Goal: Task Accomplishment & Management: Use online tool/utility

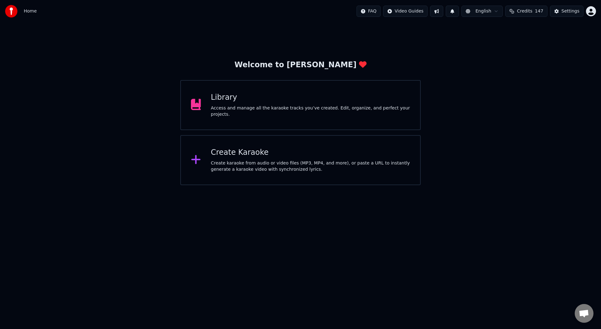
click at [193, 162] on icon at bounding box center [196, 159] width 10 height 11
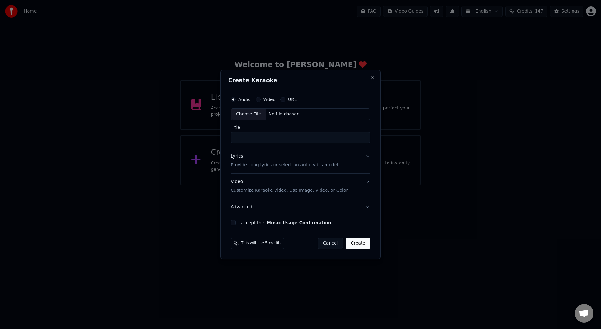
click at [247, 117] on div "Choose File" at bounding box center [248, 114] width 35 height 11
type input "**********"
click at [246, 165] on p "Provide song lyrics or select an auto lyrics model" at bounding box center [282, 165] width 107 height 6
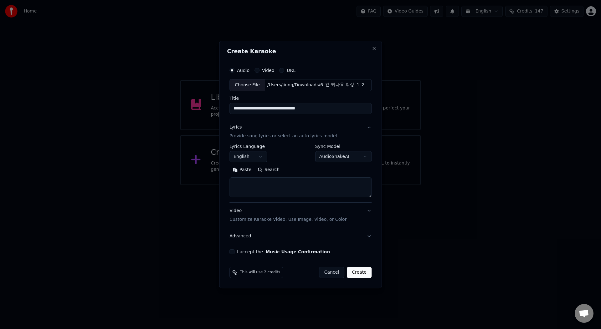
click at [258, 159] on button "English" at bounding box center [248, 156] width 38 height 11
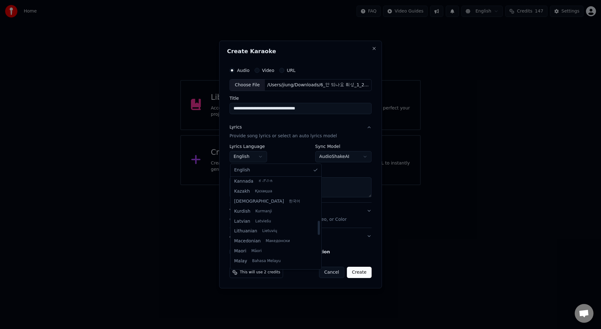
scroll to position [271, 0]
select select "**"
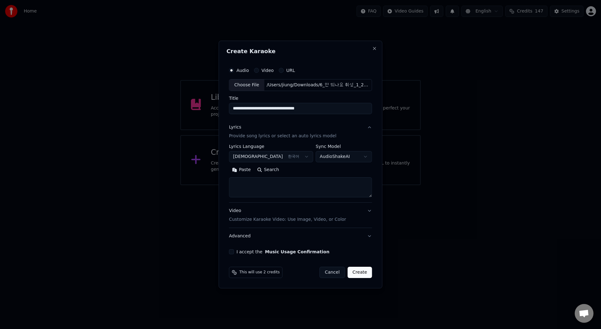
click at [237, 129] on div "Lyrics" at bounding box center [235, 127] width 12 height 6
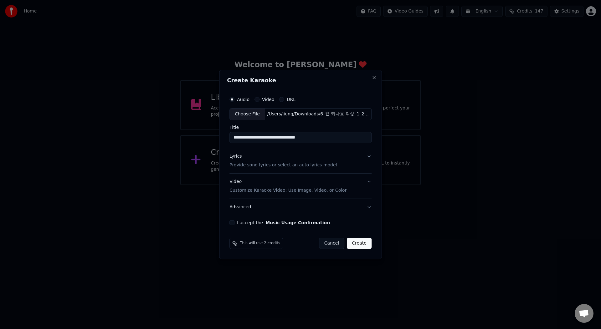
click at [237, 155] on div "Lyrics" at bounding box center [235, 156] width 12 height 6
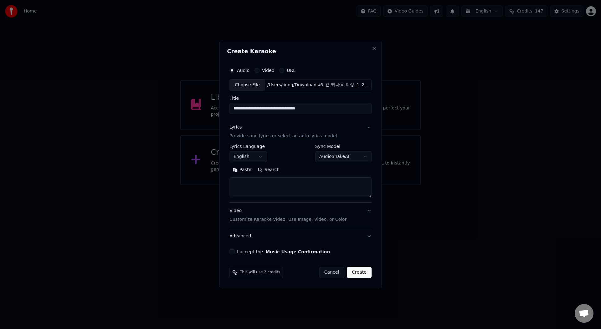
click at [241, 189] on textarea at bounding box center [300, 187] width 142 height 20
paste textarea "**********"
type textarea "**********"
click at [260, 155] on button "English" at bounding box center [248, 156] width 38 height 11
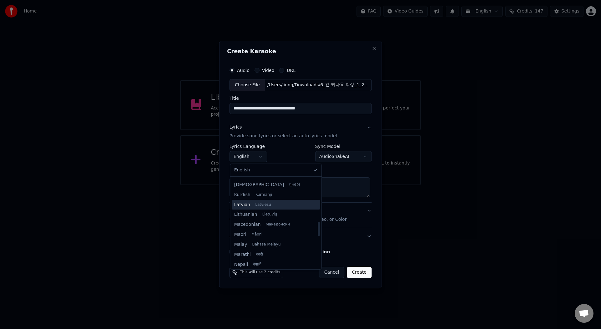
scroll to position [274, 0]
select select "**"
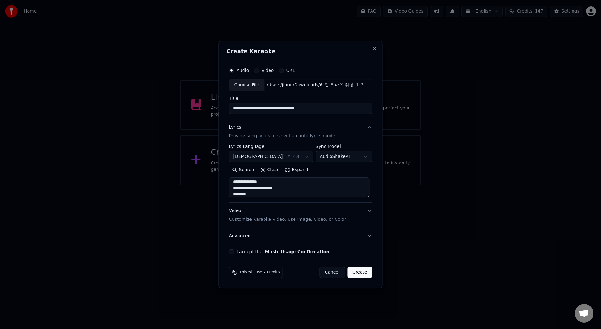
click at [278, 189] on textarea "**********" at bounding box center [299, 187] width 140 height 20
click at [293, 172] on button "Expand" at bounding box center [296, 170] width 29 height 10
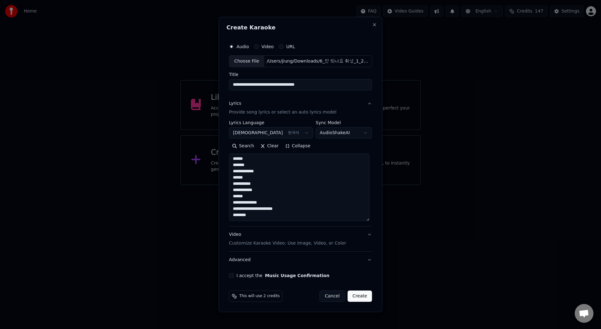
click at [264, 203] on textarea "**********" at bounding box center [299, 188] width 140 height 68
click at [264, 202] on textarea "**********" at bounding box center [299, 188] width 140 height 68
click at [267, 214] on textarea "**********" at bounding box center [299, 188] width 140 height 68
click at [256, 214] on textarea "**********" at bounding box center [299, 188] width 140 height 68
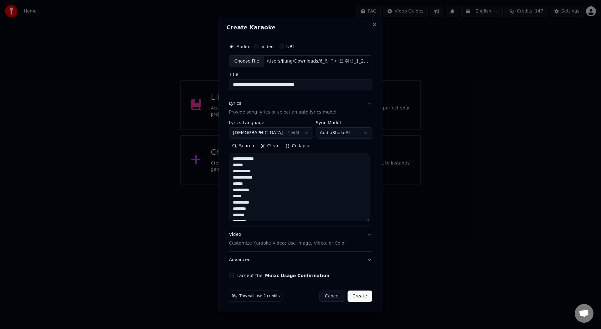
scroll to position [19, 0]
type textarea "**********"
click at [233, 275] on button "I accept the Music Usage Confirmation" at bounding box center [231, 275] width 5 height 5
click at [359, 298] on button "Create" at bounding box center [359, 296] width 25 height 11
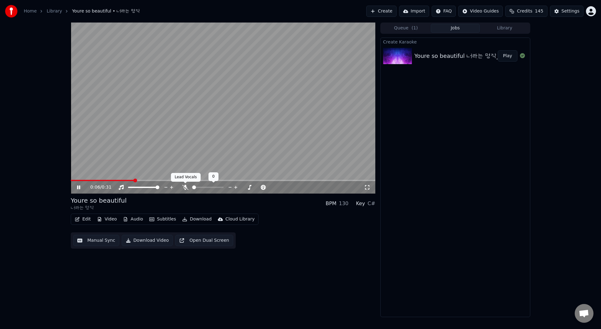
click at [186, 188] on icon at bounding box center [185, 187] width 6 height 5
click at [78, 187] on icon at bounding box center [83, 187] width 15 height 5
click at [83, 220] on button "Edit" at bounding box center [82, 219] width 21 height 9
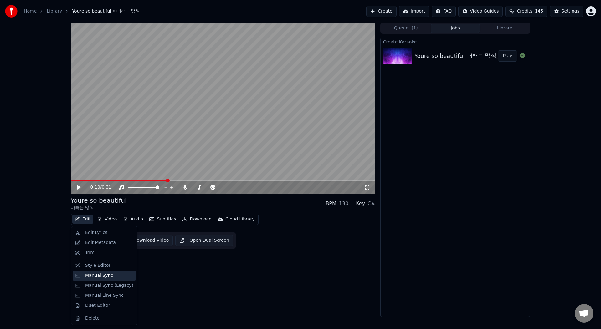
click at [107, 273] on div "Manual Sync" at bounding box center [99, 275] width 28 height 6
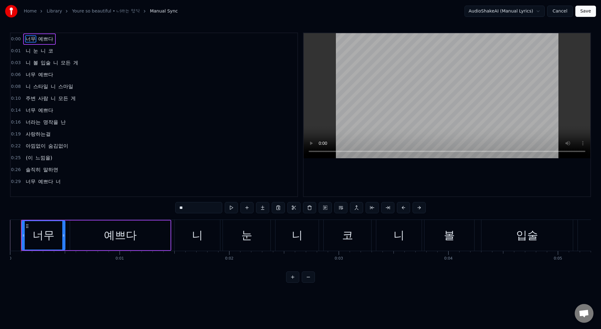
click at [60, 231] on div "너무" at bounding box center [43, 235] width 43 height 28
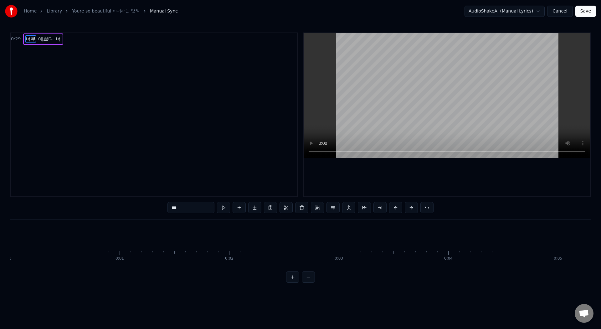
type input "*"
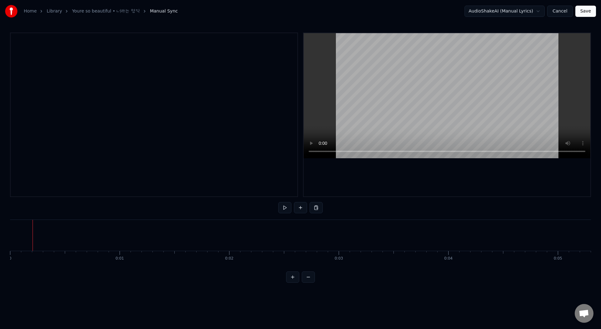
click at [301, 211] on button at bounding box center [300, 207] width 13 height 11
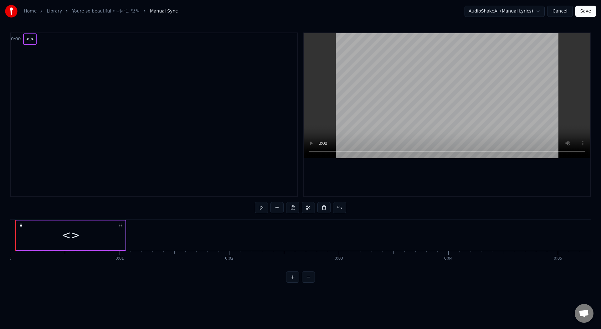
click at [74, 237] on div "<>" at bounding box center [71, 235] width 18 height 17
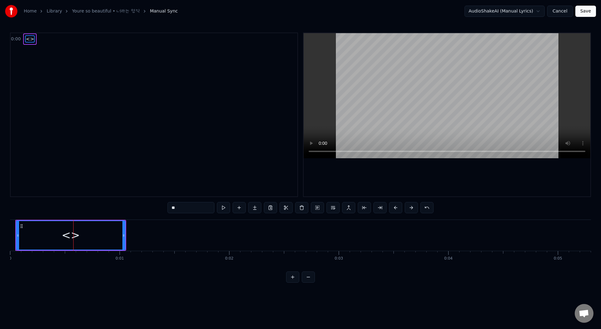
drag, startPoint x: 183, startPoint y: 208, endPoint x: 132, endPoint y: 207, distance: 51.3
click at [132, 207] on div "0:00 <> ** <> To pick up a draggable item, press the space bar. While dragging,…" at bounding box center [300, 158] width 581 height 250
paste input "****"
type input "******"
click at [227, 210] on button at bounding box center [223, 207] width 13 height 11
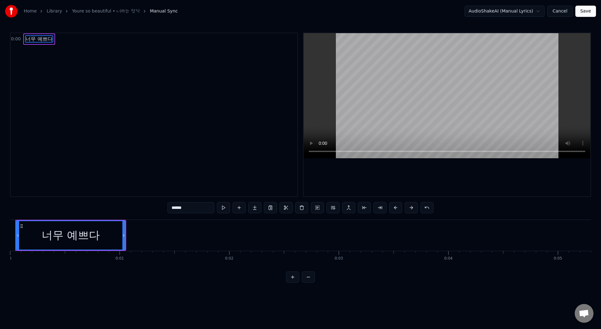
click at [227, 210] on button at bounding box center [223, 207] width 13 height 11
click at [25, 232] on div "너무 예쁘다" at bounding box center [71, 235] width 108 height 28
drag, startPoint x: 124, startPoint y: 235, endPoint x: 165, endPoint y: 244, distance: 42.8
click at [165, 244] on div at bounding box center [165, 235] width 3 height 28
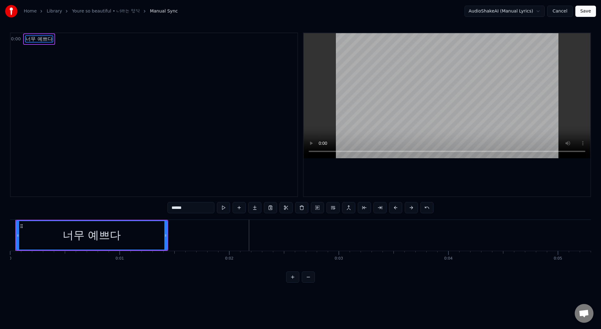
click at [122, 238] on div "너무 예쁘다" at bounding box center [92, 235] width 150 height 28
click at [239, 206] on button at bounding box center [238, 207] width 13 height 11
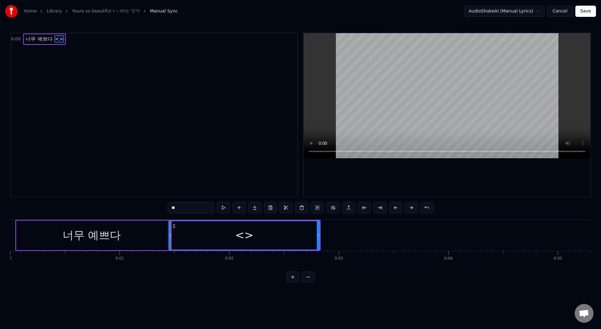
click at [224, 241] on div "<>" at bounding box center [244, 235] width 150 height 28
drag, startPoint x: 184, startPoint y: 209, endPoint x: 156, endPoint y: 207, distance: 27.9
click at [156, 207] on div "0:00 너무 예쁘다 <> ** 너무 예쁘다 <> To pick up a draggable item, press the space bar. W…" at bounding box center [300, 158] width 581 height 250
paste input "*****"
type input "*******"
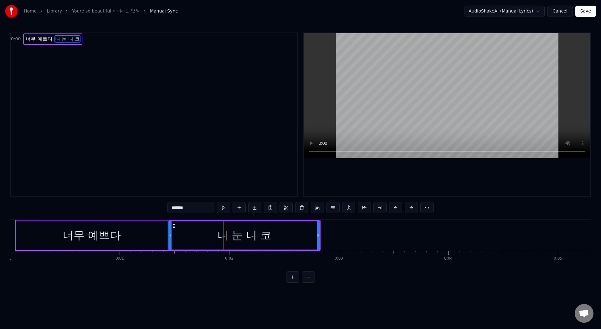
click at [229, 206] on button at bounding box center [223, 207] width 13 height 11
drag, startPoint x: 317, startPoint y: 228, endPoint x: 360, endPoint y: 234, distance: 43.2
click at [360, 234] on div at bounding box center [360, 235] width 3 height 28
click at [223, 208] on button at bounding box center [223, 207] width 13 height 11
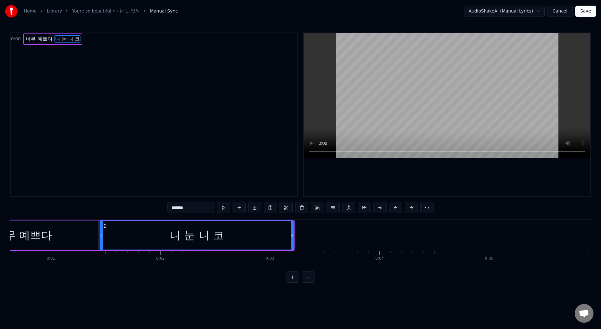
scroll to position [0, 135]
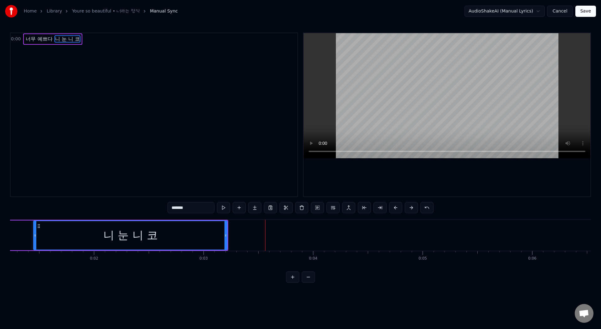
click at [152, 224] on div "니 눈 니 코" at bounding box center [130, 235] width 193 height 28
click at [84, 230] on div "니 눈 니 코" at bounding box center [130, 235] width 193 height 28
click at [243, 210] on button at bounding box center [238, 207] width 13 height 11
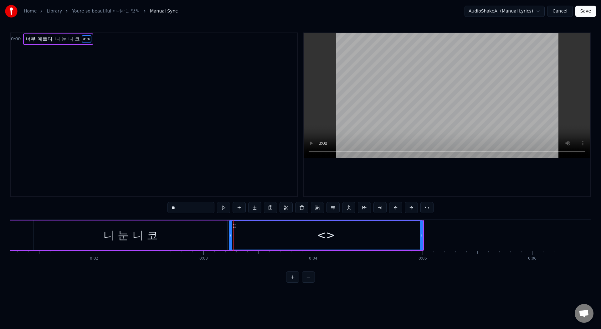
drag, startPoint x: 243, startPoint y: 235, endPoint x: 252, endPoint y: 236, distance: 8.5
click at [252, 236] on div "<>" at bounding box center [325, 235] width 193 height 28
drag, startPoint x: 231, startPoint y: 236, endPoint x: 234, endPoint y: 237, distance: 3.6
click at [234, 237] on icon at bounding box center [235, 235] width 3 height 5
click at [254, 237] on div "<>" at bounding box center [328, 235] width 190 height 28
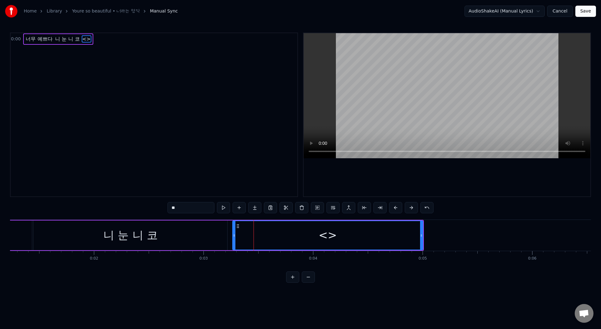
click at [212, 236] on div "니 눈 니 코" at bounding box center [130, 236] width 194 height 30
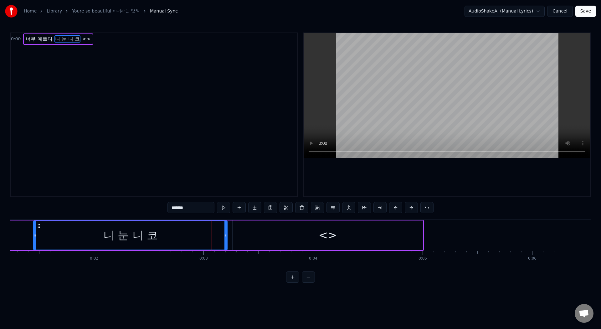
click at [271, 240] on div "<>" at bounding box center [327, 236] width 190 height 30
type input "**"
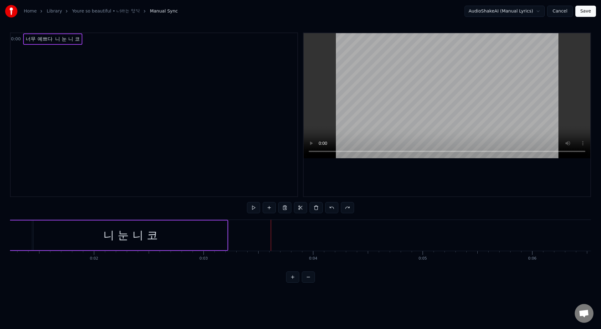
click at [187, 229] on div "니 눈 니 코" at bounding box center [130, 236] width 194 height 30
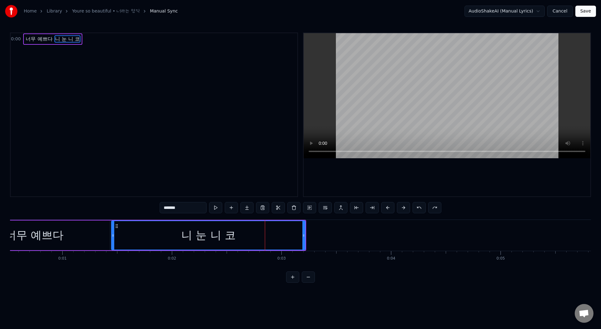
scroll to position [0, 0]
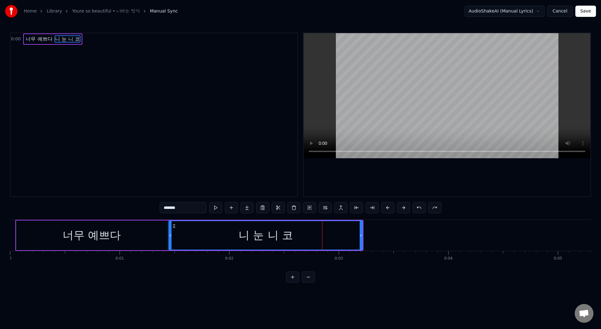
click at [135, 230] on div "너무 예쁘다" at bounding box center [91, 236] width 151 height 30
type input "******"
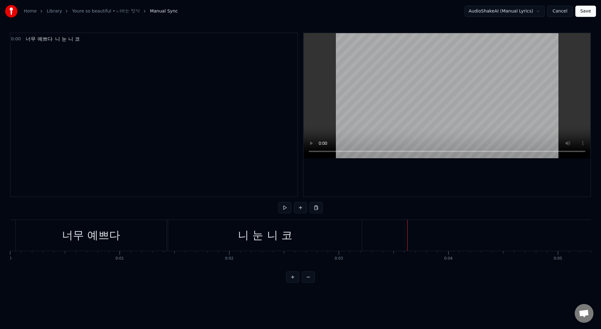
click at [155, 229] on div "너무 예쁘다" at bounding box center [91, 235] width 151 height 31
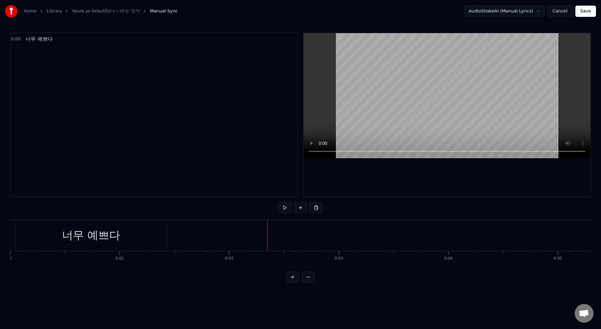
click at [301, 208] on button at bounding box center [300, 207] width 13 height 11
click at [302, 203] on button at bounding box center [300, 207] width 13 height 11
click at [200, 238] on div "<>" at bounding box center [224, 236] width 109 height 30
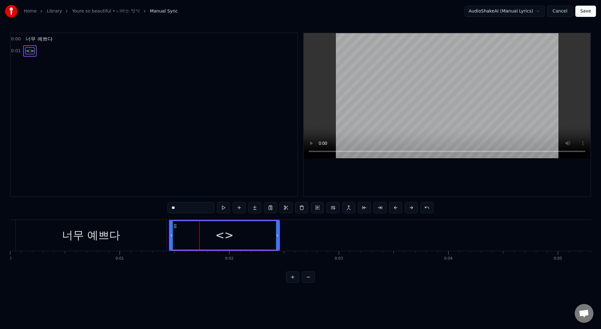
drag, startPoint x: 180, startPoint y: 208, endPoint x: 152, endPoint y: 206, distance: 27.9
click at [152, 206] on div "0:00 너무 예쁘다 0:01 <> ** 너무 예쁘다 <> To pick up a draggable item, press the space b…" at bounding box center [300, 158] width 581 height 250
paste input "*****"
type input "*******"
click at [224, 206] on button at bounding box center [223, 207] width 13 height 11
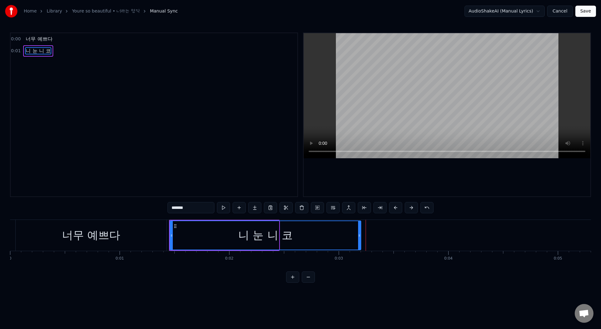
drag, startPoint x: 277, startPoint y: 233, endPoint x: 359, endPoint y: 236, distance: 82.0
click at [359, 236] on icon at bounding box center [359, 235] width 3 height 5
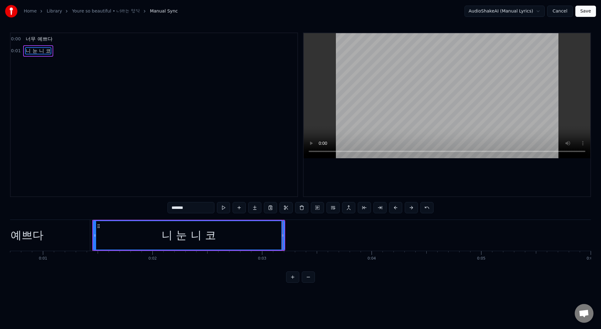
scroll to position [0, 84]
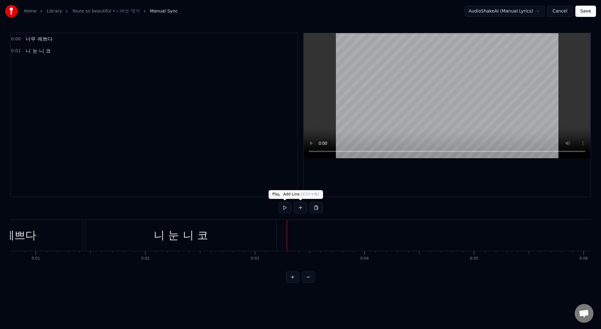
click at [301, 208] on button at bounding box center [300, 207] width 13 height 11
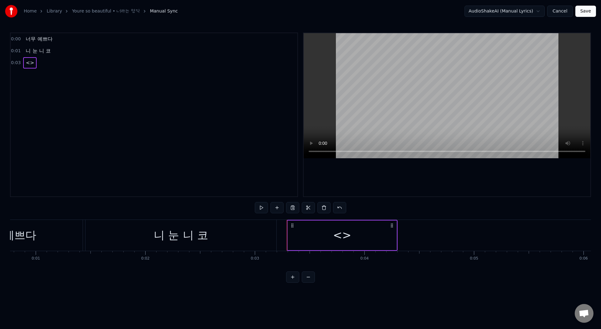
click at [320, 243] on div "<>" at bounding box center [341, 236] width 109 height 30
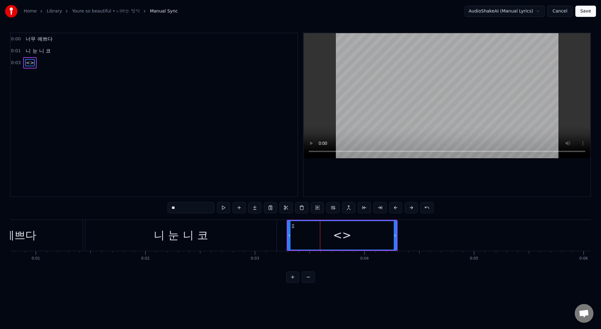
drag, startPoint x: 185, startPoint y: 208, endPoint x: 154, endPoint y: 207, distance: 30.7
click at [155, 207] on div "0:00 너무 예쁘다 0:01 니 눈 니 코 0:03 <> ** 너무 예쁘다 니 눈 니 코 <> To pick up a draggable it…" at bounding box center [300, 158] width 581 height 250
paste input "**********"
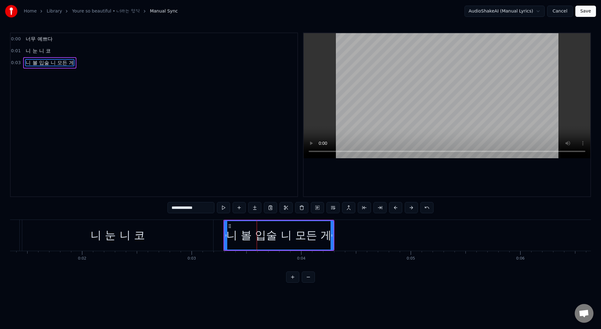
scroll to position [0, 202]
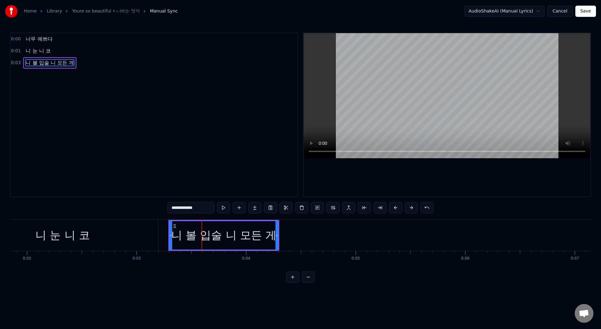
type input "**********"
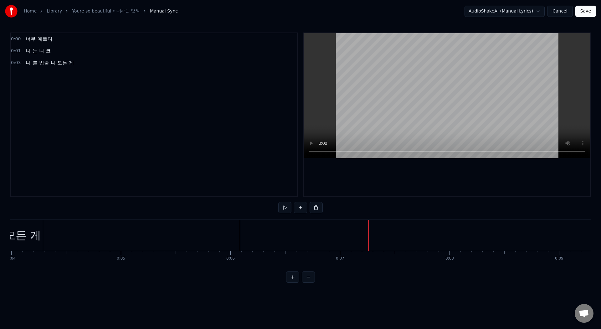
scroll to position [0, 427]
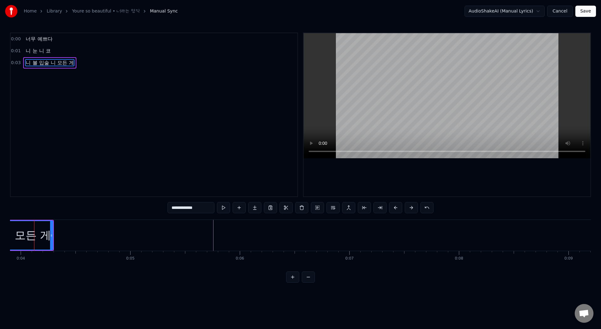
scroll to position [0, 420]
click at [51, 233] on div "니 볼 입술 니 모든 게" at bounding box center [6, 235] width 108 height 28
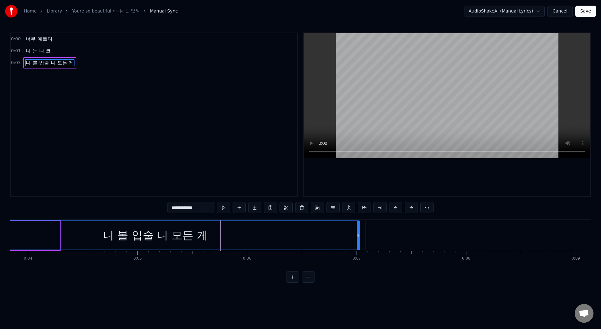
drag, startPoint x: 59, startPoint y: 238, endPoint x: 358, endPoint y: 236, distance: 299.4
click at [358, 236] on icon at bounding box center [358, 235] width 3 height 5
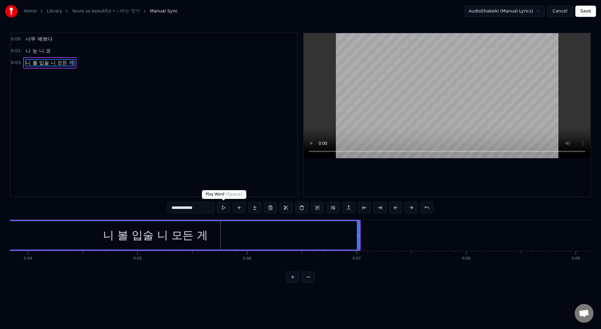
click at [226, 204] on button at bounding box center [223, 207] width 13 height 11
click at [222, 208] on button at bounding box center [223, 207] width 13 height 11
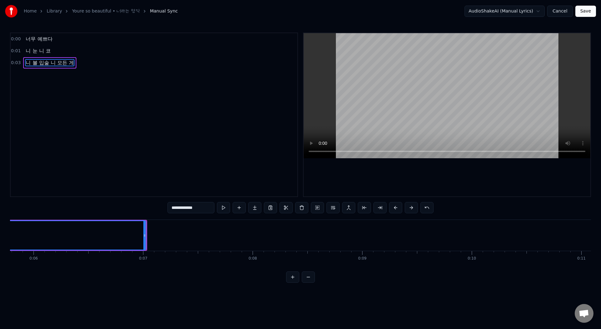
scroll to position [0, 644]
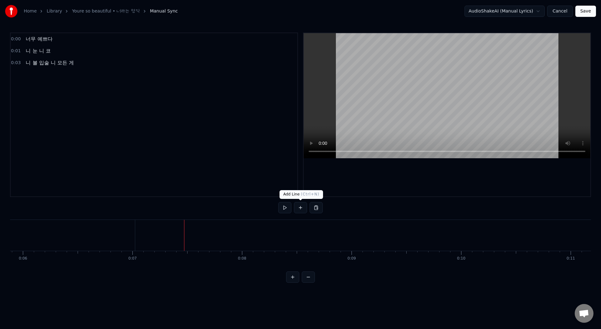
click at [300, 209] on button at bounding box center [300, 207] width 13 height 11
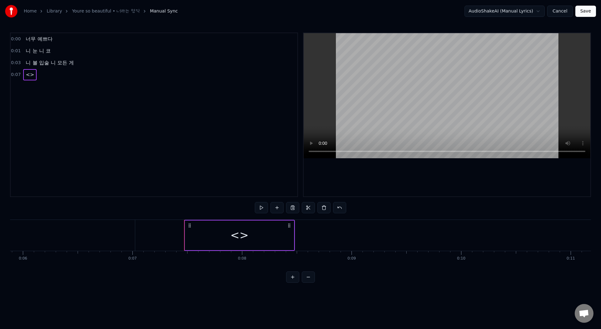
click at [224, 241] on div "<>" at bounding box center [239, 236] width 109 height 30
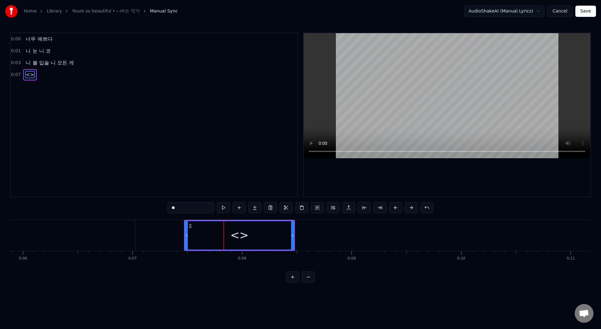
drag, startPoint x: 183, startPoint y: 207, endPoint x: 154, endPoint y: 207, distance: 28.5
click at [154, 207] on div "0:00 너무 예쁘다 0:01 니 눈 니 코 0:03 니 볼 입술 니 모든 게 0:07 <> ** 너무 예쁘다 니 눈 니 코 니 볼 입술 니 …" at bounding box center [300, 158] width 581 height 250
paste input "****"
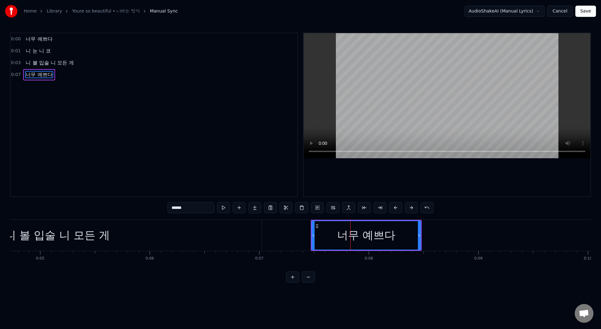
scroll to position [0, 517]
type input "******"
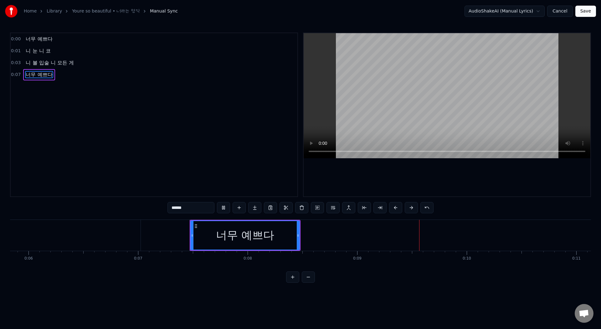
click at [246, 229] on div "너무 예쁘다" at bounding box center [245, 235] width 58 height 17
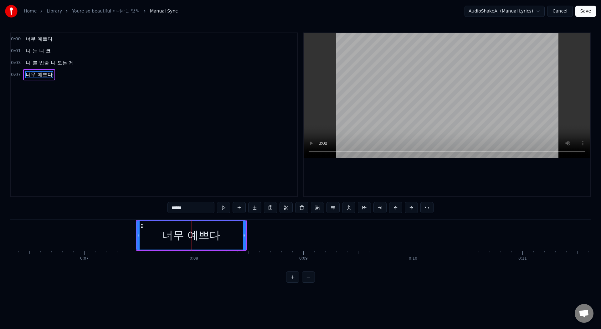
scroll to position [0, 712]
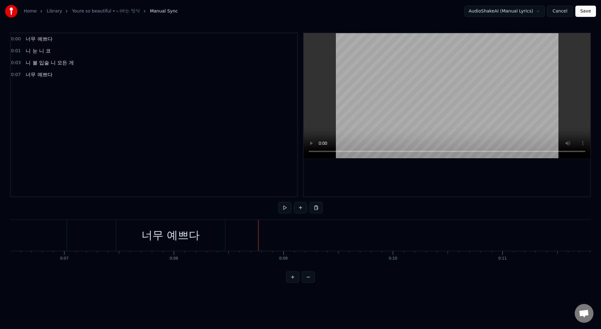
click at [211, 236] on div "너무 예쁘다" at bounding box center [170, 235] width 109 height 31
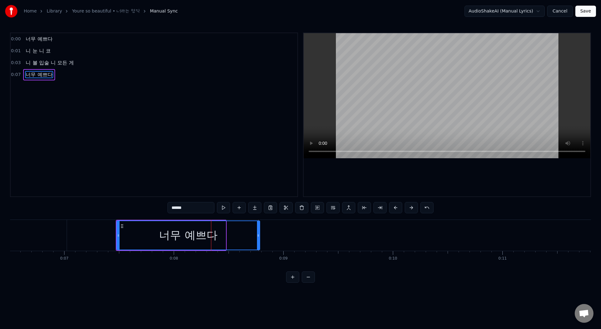
drag, startPoint x: 224, startPoint y: 236, endPoint x: 258, endPoint y: 241, distance: 34.4
click at [258, 241] on div at bounding box center [258, 235] width 3 height 28
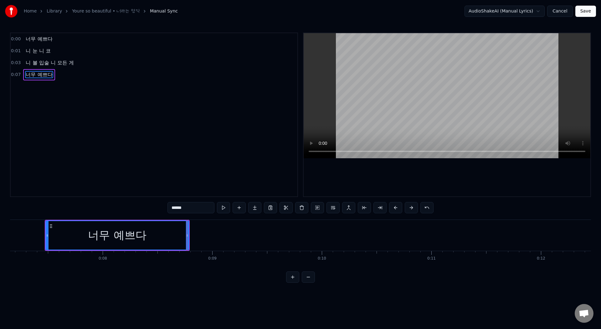
scroll to position [0, 792]
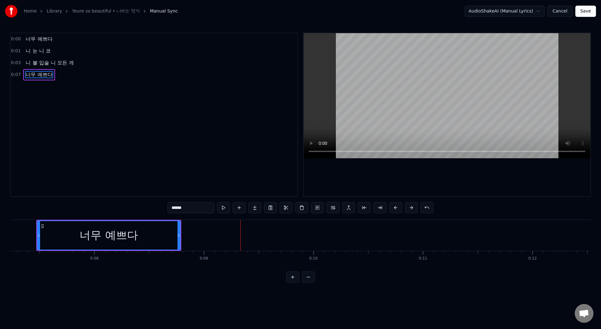
click at [153, 227] on div "너무 예쁘다" at bounding box center [109, 235] width 142 height 28
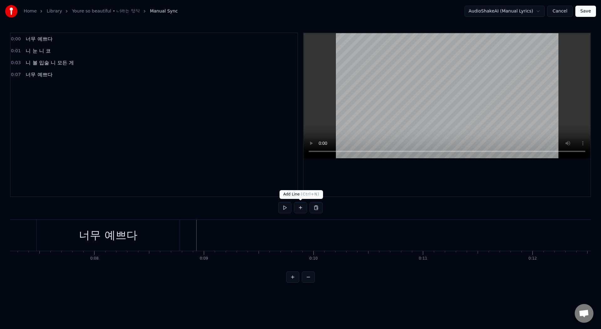
click at [295, 209] on button at bounding box center [300, 207] width 13 height 11
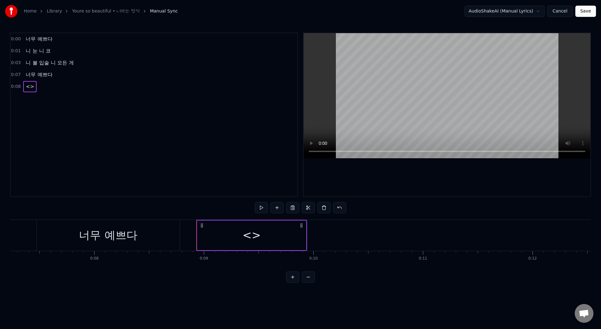
click at [243, 240] on div "<>" at bounding box center [251, 236] width 109 height 30
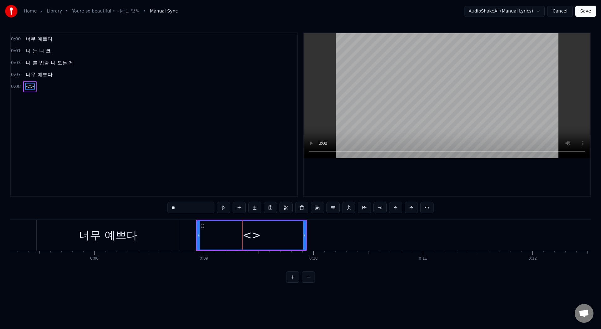
drag, startPoint x: 180, startPoint y: 208, endPoint x: 153, endPoint y: 207, distance: 26.3
click at [153, 207] on div "0:00 너무 예쁘다 0:01 니 눈 니 코 0:03 니 볼 입술 니 모든 게 0:07 너무 예쁘다 0:08 <> ** 너무 예쁘다 니 눈 니…" at bounding box center [300, 158] width 581 height 250
paste input "*********"
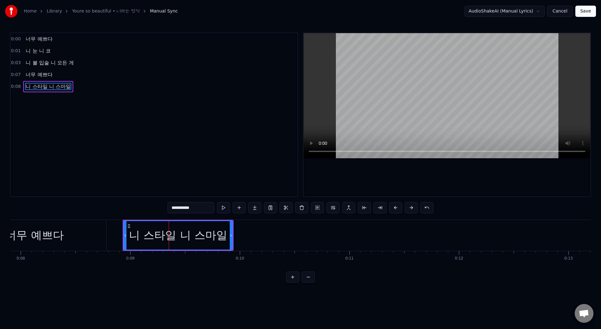
scroll to position [0, 901]
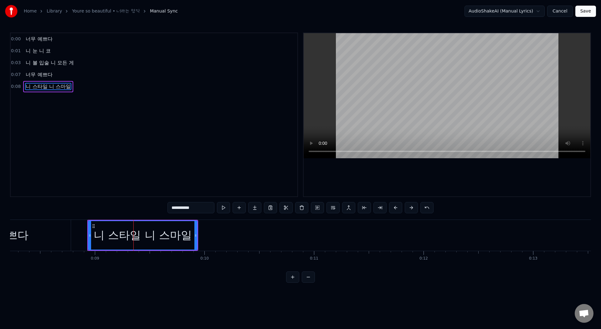
type input "**********"
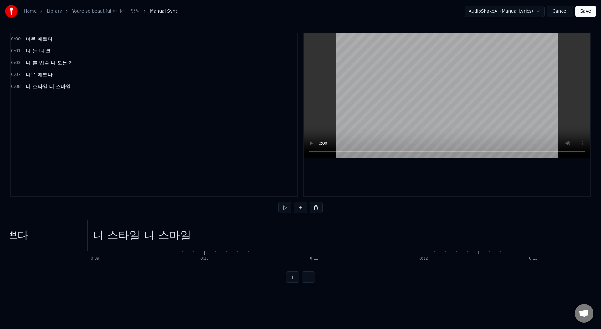
click at [190, 232] on div "니 스타일 니 스마일" at bounding box center [142, 235] width 109 height 31
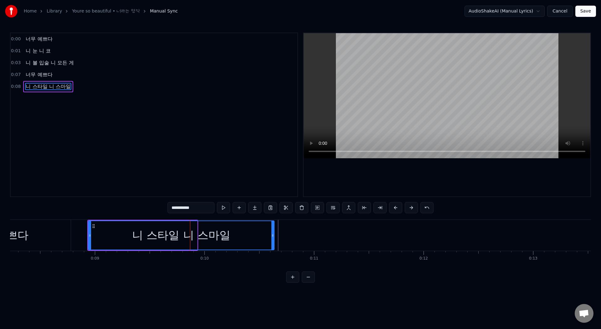
drag, startPoint x: 196, startPoint y: 234, endPoint x: 274, endPoint y: 238, distance: 78.0
click at [274, 238] on div at bounding box center [272, 235] width 3 height 28
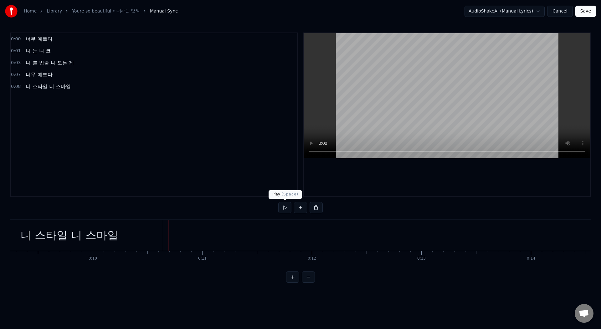
click at [280, 210] on button at bounding box center [284, 207] width 13 height 11
click at [303, 207] on button at bounding box center [300, 207] width 13 height 11
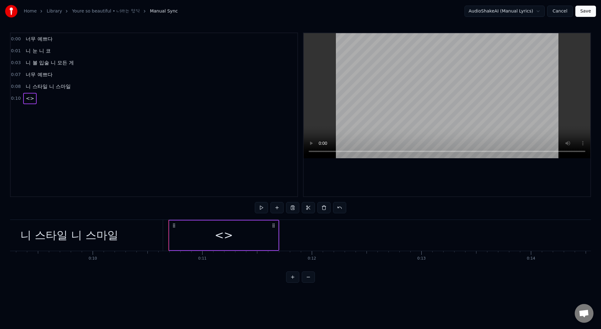
click at [219, 239] on div "<>" at bounding box center [224, 235] width 18 height 17
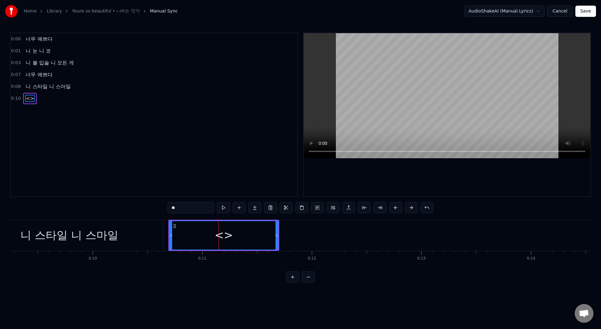
drag, startPoint x: 183, startPoint y: 206, endPoint x: 166, endPoint y: 206, distance: 16.9
click at [166, 206] on div "0:00 너무 예쁘다 0:01 니 눈 니 코 0:03 니 볼 입술 니 모든 게 0:07 너무 예쁘다 0:08 니 스타일 니 스마일 0:10 <…" at bounding box center [300, 158] width 581 height 250
paste input "*********"
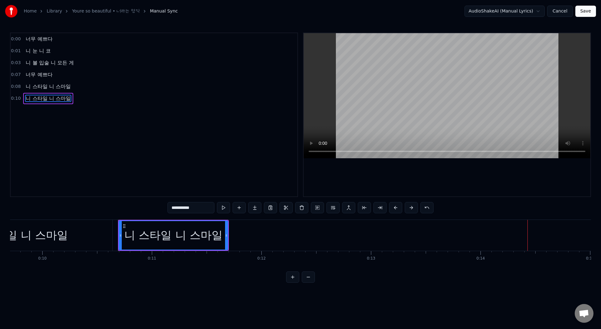
scroll to position [0, 1057]
click at [189, 245] on div "니 스타일 니 스마일" at bounding box center [178, 235] width 108 height 28
drag, startPoint x: 206, startPoint y: 207, endPoint x: 165, endPoint y: 203, distance: 40.8
click at [165, 203] on div "**********" at bounding box center [300, 158] width 581 height 250
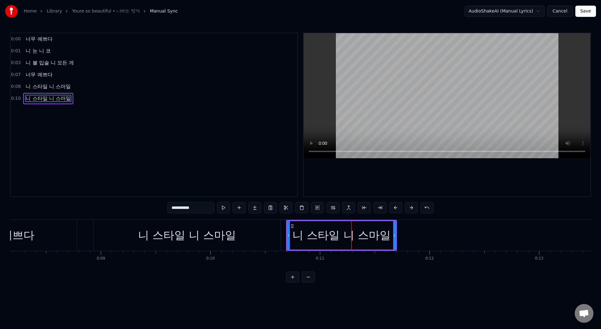
scroll to position [0, 893]
click at [312, 233] on div "니 스타일 니 스마일" at bounding box center [342, 235] width 98 height 17
drag, startPoint x: 210, startPoint y: 208, endPoint x: 170, endPoint y: 206, distance: 39.8
click at [170, 206] on input "**********" at bounding box center [190, 207] width 47 height 11
paste input "*"
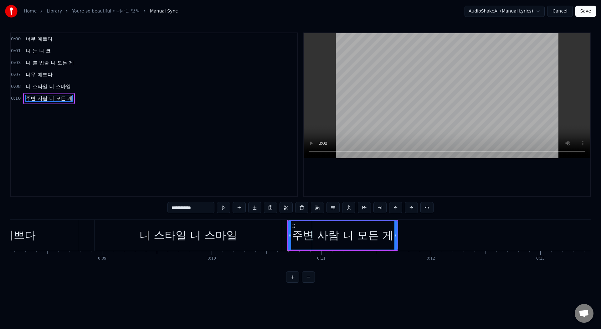
click at [107, 222] on div "니 스타일 니 스마일" at bounding box center [188, 235] width 187 height 31
type input "**********"
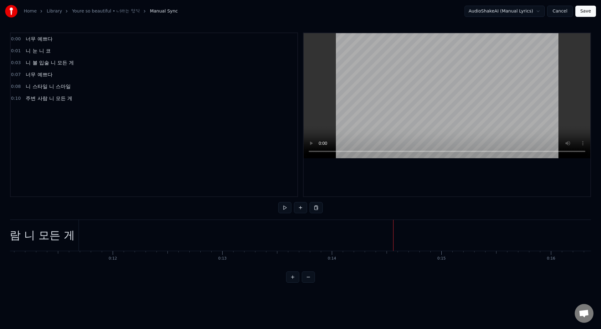
scroll to position [0, 1204]
click at [80, 232] on div "주변 사람 니 모든 게" at bounding box center [31, 235] width 109 height 31
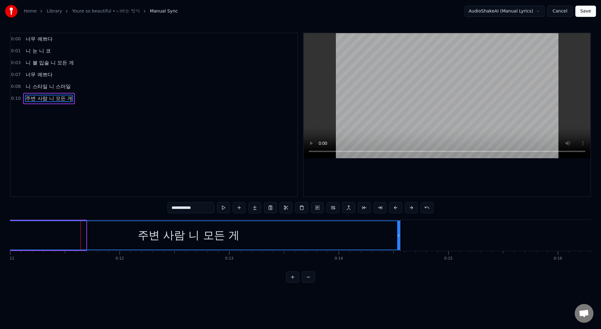
drag, startPoint x: 85, startPoint y: 232, endPoint x: 400, endPoint y: 246, distance: 315.6
click at [399, 246] on div at bounding box center [398, 235] width 3 height 28
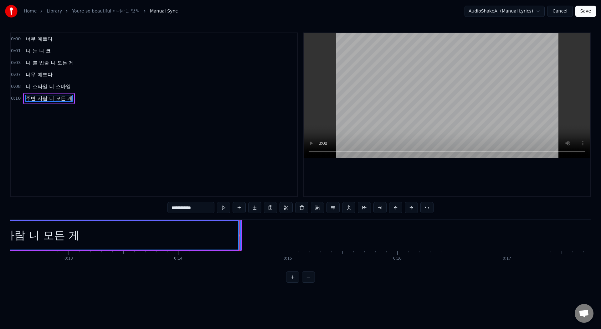
scroll to position [0, 1379]
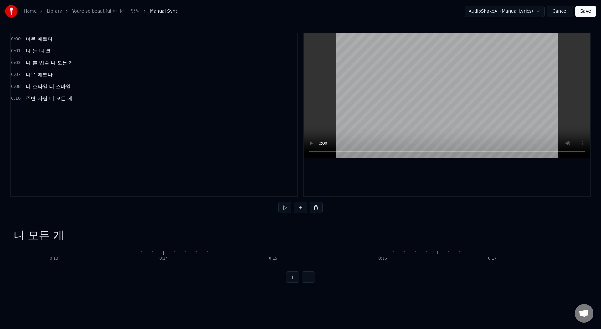
click at [235, 222] on div at bounding box center [362, 235] width 3463 height 31
click at [281, 207] on button at bounding box center [284, 207] width 13 height 11
click at [233, 224] on div at bounding box center [362, 235] width 3463 height 31
click at [285, 206] on button at bounding box center [284, 207] width 13 height 11
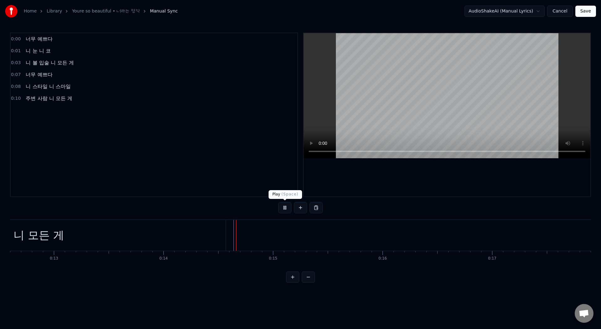
click at [285, 206] on button at bounding box center [284, 207] width 13 height 11
click at [299, 209] on button at bounding box center [300, 207] width 13 height 11
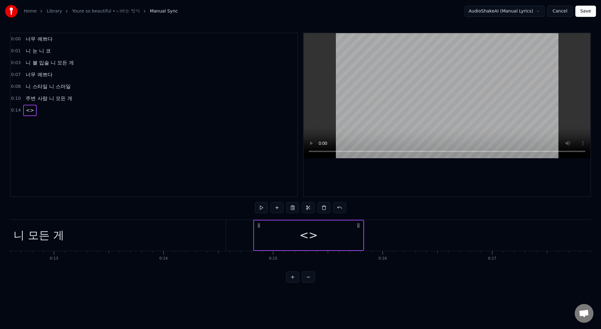
click at [290, 231] on div "<>" at bounding box center [308, 236] width 109 height 30
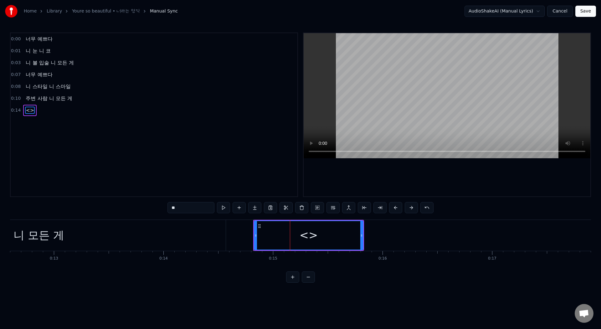
drag, startPoint x: 179, startPoint y: 209, endPoint x: 153, endPoint y: 208, distance: 26.3
click at [153, 208] on div "0:00 너무 예쁘다 0:01 니 눈 니 코 0:03 니 볼 입술 니 모든 게 0:07 너무 예쁘다 0:08 니 스타일 니 스마일 0:10 주…" at bounding box center [300, 158] width 581 height 250
paste input "****"
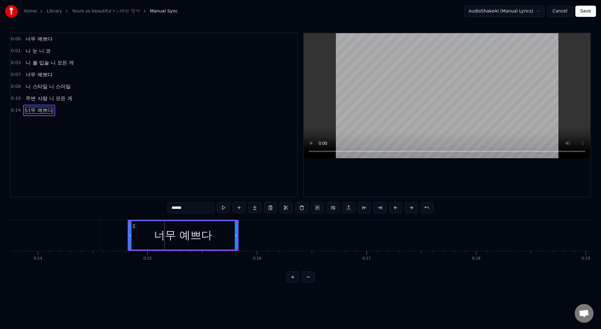
scroll to position [0, 1540]
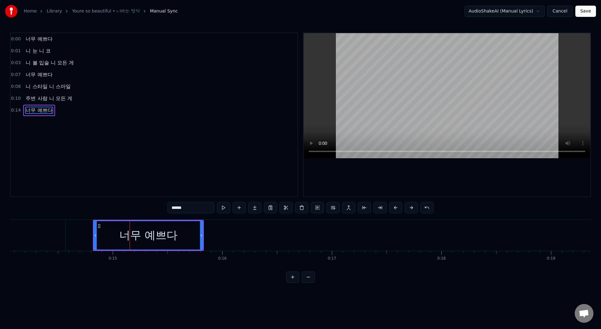
type input "******"
drag, startPoint x: 202, startPoint y: 229, endPoint x: 233, endPoint y: 236, distance: 32.0
click at [233, 236] on div at bounding box center [231, 235] width 3 height 28
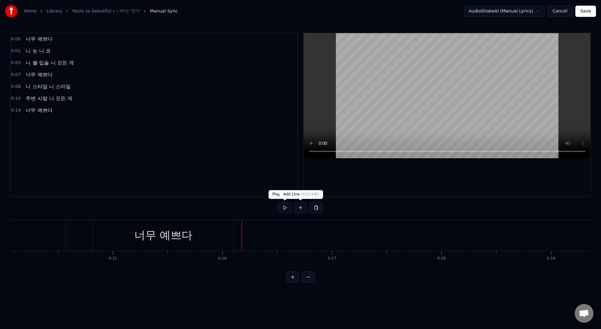
click at [301, 206] on button at bounding box center [300, 207] width 13 height 11
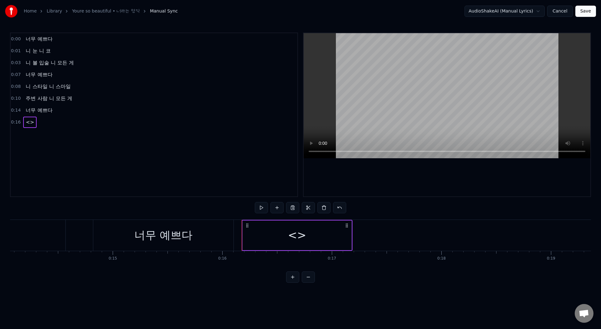
click at [277, 244] on div "<>" at bounding box center [296, 236] width 109 height 30
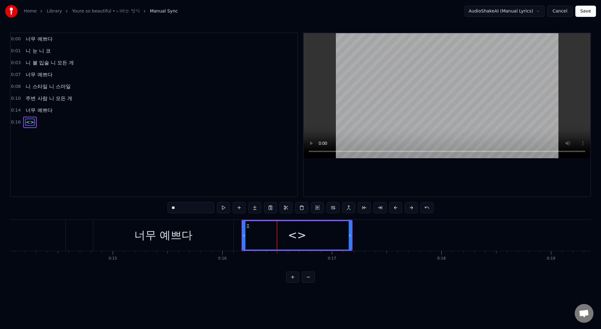
drag, startPoint x: 184, startPoint y: 210, endPoint x: 157, endPoint y: 206, distance: 27.8
click at [157, 206] on div "0:00 너무 예쁘다 0:01 니 눈 니 코 0:03 니 볼 입술 니 모든 게 0:07 너무 예쁘다 0:08 니 스타일 니 스마일 0:10 주…" at bounding box center [300, 158] width 581 height 250
paste input "*******"
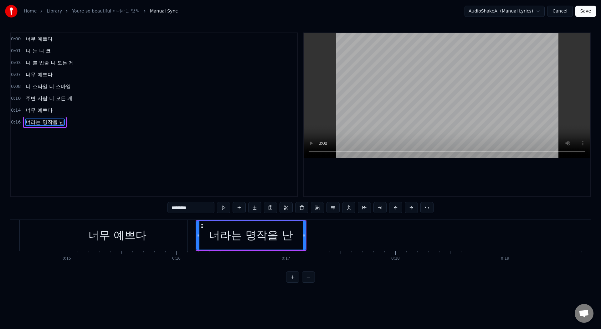
scroll to position [0, 1603]
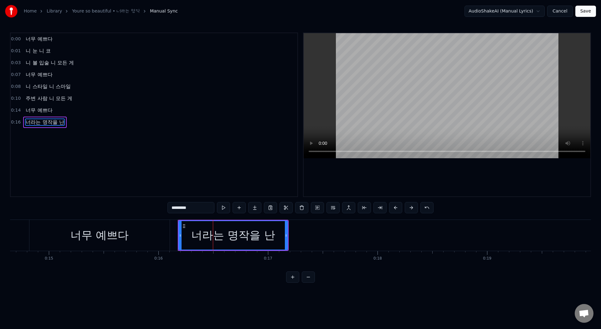
type input "*********"
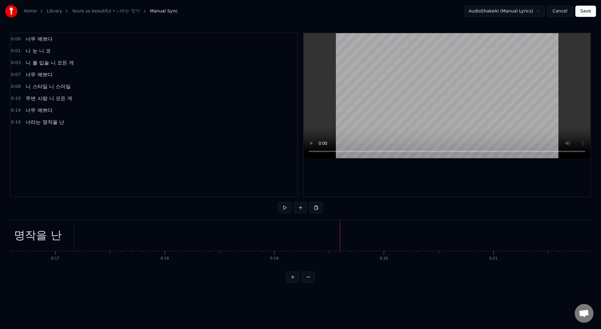
scroll to position [0, 1797]
click at [84, 232] on div "너라는 명작을 난" at bounding box center [38, 235] width 109 height 31
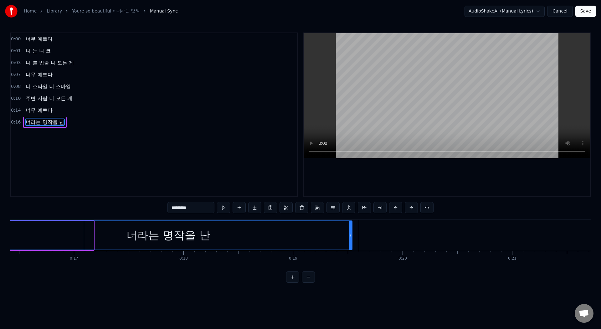
drag, startPoint x: 92, startPoint y: 233, endPoint x: 351, endPoint y: 245, distance: 258.6
click at [351, 245] on div at bounding box center [350, 235] width 3 height 28
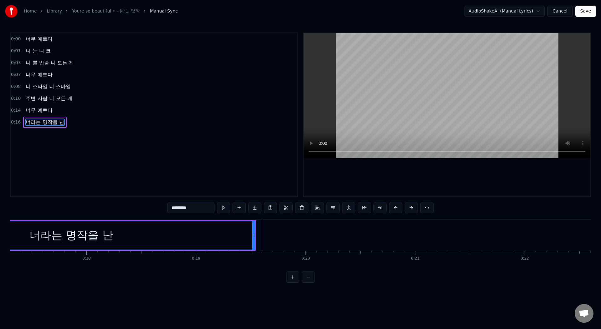
scroll to position [0, 1918]
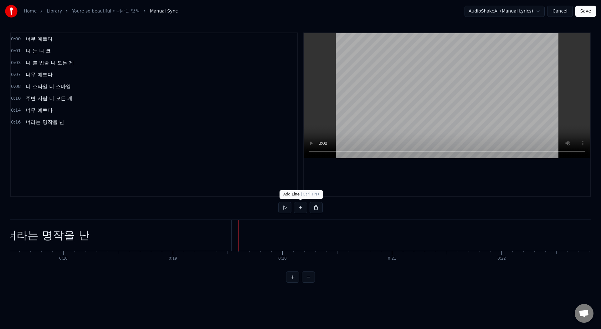
click at [299, 211] on button at bounding box center [300, 207] width 13 height 11
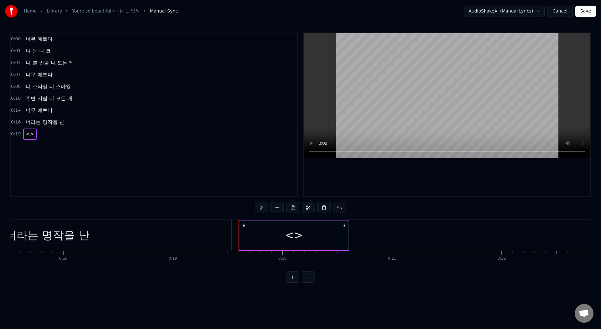
click at [298, 236] on div "<>" at bounding box center [294, 235] width 18 height 17
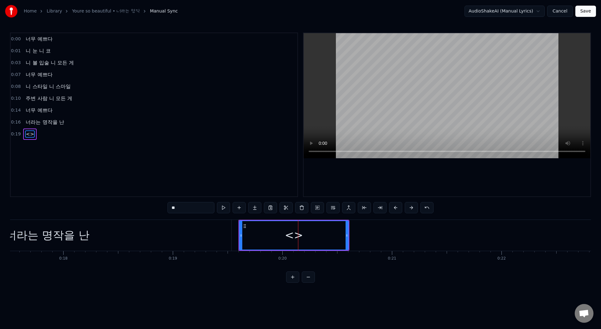
drag, startPoint x: 182, startPoint y: 208, endPoint x: 148, endPoint y: 206, distance: 34.5
click at [148, 206] on div "0:00 너무 예쁘다 0:01 니 눈 니 코 0:03 니 볼 입술 니 모든 게 0:07 너무 예쁘다 0:08 니 스타일 니 스마일 0:10 주…" at bounding box center [300, 158] width 581 height 250
paste input "***"
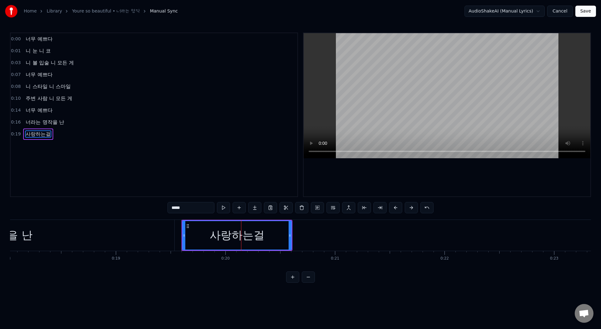
scroll to position [0, 2008]
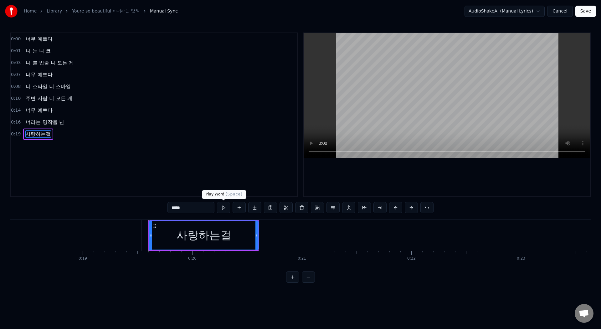
type input "*****"
click at [225, 207] on button at bounding box center [223, 207] width 13 height 11
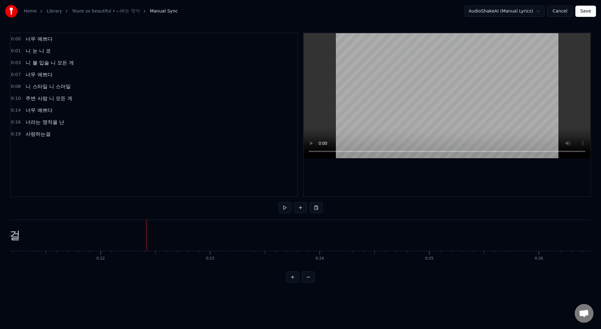
scroll to position [0, 2324]
click at [280, 211] on button at bounding box center [284, 207] width 13 height 11
click at [297, 211] on button at bounding box center [300, 207] width 13 height 11
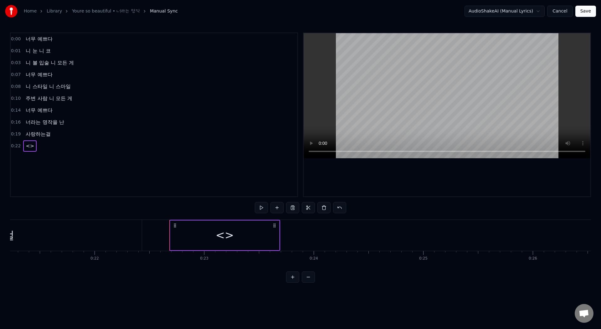
click at [254, 238] on div "<>" at bounding box center [224, 236] width 109 height 30
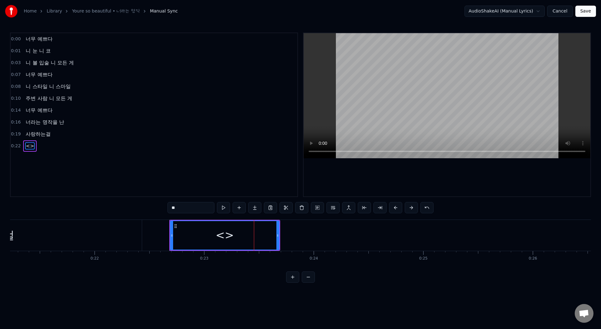
drag, startPoint x: 180, startPoint y: 206, endPoint x: 151, endPoint y: 205, distance: 28.8
click at [152, 206] on div "0:00 너무 예쁘다 0:01 니 눈 니 코 0:03 니 볼 입술 니 모든 게 0:07 너무 예쁘다 0:08 니 스타일 니 스마일 0:10 주…" at bounding box center [300, 158] width 581 height 250
paste input "*******"
type input "*********"
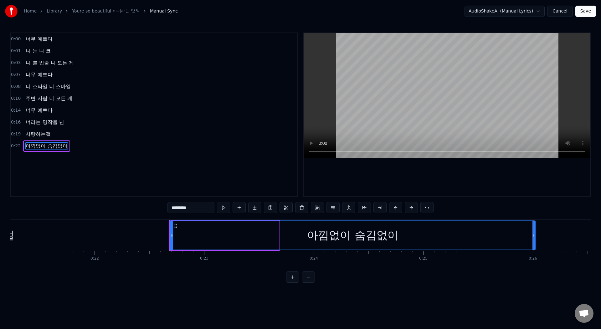
drag, startPoint x: 278, startPoint y: 233, endPoint x: 534, endPoint y: 225, distance: 256.0
click at [534, 225] on div at bounding box center [533, 235] width 3 height 28
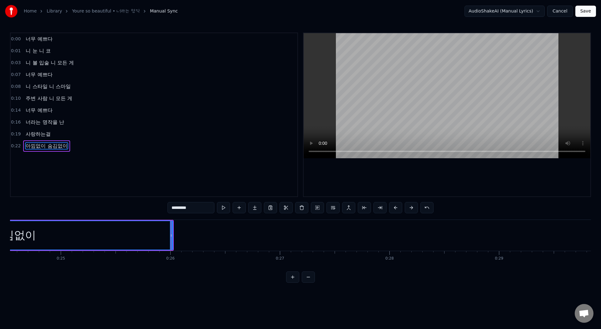
scroll to position [0, 2678]
drag, startPoint x: 179, startPoint y: 231, endPoint x: 201, endPoint y: 238, distance: 23.2
click at [197, 238] on div at bounding box center [195, 235] width 3 height 28
click at [190, 227] on div "아낌없이 숨김없이" at bounding box center [10, 235] width 386 height 28
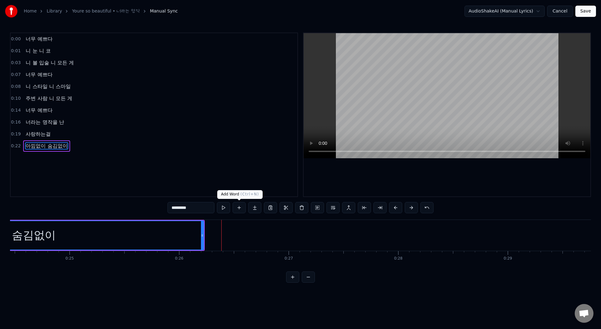
click at [241, 209] on button at bounding box center [238, 207] width 13 height 11
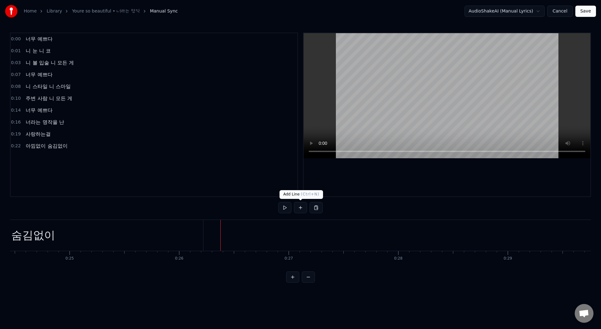
click at [298, 207] on button at bounding box center [300, 207] width 13 height 11
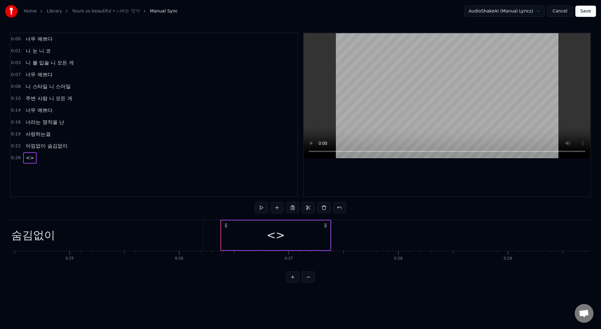
click at [251, 244] on div "<>" at bounding box center [275, 236] width 109 height 30
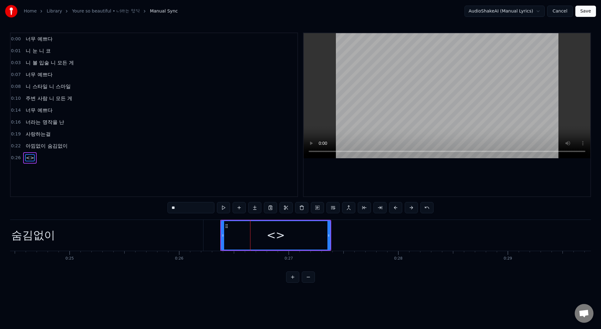
drag, startPoint x: 183, startPoint y: 211, endPoint x: 154, endPoint y: 205, distance: 29.1
click at [154, 205] on div "0:00 너무 예쁘다 0:01 니 눈 니 코 0:03 니 볼 입술 니 모든 게 0:07 너무 예쁘다 0:08 니 스타일 니 스마일 0:10 주…" at bounding box center [300, 158] width 581 height 250
paste input "*****"
click at [46, 234] on div "아낌없이 숨김없이" at bounding box center [9, 235] width 91 height 17
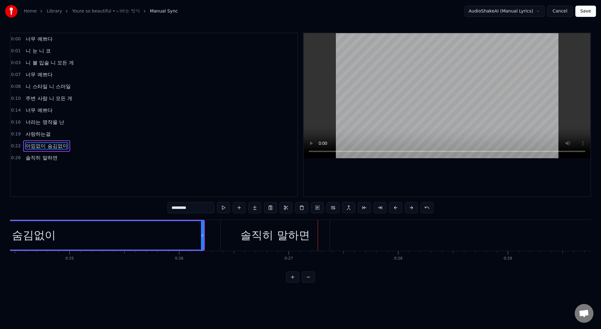
click at [74, 234] on div "아낌없이 숨김없이" at bounding box center [10, 235] width 386 height 28
click at [282, 231] on div "솔직히 말하면" at bounding box center [274, 235] width 69 height 17
type input "*******"
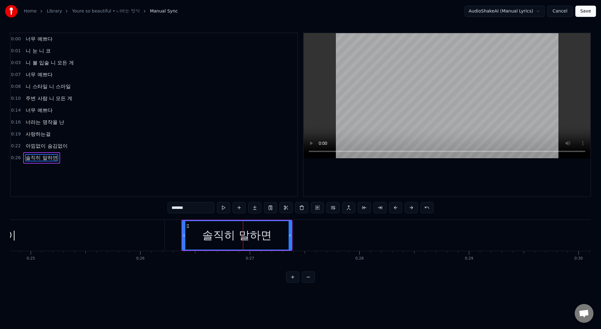
scroll to position [0, 2742]
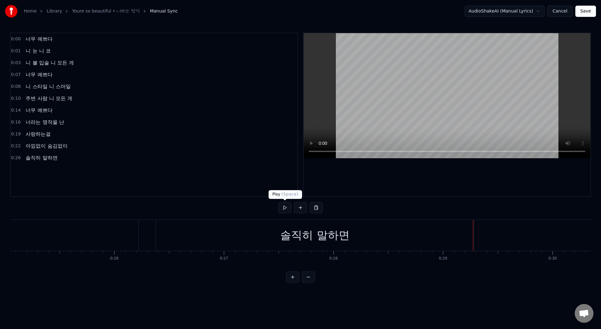
click at [283, 210] on button at bounding box center [284, 207] width 13 height 11
click at [205, 240] on div "솔직히 말하면" at bounding box center [315, 235] width 318 height 31
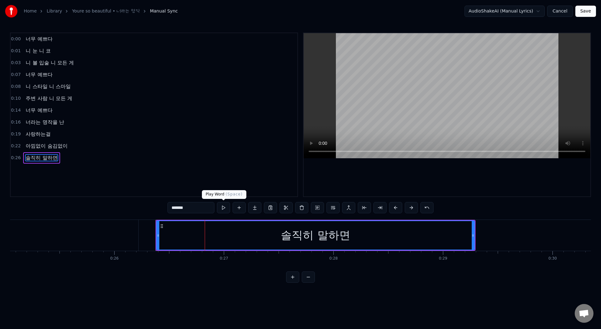
click at [224, 209] on button at bounding box center [223, 207] width 13 height 11
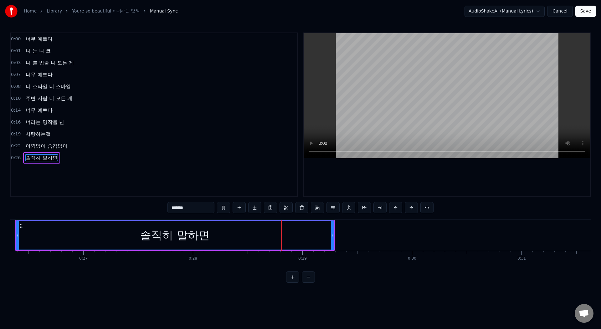
scroll to position [0, 2883]
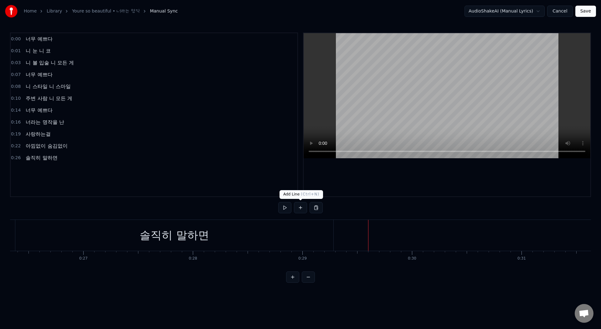
click at [304, 211] on button at bounding box center [300, 207] width 13 height 11
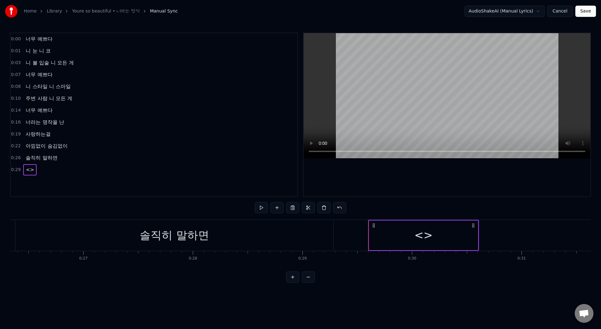
click at [394, 232] on div "<>" at bounding box center [423, 236] width 109 height 30
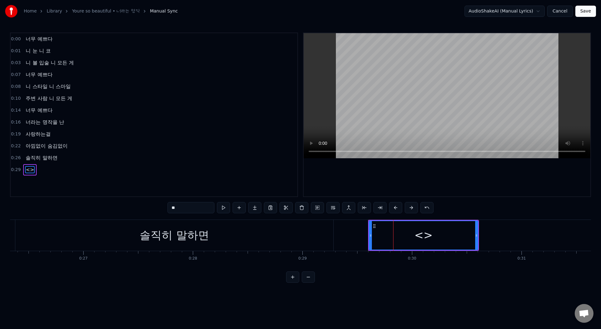
drag, startPoint x: 182, startPoint y: 208, endPoint x: 152, endPoint y: 204, distance: 30.3
click at [152, 205] on div "0:00 너무 예쁘다 0:01 니 눈 니 코 0:03 니 볼 입술 니 모든 게 0:07 너무 예쁘다 0:08 니 스타일 니 스마일 0:10 주…" at bounding box center [300, 158] width 581 height 250
paste input "******"
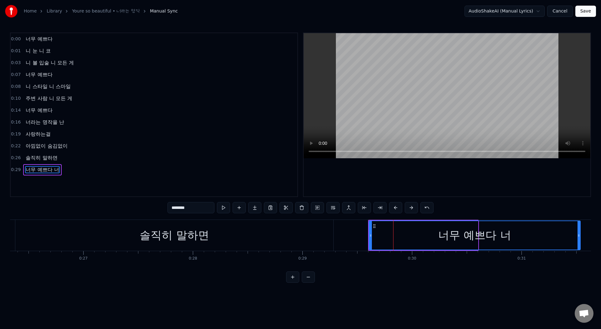
drag, startPoint x: 475, startPoint y: 235, endPoint x: 556, endPoint y: 238, distance: 81.1
click at [578, 240] on div at bounding box center [578, 235] width 3 height 28
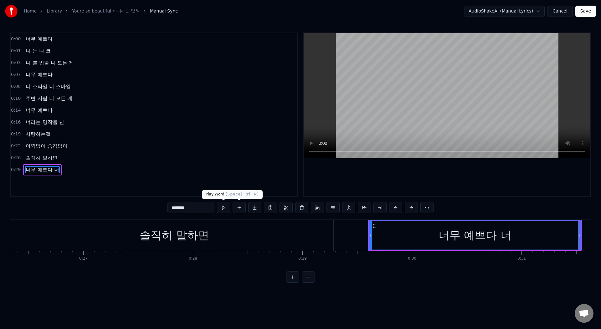
type input "********"
click at [222, 208] on button at bounding box center [223, 207] width 13 height 11
drag, startPoint x: 578, startPoint y: 236, endPoint x: 589, endPoint y: 236, distance: 11.0
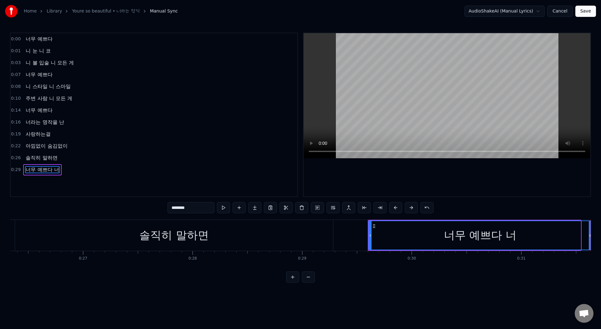
click at [589, 236] on icon at bounding box center [589, 235] width 3 height 5
click at [581, 14] on button "Save" at bounding box center [585, 11] width 21 height 11
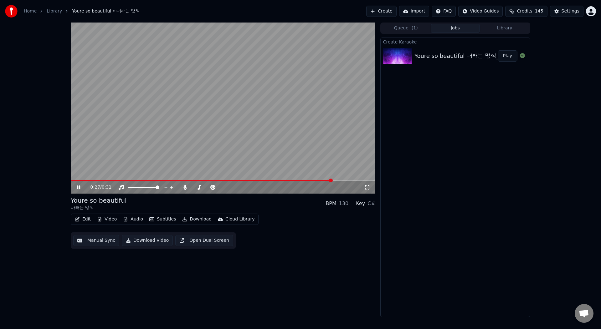
click at [78, 189] on icon at bounding box center [78, 187] width 3 height 4
click at [74, 180] on span at bounding box center [202, 180] width 263 height 1
click at [115, 181] on span at bounding box center [139, 180] width 137 height 1
click at [94, 180] on span at bounding box center [95, 180] width 48 height 1
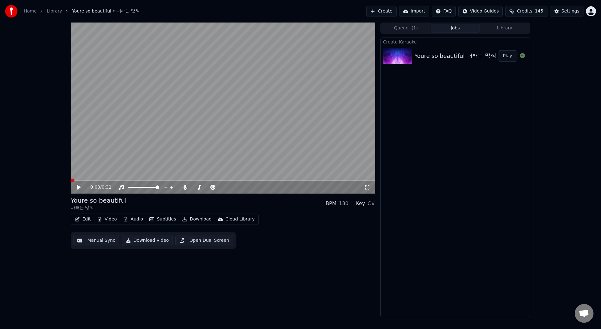
click at [71, 180] on span at bounding box center [71, 180] width 0 height 1
click at [96, 180] on span at bounding box center [138, 180] width 134 height 1
click at [85, 221] on button "Edit" at bounding box center [82, 219] width 21 height 9
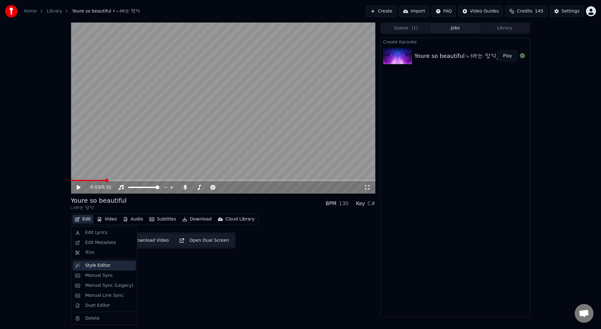
click at [93, 265] on div "Style Editor" at bounding box center [97, 265] width 25 height 6
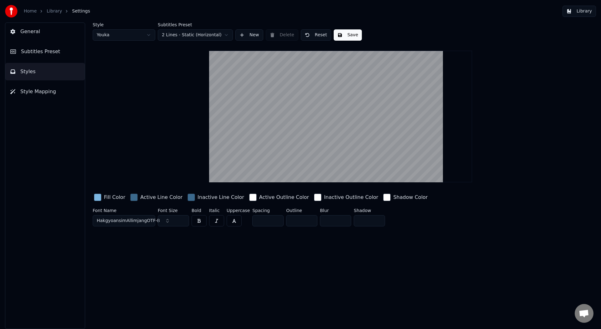
click at [577, 12] on button "Library" at bounding box center [578, 11] width 33 height 11
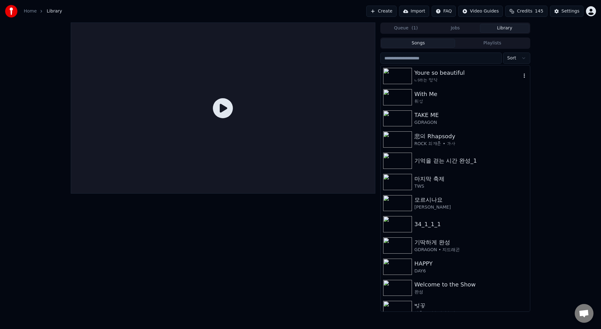
click at [473, 80] on div "너라는 명작" at bounding box center [467, 80] width 107 height 6
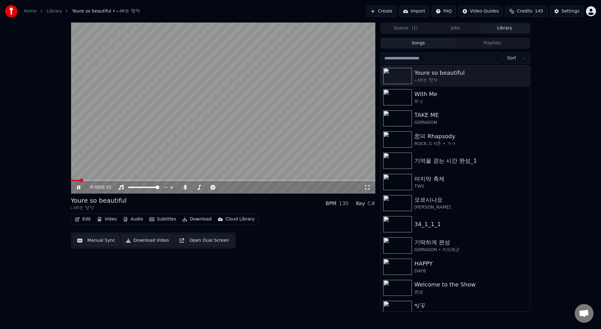
click at [79, 189] on icon at bounding box center [78, 187] width 3 height 4
click at [87, 220] on button "Edit" at bounding box center [82, 219] width 21 height 9
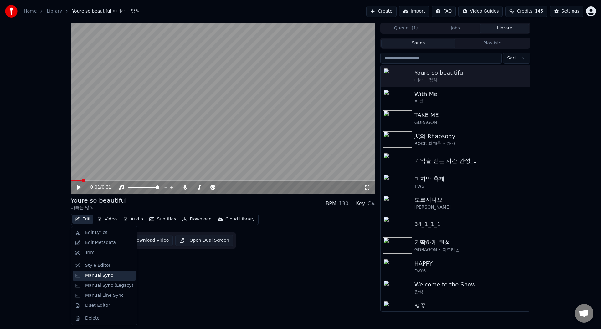
click at [104, 277] on div "Manual Sync" at bounding box center [99, 275] width 28 height 6
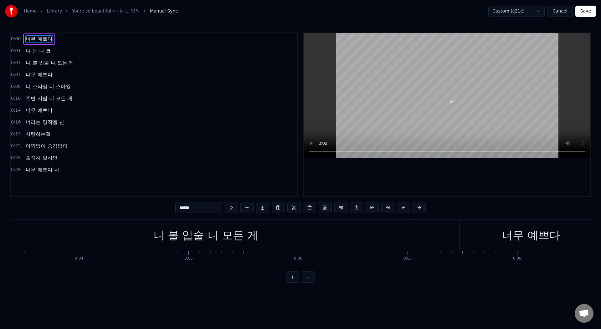
scroll to position [0, 382]
click at [393, 237] on div "니 볼 입술 니 모든 게" at bounding box center [193, 235] width 408 height 31
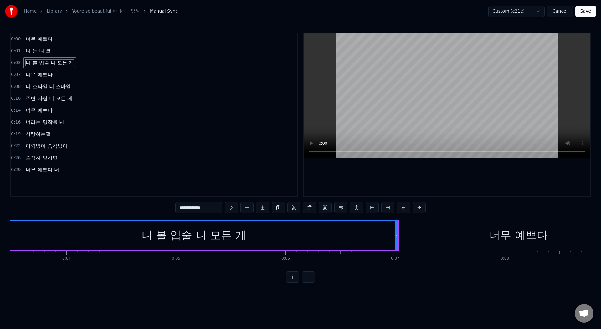
click at [212, 207] on input "**********" at bounding box center [198, 207] width 47 height 11
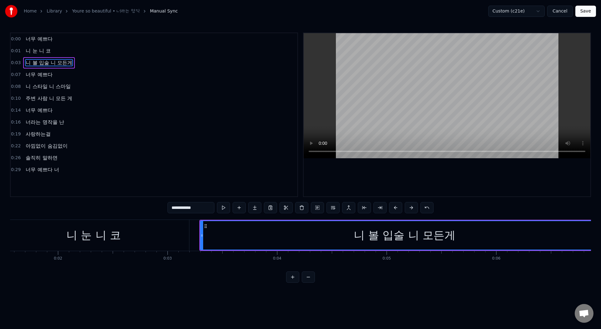
scroll to position [0, 157]
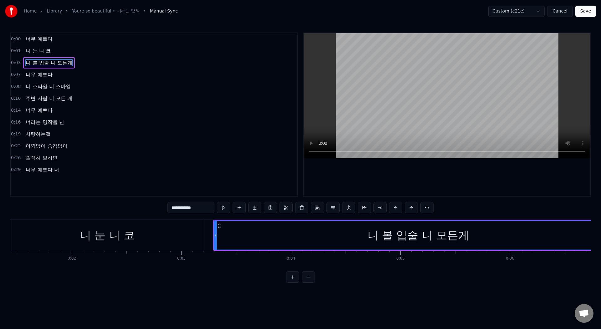
click at [176, 231] on div "니 눈 니 코" at bounding box center [107, 235] width 191 height 31
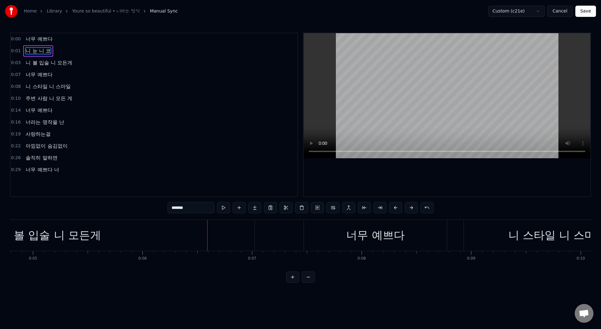
scroll to position [0, 515]
click at [148, 233] on div "니 볼 입술 니 모든게" at bounding box center [60, 235] width 408 height 31
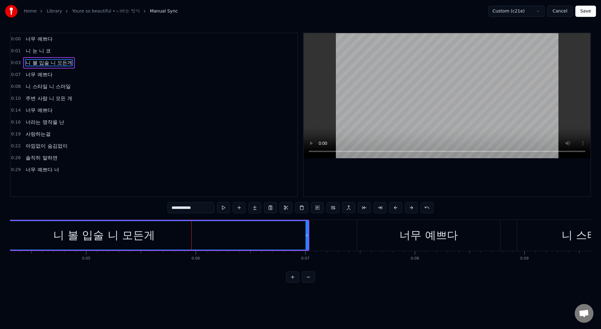
scroll to position [0, 461]
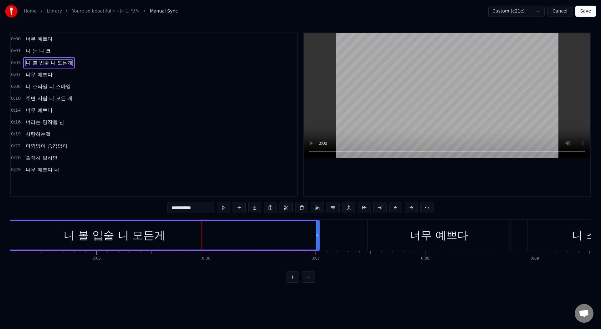
click at [172, 233] on div "니 볼 입술 니 모든게" at bounding box center [115, 235] width 408 height 28
click at [203, 209] on input "**********" at bounding box center [190, 207] width 47 height 11
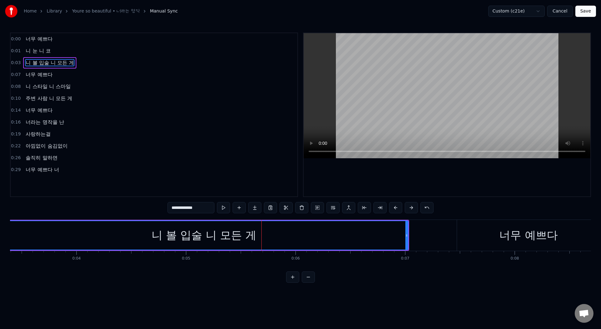
scroll to position [0, 345]
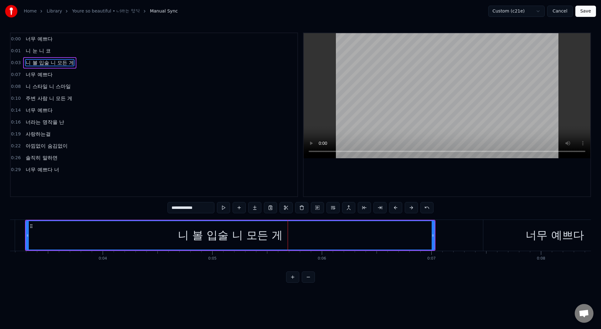
click at [103, 231] on div "니 볼 입술 니 모든 게" at bounding box center [230, 235] width 408 height 28
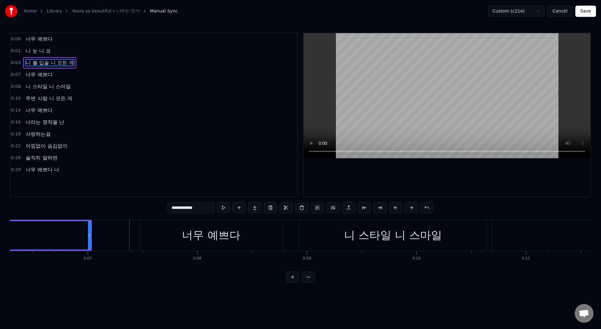
scroll to position [0, 695]
click at [266, 234] on div "너무 예쁘다" at bounding box center [204, 235] width 143 height 31
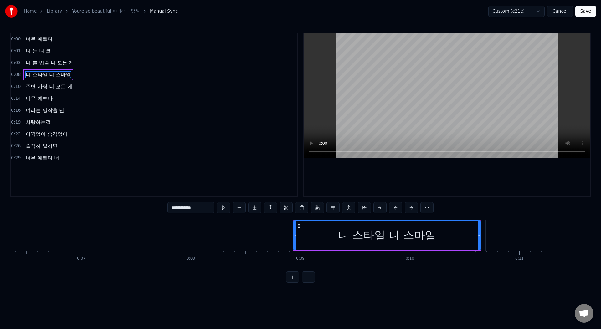
type input "******"
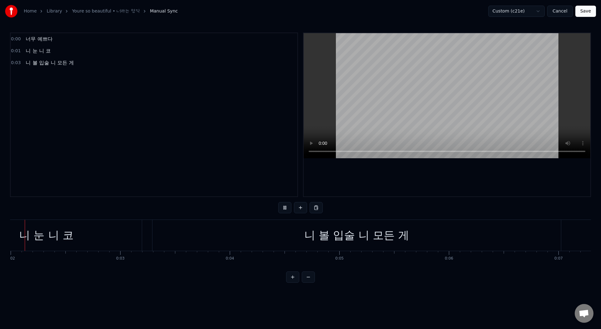
scroll to position [0, 195]
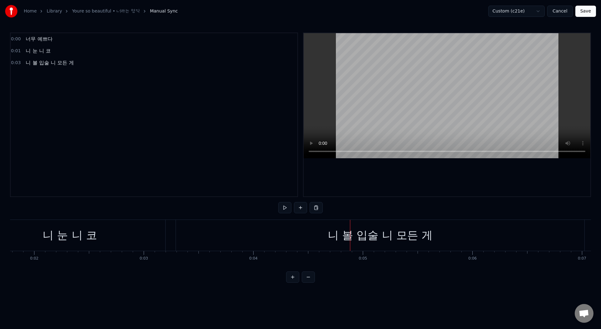
click at [385, 243] on div "니 볼 입술 니 모든 게" at bounding box center [380, 235] width 105 height 17
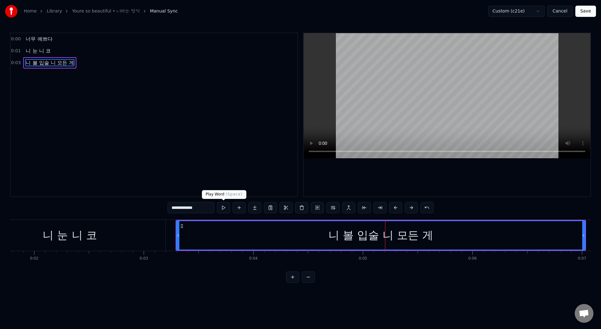
drag, startPoint x: 192, startPoint y: 208, endPoint x: 234, endPoint y: 209, distance: 41.9
click at [233, 209] on div "**********" at bounding box center [300, 207] width 266 height 11
type input "******"
click at [399, 227] on div "니 볼 입술" at bounding box center [380, 235] width 51 height 17
click at [393, 225] on div "니 볼 입술" at bounding box center [381, 235] width 408 height 28
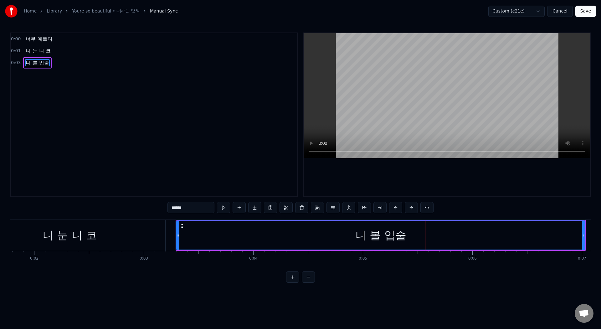
click at [383, 225] on div "니 볼 입술" at bounding box center [381, 235] width 408 height 28
click at [384, 226] on div "니 볼 입술" at bounding box center [381, 235] width 408 height 28
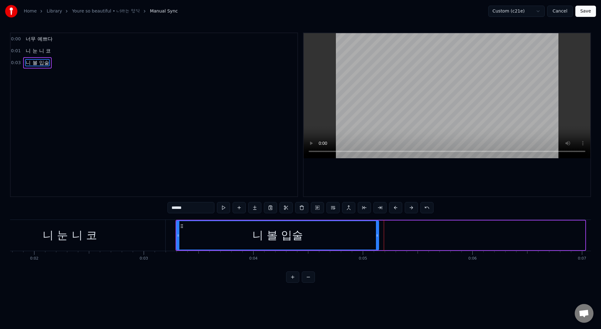
drag, startPoint x: 583, startPoint y: 232, endPoint x: 378, endPoint y: 230, distance: 205.5
click at [377, 230] on div at bounding box center [377, 235] width 3 height 28
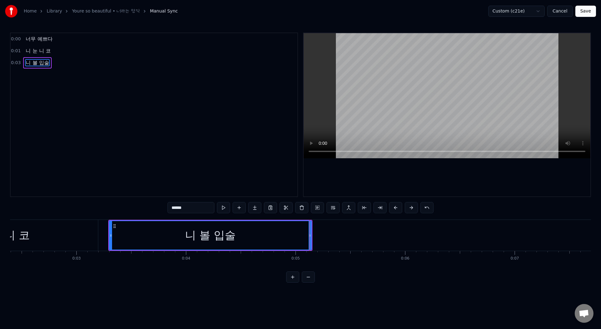
scroll to position [0, 280]
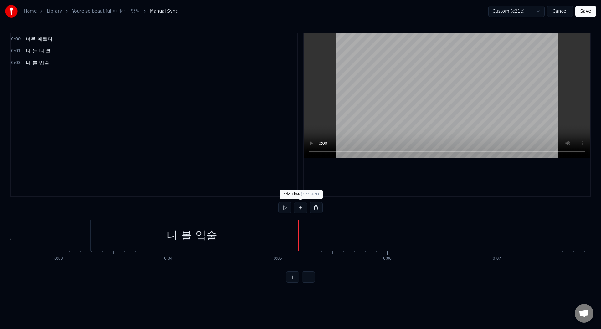
click at [302, 210] on button at bounding box center [300, 207] width 13 height 11
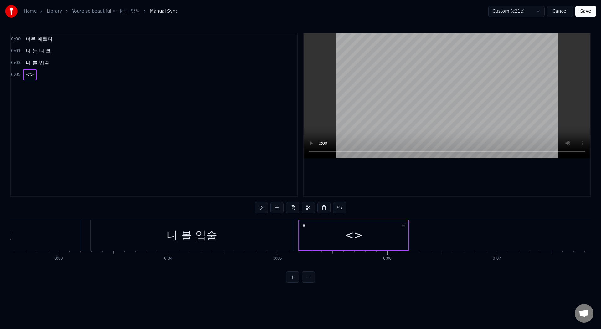
click at [345, 225] on div "<>" at bounding box center [353, 236] width 109 height 30
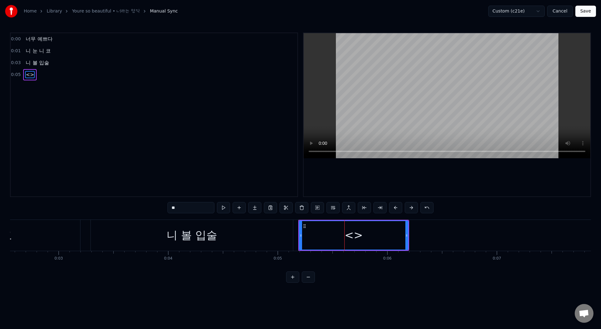
drag, startPoint x: 179, startPoint y: 208, endPoint x: 145, endPoint y: 208, distance: 34.1
click at [145, 208] on div "0:00 너무 예쁘다 0:01 니 눈 니 코 0:03 니 볼 입술 0:05 <> ** 너무 예쁘다 니 눈 니 코 니 볼 입술 <> To pic…" at bounding box center [300, 158] width 581 height 250
paste input "****"
type input "******"
click at [222, 206] on button at bounding box center [223, 207] width 13 height 11
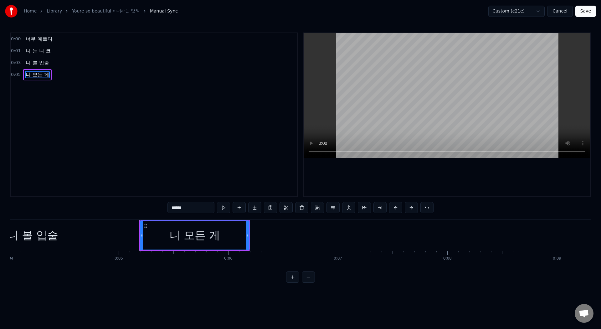
scroll to position [0, 444]
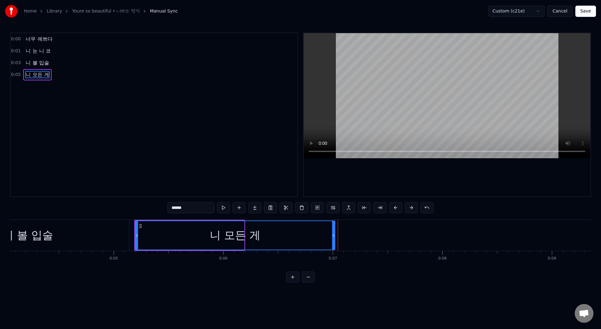
drag, startPoint x: 242, startPoint y: 231, endPoint x: 333, endPoint y: 241, distance: 91.2
click at [333, 241] on div at bounding box center [333, 235] width 3 height 28
click at [297, 243] on div "니 모든 게" at bounding box center [234, 235] width 199 height 28
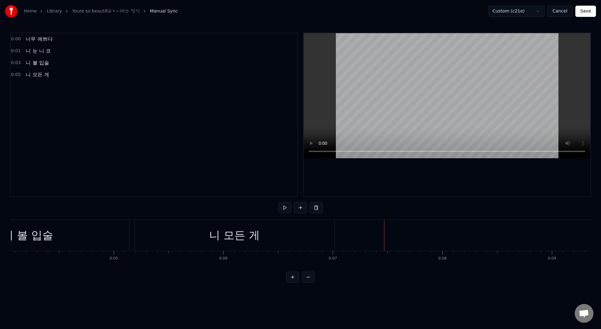
click at [300, 206] on button at bounding box center [300, 207] width 13 height 11
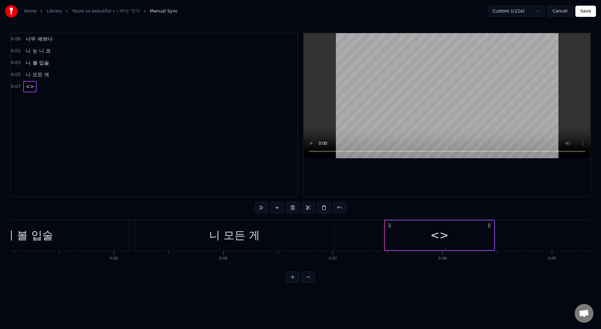
click at [423, 238] on div "<>" at bounding box center [439, 236] width 109 height 30
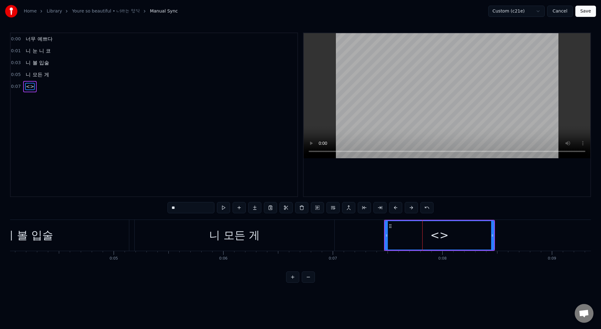
drag, startPoint x: 188, startPoint y: 211, endPoint x: 148, endPoint y: 205, distance: 41.1
click at [148, 205] on div "0:00 너무 예쁘다 0:01 니 눈 니 코 0:03 니 볼 입술 0:05 니 모든 게 0:07 <> ** 너무 예쁘다 니 눈 니 코 니 볼 …" at bounding box center [300, 158] width 581 height 250
paste input "****"
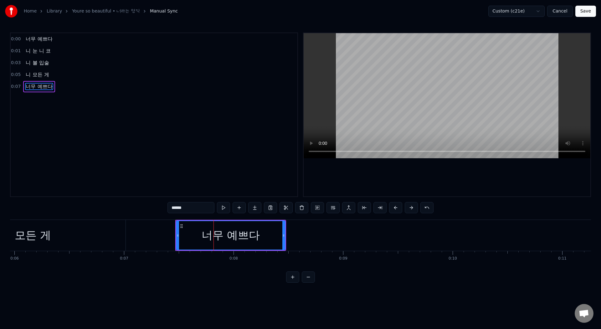
scroll to position [0, 691]
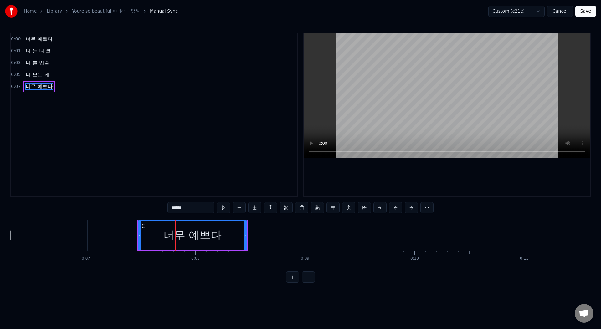
type input "******"
drag, startPoint x: 245, startPoint y: 229, endPoint x: 278, endPoint y: 234, distance: 34.2
click at [278, 234] on div at bounding box center [279, 235] width 3 height 28
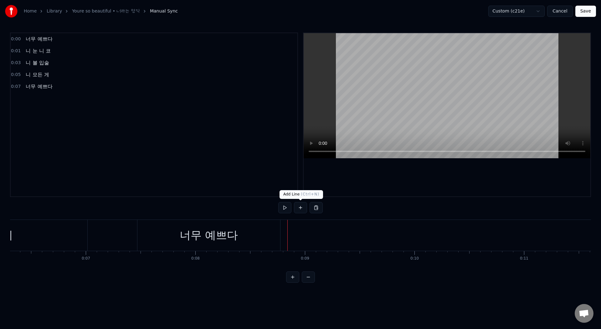
click at [298, 207] on button at bounding box center [300, 207] width 13 height 11
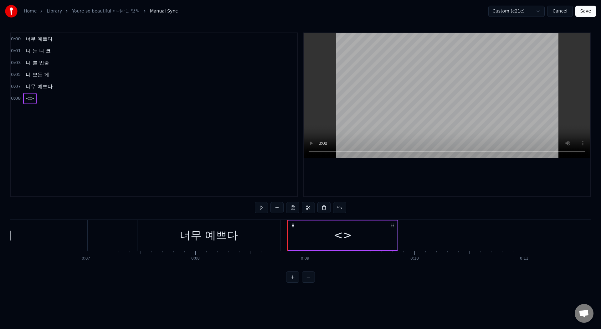
click at [333, 228] on div "<>" at bounding box center [342, 236] width 109 height 30
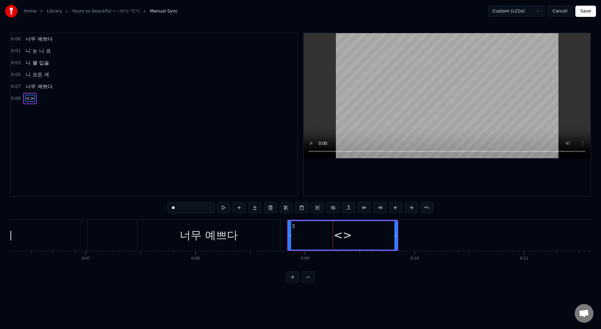
drag, startPoint x: 185, startPoint y: 207, endPoint x: 142, endPoint y: 203, distance: 43.4
click at [142, 203] on div "0:00 너무 예쁘다 0:01 니 눈 니 코 0:03 니 볼 입술 0:05 니 모든 게 0:07 너무 예쁘다 0:08 <> ** 너무 예쁘다 …" at bounding box center [300, 158] width 581 height 250
paste input "***"
type input "*****"
drag, startPoint x: 394, startPoint y: 230, endPoint x: 386, endPoint y: 230, distance: 8.1
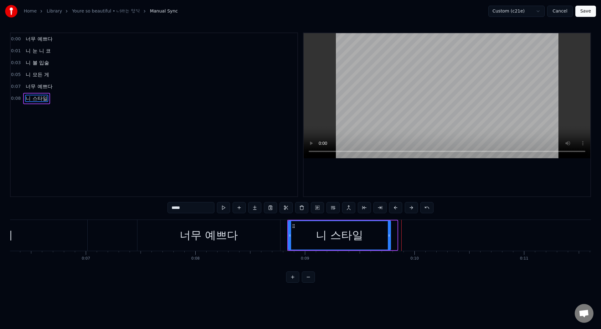
click at [388, 230] on div at bounding box center [389, 235] width 3 height 28
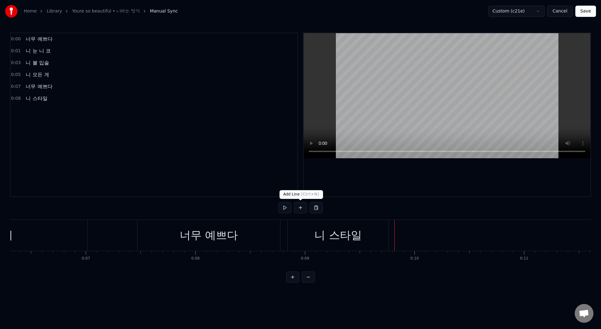
click at [301, 208] on button at bounding box center [300, 207] width 13 height 11
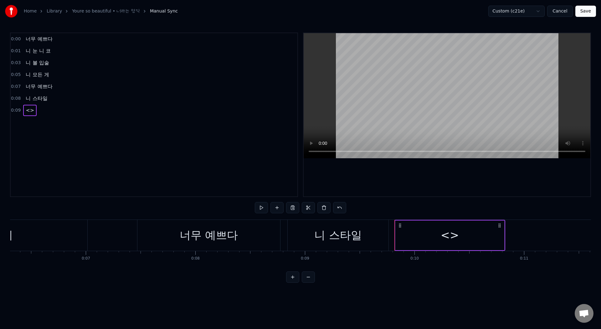
click at [421, 232] on div "<>" at bounding box center [449, 236] width 109 height 30
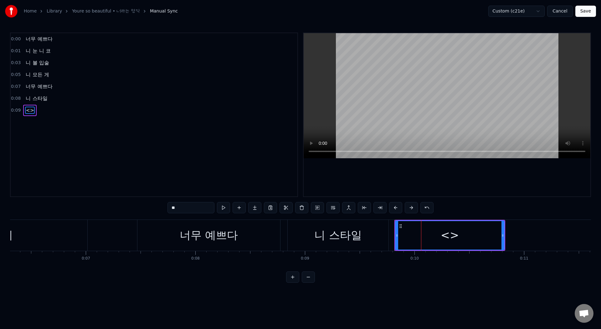
drag, startPoint x: 189, startPoint y: 208, endPoint x: 148, endPoint y: 208, distance: 41.3
click at [148, 208] on div "0:00 너무 예쁘다 0:01 니 눈 니 코 0:03 니 볼 입술 0:05 니 모든 게 0:07 너무 예쁘다 0:08 니 스타일 0:09 <>…" at bounding box center [300, 158] width 581 height 250
paste input "***"
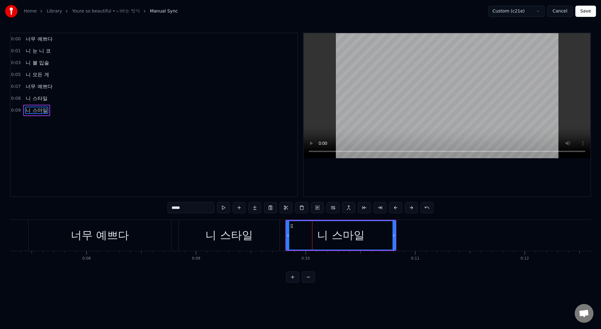
scroll to position [0, 876]
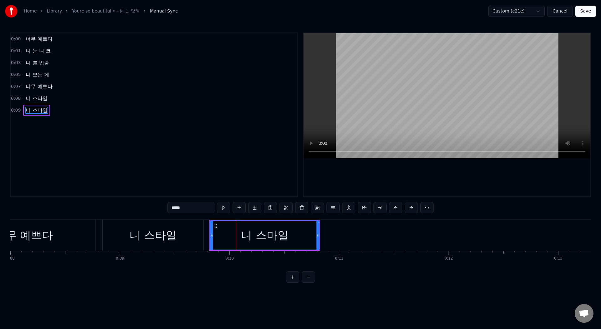
type input "*****"
drag, startPoint x: 318, startPoint y: 229, endPoint x: 301, endPoint y: 229, distance: 16.6
click at [301, 229] on div at bounding box center [301, 235] width 3 height 28
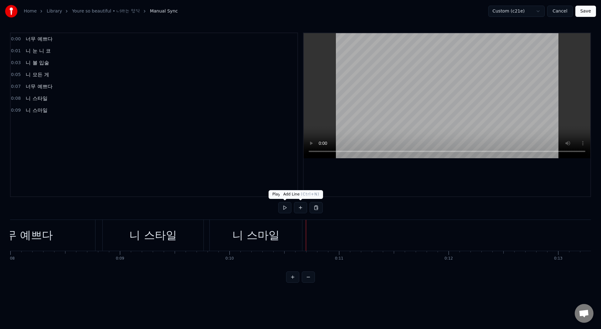
click at [297, 206] on button at bounding box center [300, 207] width 13 height 11
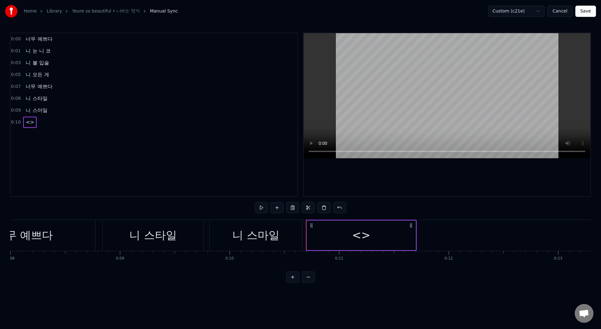
click at [347, 232] on div "<>" at bounding box center [361, 236] width 109 height 30
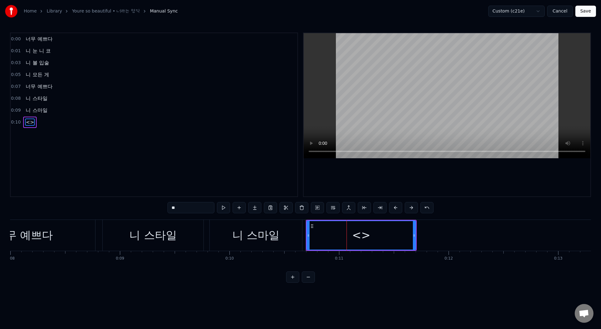
drag, startPoint x: 177, startPoint y: 206, endPoint x: 150, endPoint y: 205, distance: 27.0
click at [150, 205] on div "0:00 너무 예쁘다 0:01 니 눈 니 코 0:03 니 볼 입술 0:05 니 모든 게 0:07 너무 예쁘다 0:08 니 스타일 0:09 니 …" at bounding box center [300, 158] width 581 height 250
paste input "***"
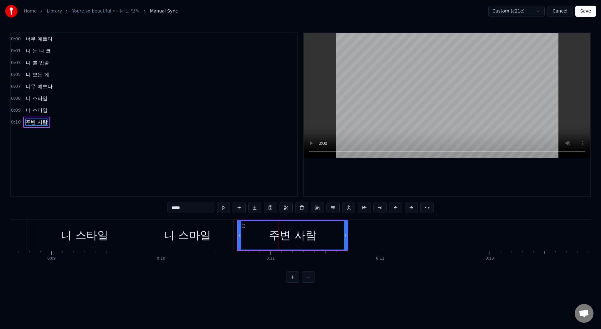
scroll to position [0, 998]
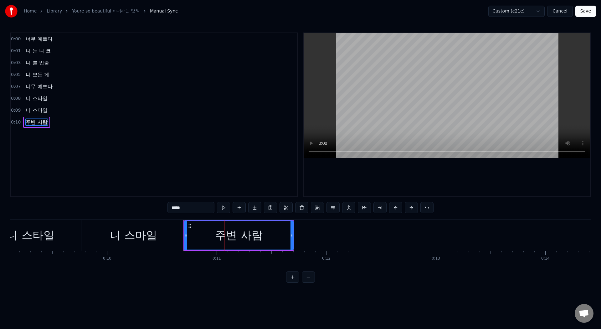
type input "*****"
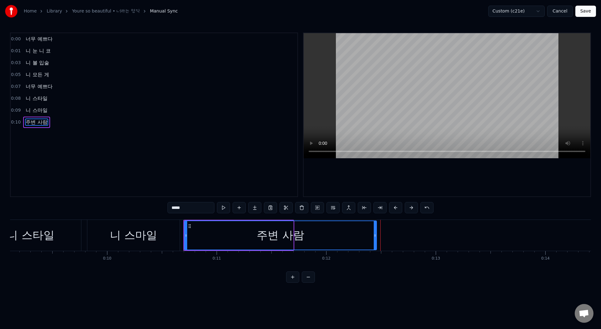
drag, startPoint x: 292, startPoint y: 236, endPoint x: 376, endPoint y: 238, distance: 83.9
click at [376, 238] on div at bounding box center [374, 235] width 3 height 28
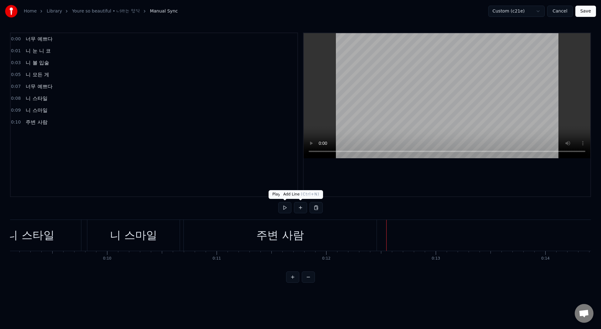
click at [303, 209] on button at bounding box center [300, 207] width 13 height 11
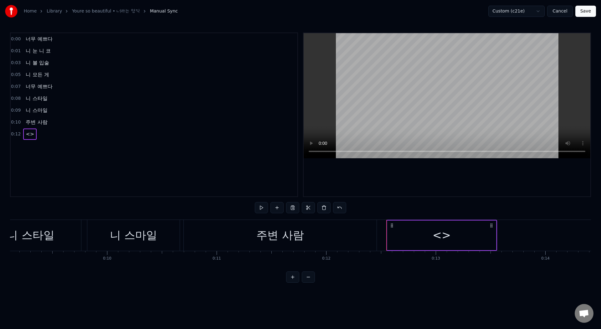
click at [416, 233] on div "<>" at bounding box center [441, 236] width 109 height 30
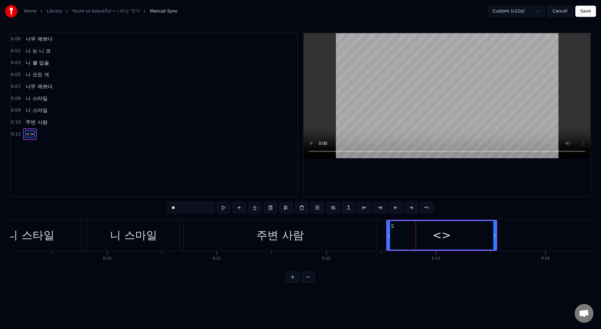
drag, startPoint x: 177, startPoint y: 209, endPoint x: 154, endPoint y: 206, distance: 23.6
click at [154, 206] on div "0:00 너무 예쁘다 0:01 니 눈 니 코 0:03 니 볼 입술 0:05 니 모든 게 0:07 너무 예쁘다 0:08 니 스타일 0:09 니 …" at bounding box center [300, 158] width 581 height 250
paste input "****"
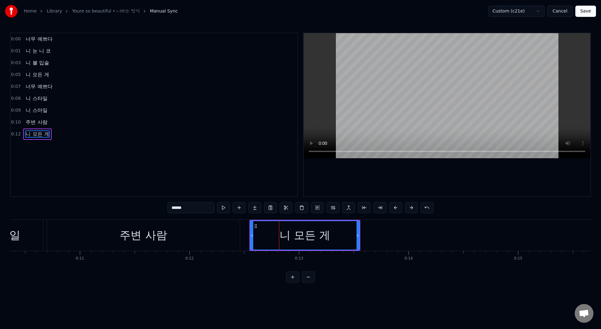
scroll to position [0, 1211]
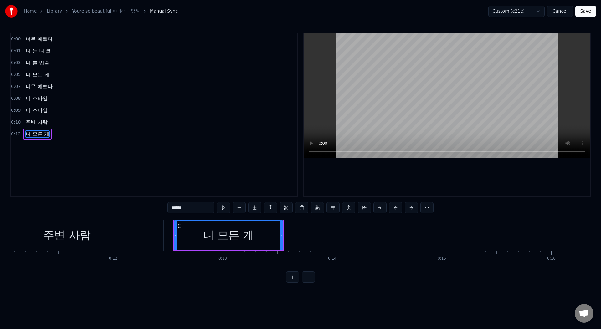
type input "******"
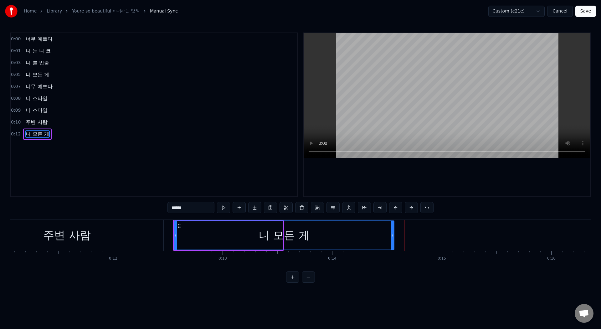
drag, startPoint x: 281, startPoint y: 236, endPoint x: 392, endPoint y: 237, distance: 110.4
click at [392, 237] on icon at bounding box center [392, 235] width 3 height 5
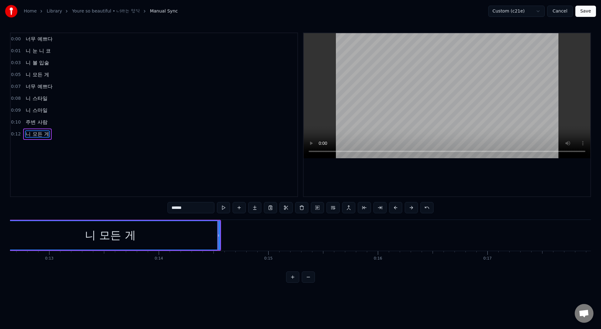
scroll to position [0, 1456]
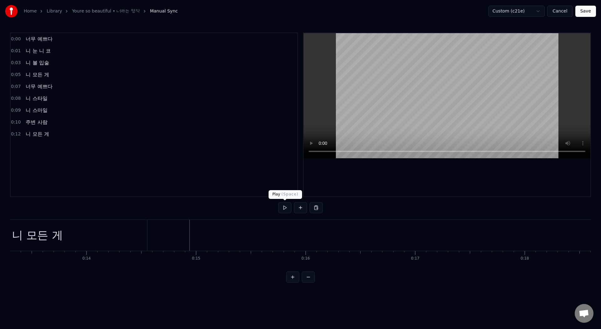
click at [285, 210] on button at bounding box center [284, 207] width 13 height 11
click at [298, 211] on button at bounding box center [300, 207] width 13 height 11
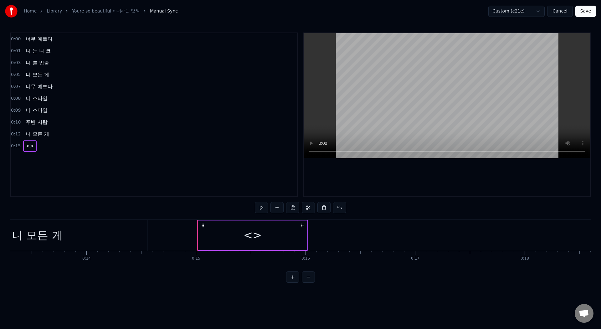
click at [245, 229] on div "<>" at bounding box center [252, 236] width 109 height 30
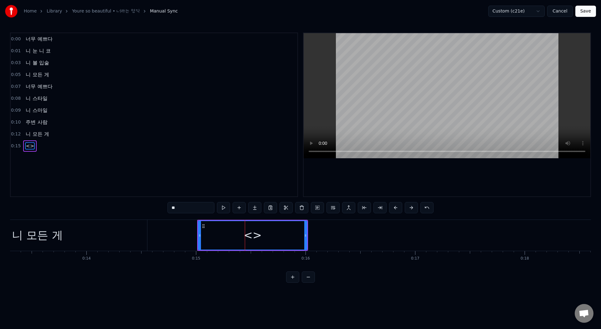
drag, startPoint x: 180, startPoint y: 207, endPoint x: 154, endPoint y: 207, distance: 25.7
click at [154, 207] on div "0:00 너무 예쁘다 0:01 니 눈 니 코 0:03 니 볼 입술 0:05 니 모든 게 0:07 너무 예쁘다 0:08 니 스타일 0:09 니 …" at bounding box center [300, 158] width 581 height 250
paste input "****"
type input "******"
click at [283, 247] on div "너무 예쁘다" at bounding box center [252, 235] width 108 height 28
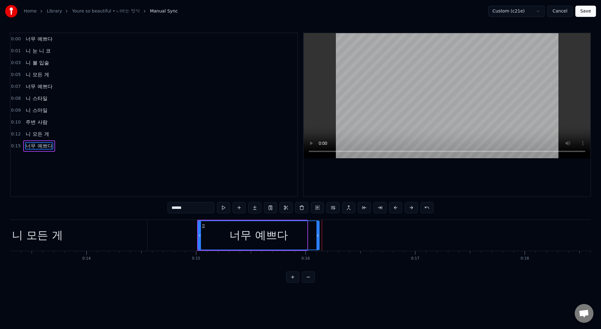
drag, startPoint x: 305, startPoint y: 229, endPoint x: 318, endPoint y: 230, distance: 12.2
click at [318, 230] on div at bounding box center [317, 235] width 3 height 28
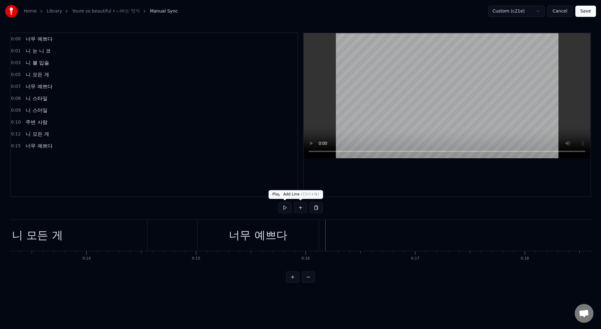
click at [300, 208] on button at bounding box center [300, 207] width 13 height 11
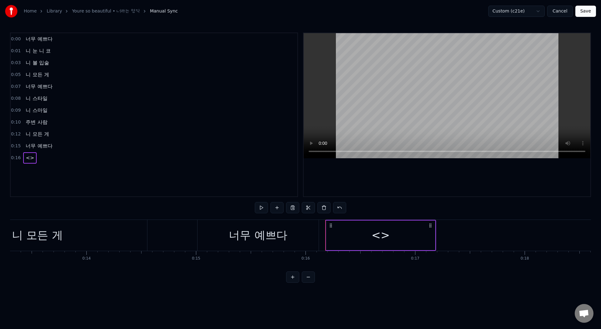
click at [368, 248] on div "<>" at bounding box center [380, 236] width 109 height 30
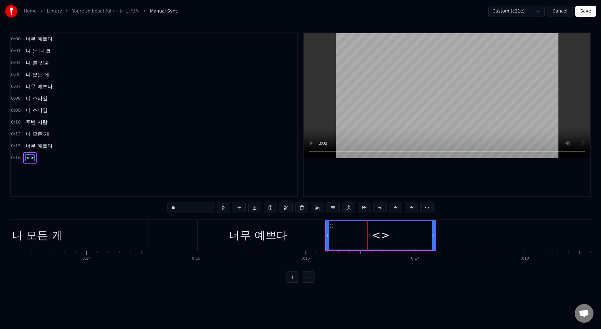
drag, startPoint x: 186, startPoint y: 211, endPoint x: 134, endPoint y: 201, distance: 53.1
click at [134, 201] on div "0:00 너무 예쁘다 0:01 니 눈 니 코 0:03 니 볼 입술 0:05 니 모든 게 0:07 너무 예쁘다 0:08 니 스타일 0:09 니 …" at bounding box center [300, 158] width 581 height 250
paste input "*******"
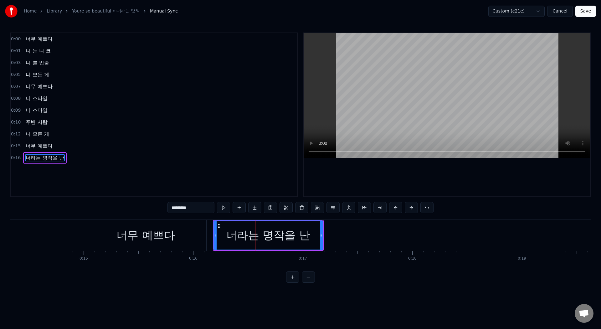
scroll to position [0, 1656]
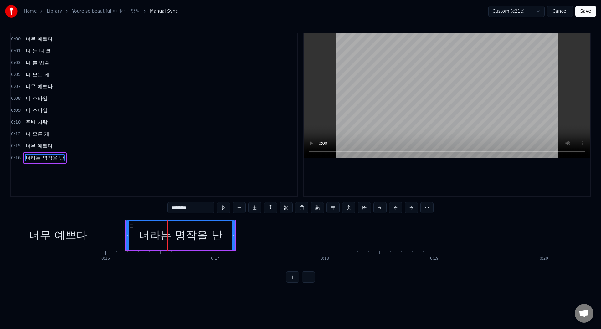
type input "*********"
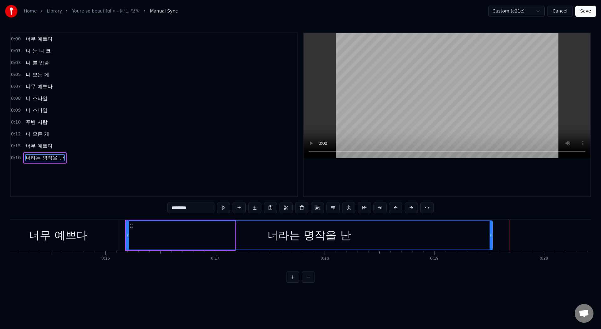
drag, startPoint x: 233, startPoint y: 239, endPoint x: 490, endPoint y: 228, distance: 257.6
click at [490, 228] on div at bounding box center [490, 235] width 3 height 28
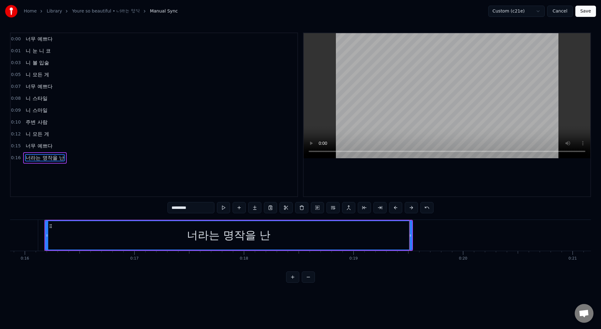
scroll to position [0, 1872]
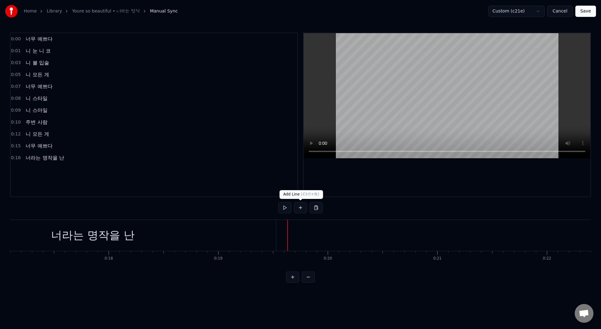
click at [299, 206] on button at bounding box center [300, 207] width 13 height 11
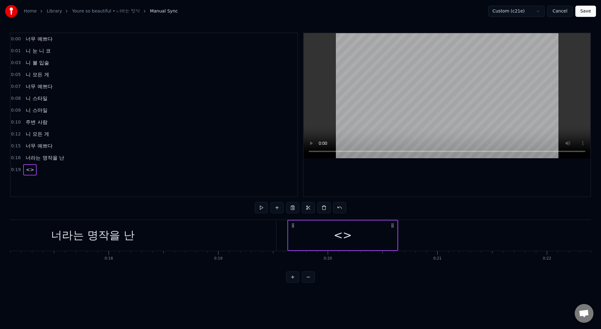
click at [321, 238] on div "<>" at bounding box center [342, 236] width 109 height 30
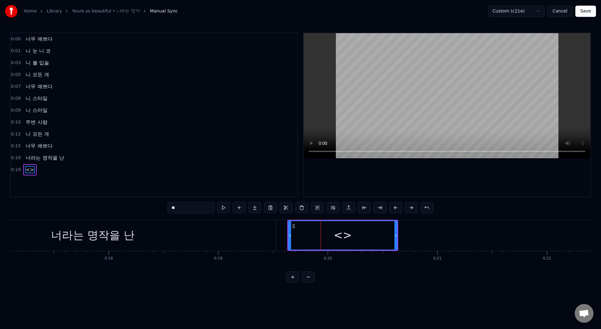
drag, startPoint x: 181, startPoint y: 209, endPoint x: 155, endPoint y: 206, distance: 26.8
click at [155, 206] on div "0:00 너무 예쁘다 0:01 니 눈 니 코 0:03 니 볼 입술 0:05 니 모든 게 0:07 너무 예쁘다 0:08 니 스타일 0:09 니 …" at bounding box center [300, 158] width 581 height 250
paste input "***"
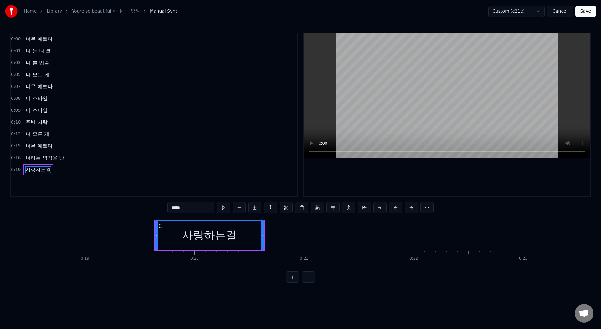
type input "*****"
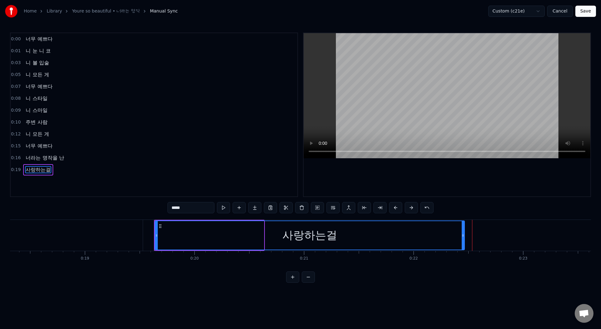
drag, startPoint x: 262, startPoint y: 232, endPoint x: 464, endPoint y: 234, distance: 202.1
click at [464, 234] on icon at bounding box center [462, 235] width 3 height 5
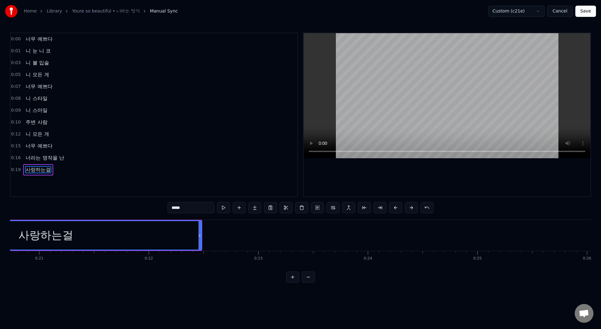
scroll to position [0, 2352]
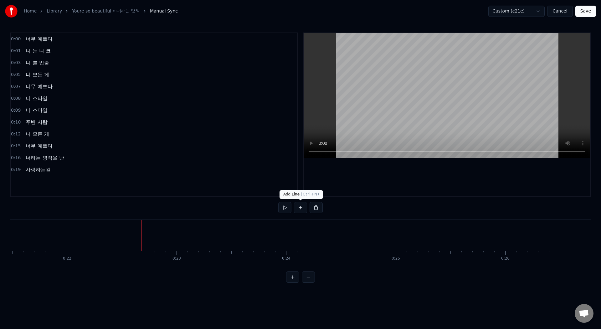
click at [305, 211] on button at bounding box center [300, 207] width 13 height 11
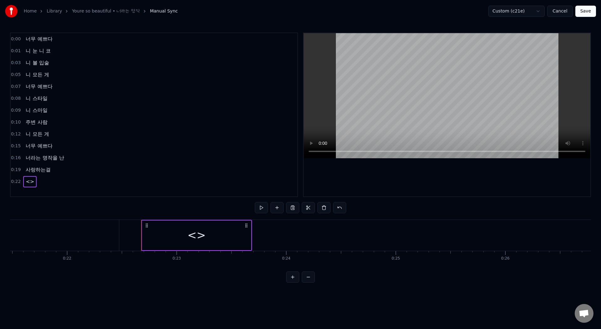
click at [209, 238] on div "<>" at bounding box center [196, 236] width 109 height 30
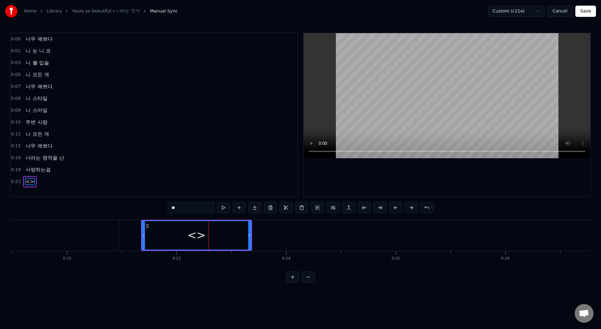
drag, startPoint x: 189, startPoint y: 210, endPoint x: 150, endPoint y: 207, distance: 38.9
click at [150, 207] on div "0:00 너무 예쁘다 0:01 니 눈 니 코 0:03 니 볼 입술 0:05 니 모든 게 0:07 너무 예쁘다 0:08 니 스타일 0:09 니 …" at bounding box center [300, 158] width 581 height 250
paste input "*******"
type input "*********"
click at [195, 222] on div "아낌없이 숨김없이" at bounding box center [196, 235] width 108 height 28
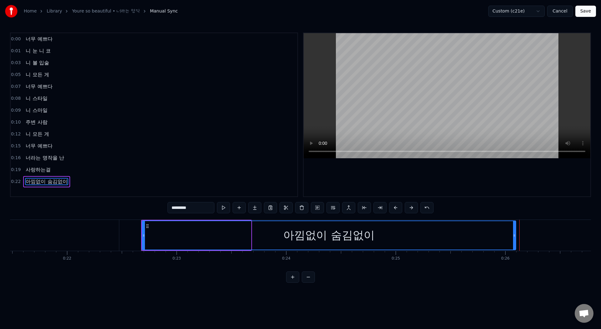
drag, startPoint x: 250, startPoint y: 237, endPoint x: 512, endPoint y: 241, distance: 262.2
click at [513, 241] on div at bounding box center [514, 235] width 3 height 28
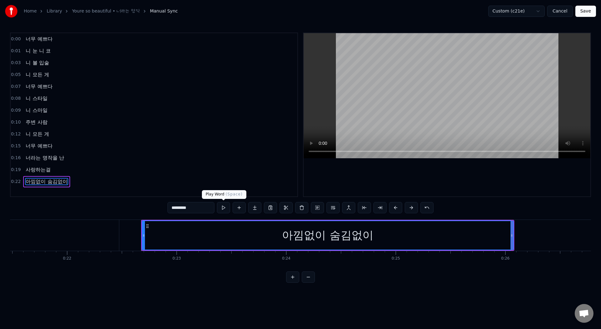
click at [217, 209] on button at bounding box center [223, 207] width 13 height 11
click at [358, 237] on div "아낌없이 숨김없이" at bounding box center [327, 235] width 91 height 17
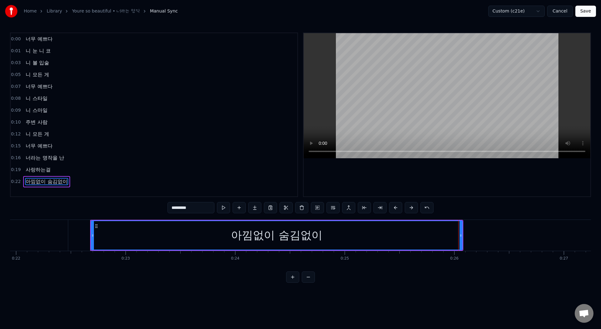
scroll to position [0, 2397]
click at [104, 231] on div "아낌없이 숨김없이" at bounding box center [282, 235] width 370 height 28
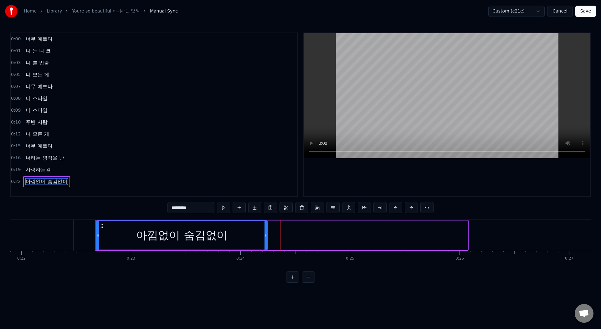
drag, startPoint x: 465, startPoint y: 228, endPoint x: 264, endPoint y: 228, distance: 201.4
click at [264, 228] on div at bounding box center [265, 235] width 3 height 28
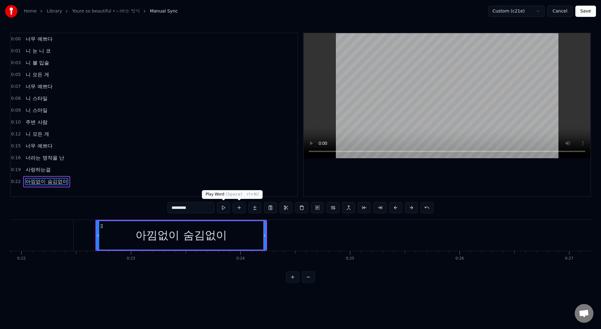
click at [219, 206] on button at bounding box center [223, 207] width 13 height 11
click at [223, 207] on button at bounding box center [223, 207] width 13 height 11
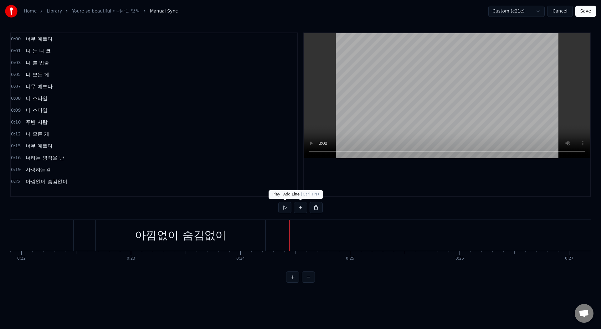
click at [297, 207] on button at bounding box center [300, 207] width 13 height 11
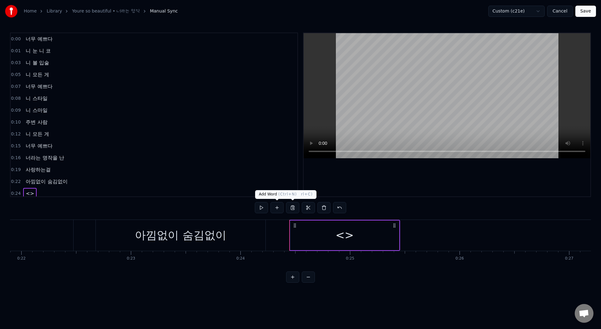
click at [210, 245] on div "아낌없이 숨김없이" at bounding box center [181, 235] width 170 height 31
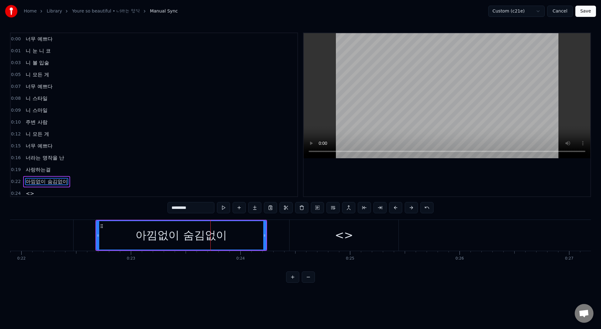
scroll to position [3, 0]
drag, startPoint x: 186, startPoint y: 208, endPoint x: 218, endPoint y: 209, distance: 31.9
click at [218, 209] on div "*********" at bounding box center [300, 207] width 266 height 11
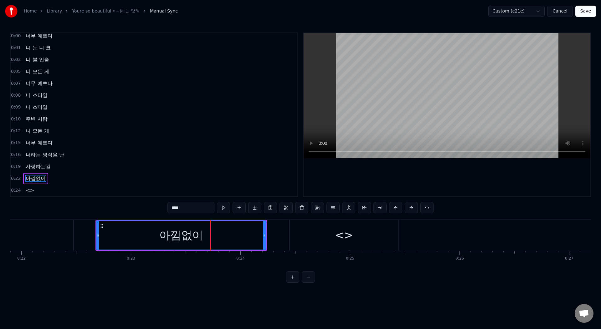
click at [348, 243] on div "<>" at bounding box center [344, 235] width 18 height 17
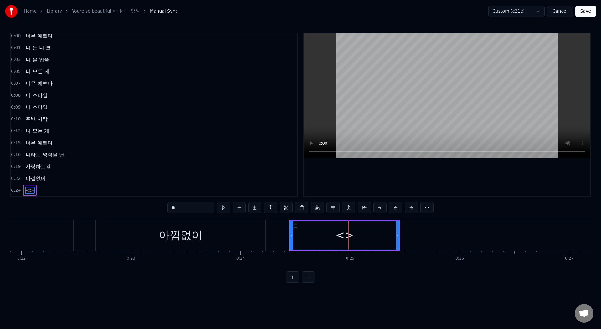
drag, startPoint x: 184, startPoint y: 211, endPoint x: 154, endPoint y: 207, distance: 30.2
click at [154, 207] on div "0:00 너무 예쁘다 0:01 니 눈 니 코 0:03 니 볼 입술 0:05 니 모든 게 0:07 너무 예쁘다 0:08 니 스타일 0:09 니 …" at bounding box center [300, 158] width 581 height 250
paste input "**"
click at [173, 207] on input "****" at bounding box center [190, 207] width 47 height 11
type input "****"
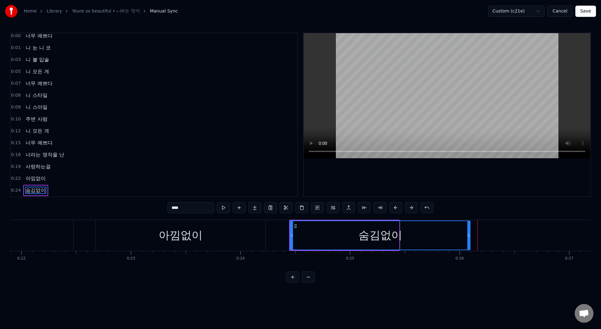
drag, startPoint x: 396, startPoint y: 231, endPoint x: 469, endPoint y: 241, distance: 73.6
click at [469, 241] on div at bounding box center [468, 235] width 3 height 28
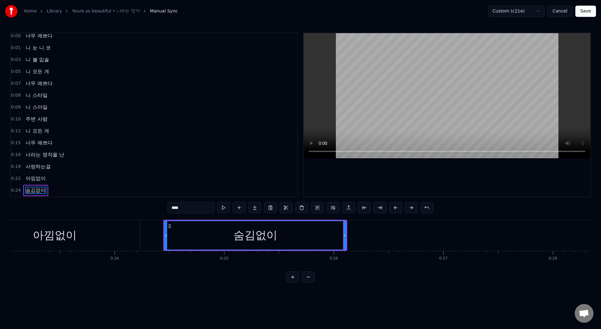
scroll to position [0, 2608]
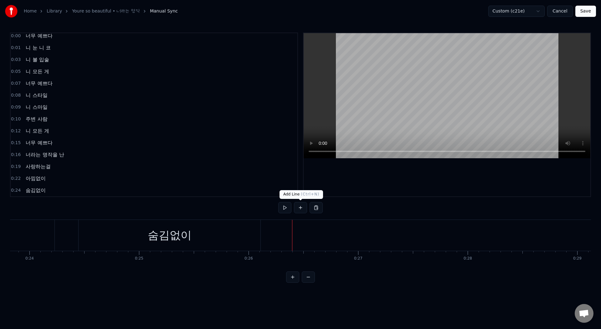
click at [302, 209] on button at bounding box center [300, 207] width 13 height 11
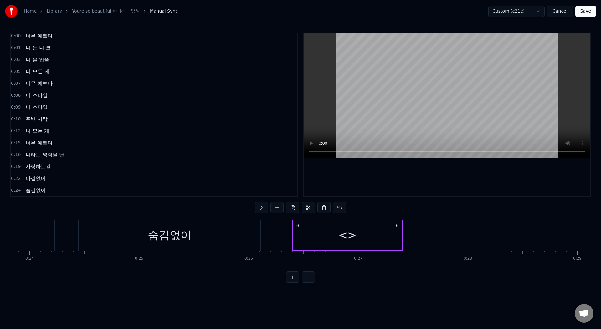
click at [329, 240] on div "<>" at bounding box center [347, 236] width 109 height 30
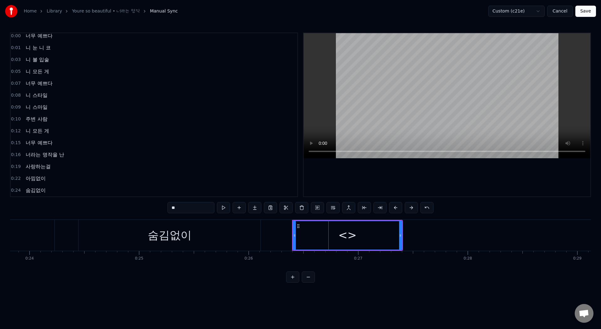
scroll to position [15, 0]
drag, startPoint x: 183, startPoint y: 206, endPoint x: 151, endPoint y: 206, distance: 31.9
click at [151, 206] on div "0:00 너무 예쁘다 0:01 니 눈 니 코 0:03 니 볼 입술 0:05 니 모든 게 0:07 너무 예쁘다 0:08 니 스타일 0:09 니 …" at bounding box center [300, 158] width 581 height 250
paste input "*****"
type input "*******"
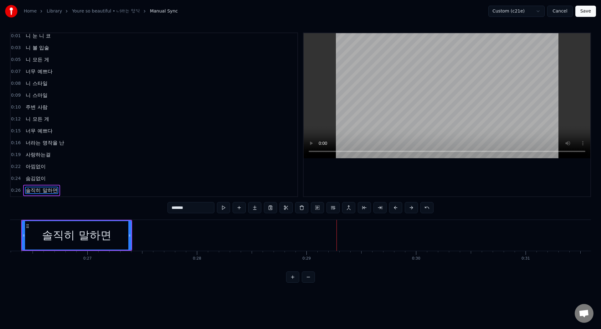
scroll to position [0, 2883]
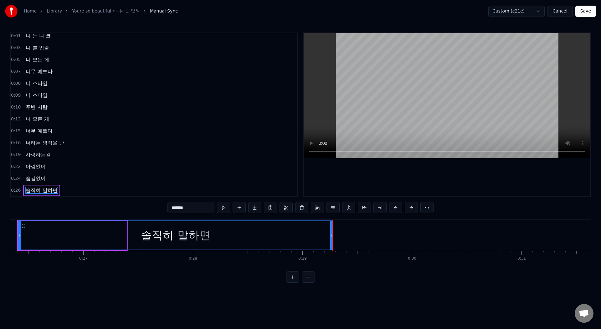
drag, startPoint x: 125, startPoint y: 234, endPoint x: 331, endPoint y: 234, distance: 205.8
click at [331, 234] on icon at bounding box center [331, 235] width 3 height 5
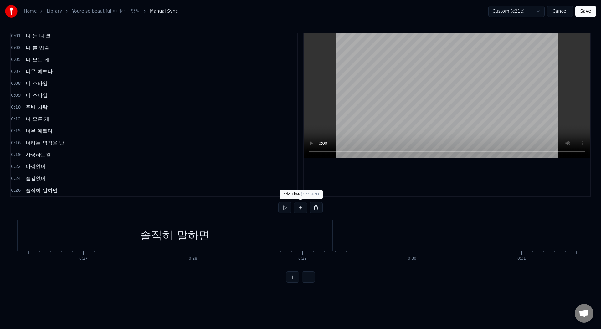
click at [298, 212] on button at bounding box center [300, 207] width 13 height 11
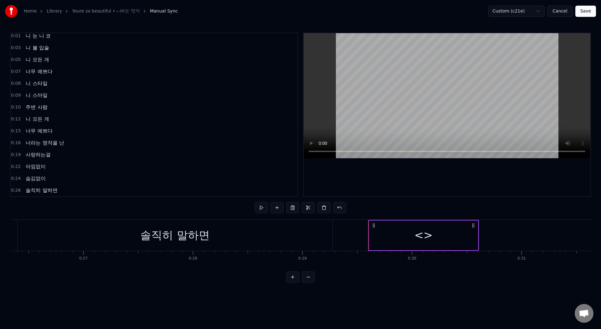
click at [406, 237] on div "<>" at bounding box center [423, 236] width 109 height 30
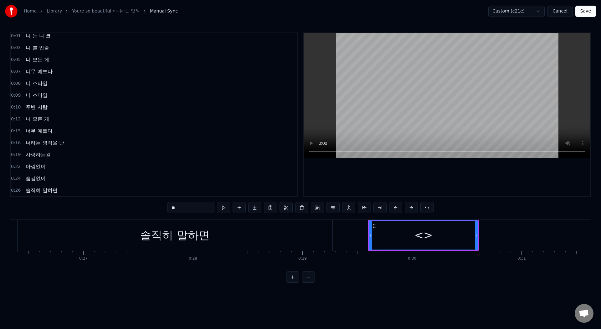
scroll to position [27, 0]
drag, startPoint x: 185, startPoint y: 209, endPoint x: 154, endPoint y: 207, distance: 30.7
click at [154, 207] on div "0:00 너무 예쁘다 0:01 니 눈 니 코 0:03 니 볼 입술 0:05 니 모든 게 0:07 너무 예쁘다 0:08 니 스타일 0:09 니 …" at bounding box center [300, 158] width 581 height 250
paste input "******"
drag, startPoint x: 475, startPoint y: 231, endPoint x: 597, endPoint y: 233, distance: 122.0
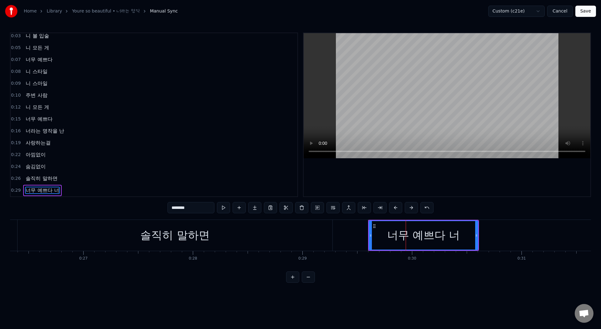
click at [595, 233] on div "Home Library Youre so beautiful • 너라는 명작 Manual Sync Custom (c21e) Canc…" at bounding box center [300, 141] width 601 height 283
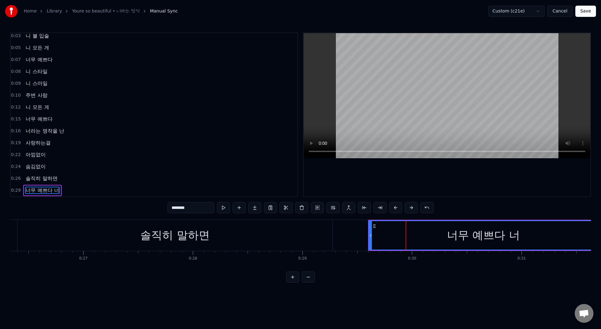
scroll to position [0, 2891]
type input "********"
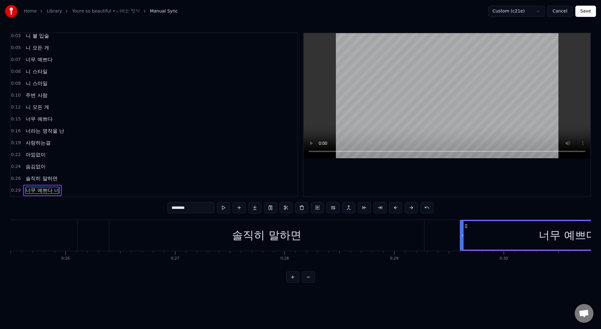
scroll to position [0, 2852]
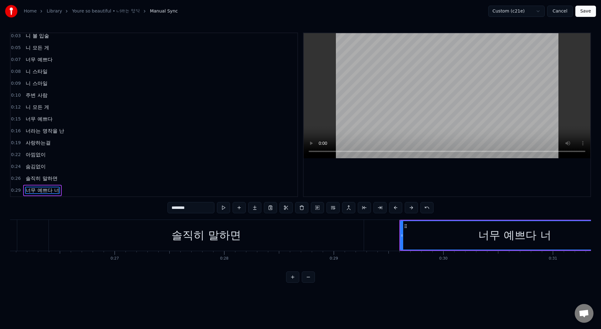
click at [584, 15] on button "Save" at bounding box center [585, 11] width 21 height 11
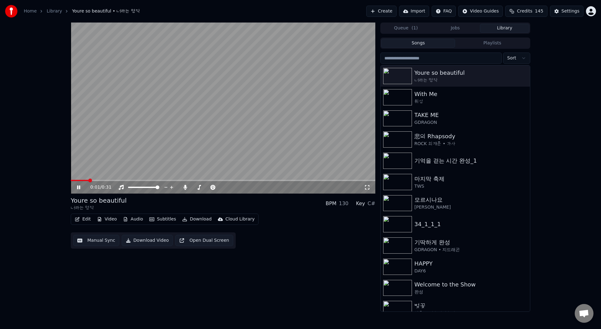
click at [79, 187] on icon at bounding box center [83, 187] width 15 height 5
click at [79, 188] on icon at bounding box center [79, 187] width 4 height 4
click at [79, 188] on icon at bounding box center [78, 187] width 3 height 4
click at [79, 188] on icon at bounding box center [79, 187] width 4 height 4
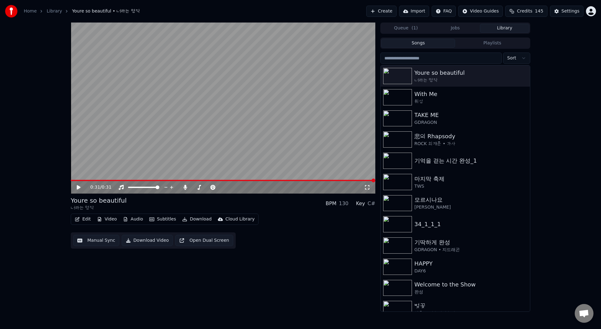
click at [81, 217] on button "Edit" at bounding box center [82, 219] width 21 height 9
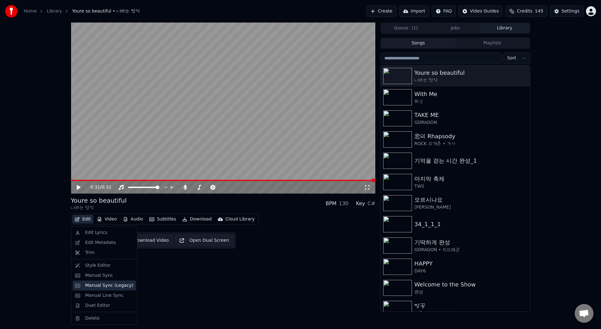
click at [99, 282] on div "Manual Sync (Legacy)" at bounding box center [104, 286] width 63 height 10
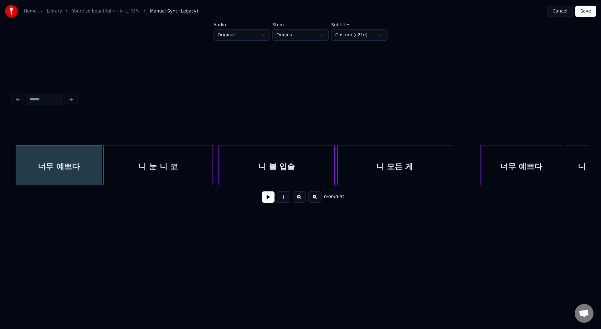
click at [34, 160] on div "너무 예쁘다" at bounding box center [59, 166] width 86 height 43
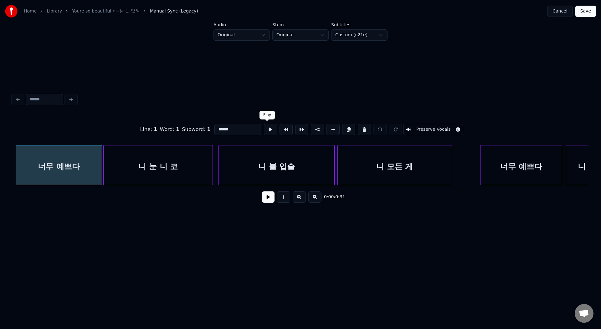
click at [264, 130] on button at bounding box center [270, 129] width 13 height 11
click at [18, 166] on div "너무 예쁘다" at bounding box center [59, 166] width 86 height 43
click at [267, 200] on button at bounding box center [268, 196] width 13 height 11
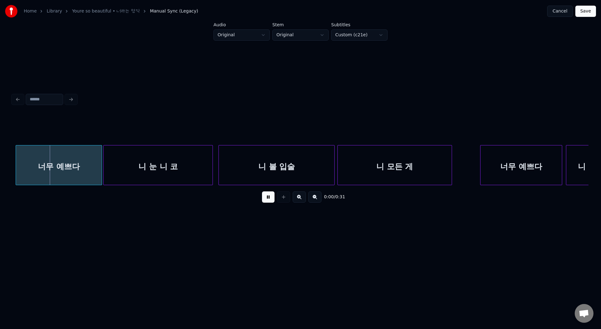
click at [22, 169] on div "너무 예쁘다" at bounding box center [59, 166] width 86 height 43
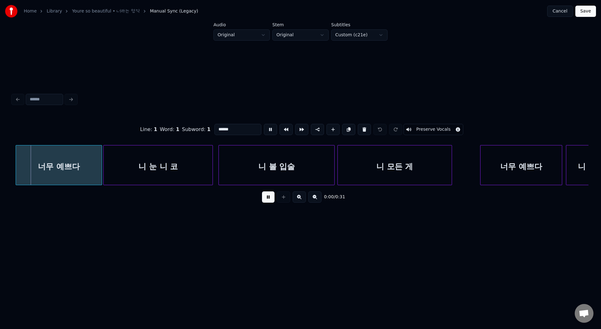
click at [22, 169] on div "너무 예쁘다" at bounding box center [59, 166] width 86 height 43
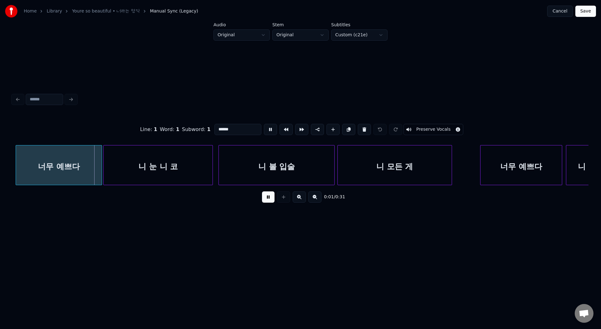
click at [18, 172] on div at bounding box center [17, 164] width 2 height 39
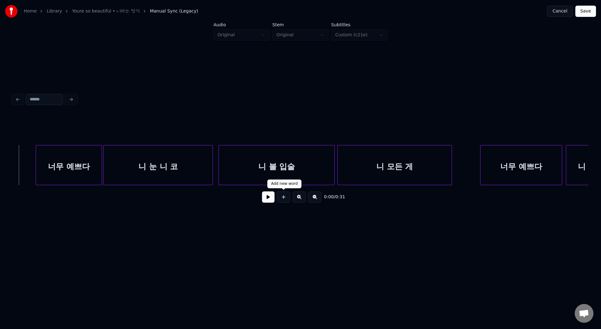
click at [267, 197] on button at bounding box center [268, 196] width 13 height 11
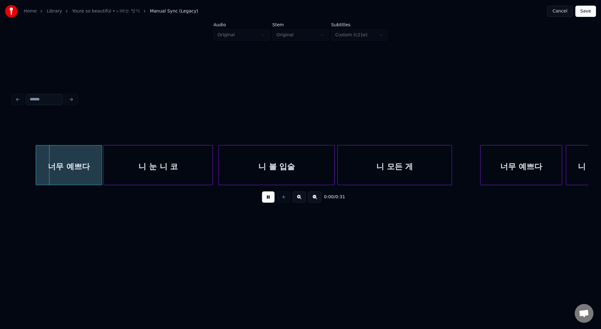
click at [41, 174] on div "너무 예쁘다" at bounding box center [69, 166] width 66 height 43
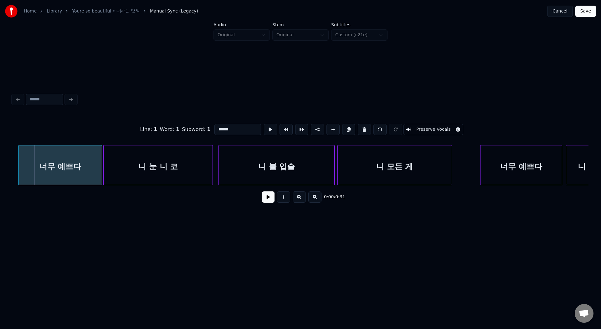
click at [19, 174] on div at bounding box center [20, 164] width 2 height 39
click at [32, 172] on div "너무 예쁘다" at bounding box center [60, 166] width 83 height 43
click at [266, 127] on button at bounding box center [270, 129] width 13 height 11
click at [19, 170] on div at bounding box center [20, 164] width 2 height 39
click at [268, 135] on button at bounding box center [270, 129] width 13 height 11
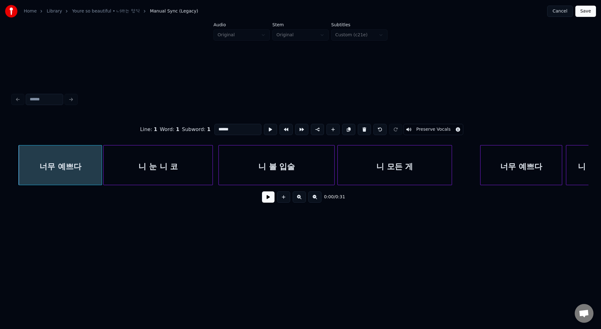
click at [268, 135] on button at bounding box center [270, 129] width 13 height 11
click at [268, 131] on button at bounding box center [270, 129] width 13 height 11
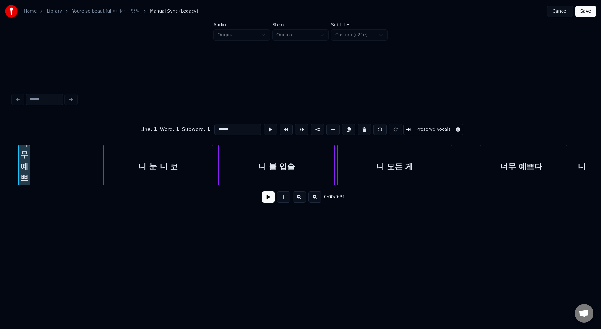
click at [28, 167] on div at bounding box center [29, 164] width 2 height 39
click at [270, 131] on button at bounding box center [270, 129] width 13 height 11
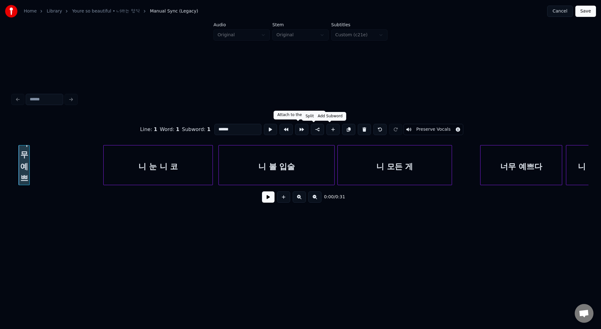
click at [332, 132] on button at bounding box center [332, 129] width 13 height 11
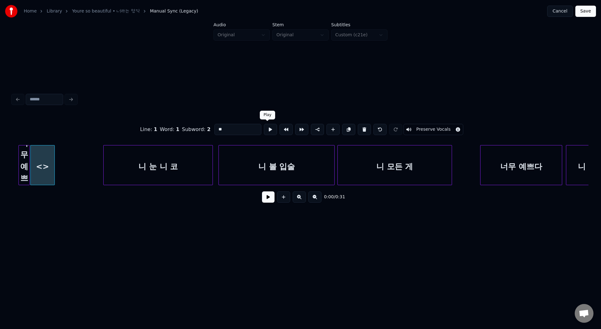
click at [268, 131] on button at bounding box center [270, 129] width 13 height 11
click at [44, 152] on div at bounding box center [44, 164] width 2 height 39
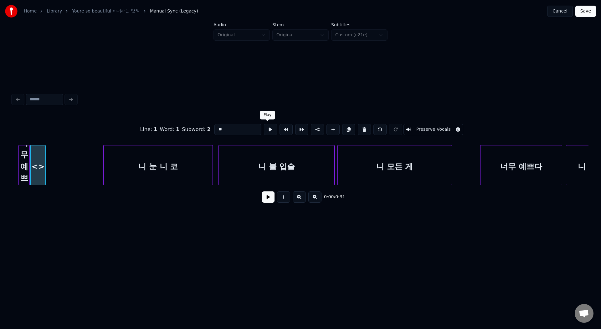
click at [268, 131] on button at bounding box center [270, 129] width 13 height 11
click at [43, 151] on div at bounding box center [44, 164] width 2 height 39
click at [267, 127] on button at bounding box center [270, 129] width 13 height 11
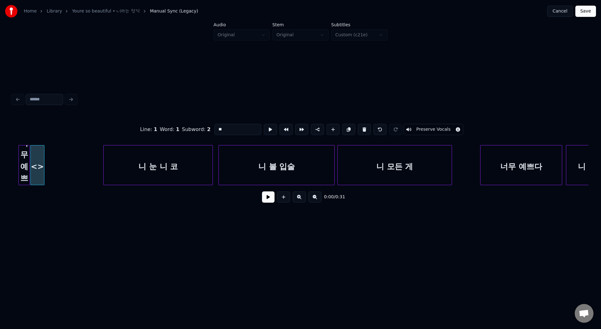
click at [267, 127] on button at bounding box center [270, 129] width 13 height 11
click at [42, 148] on div at bounding box center [43, 164] width 2 height 39
click at [264, 128] on button at bounding box center [270, 129] width 13 height 11
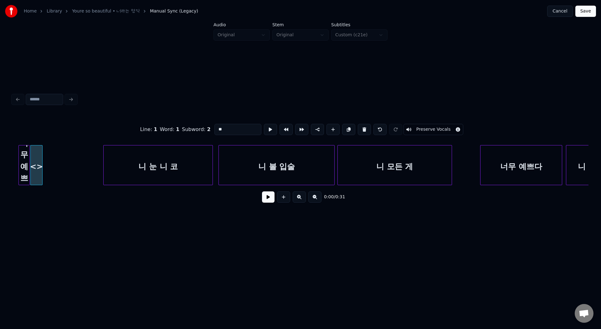
click at [264, 128] on button at bounding box center [270, 129] width 13 height 11
click at [40, 149] on div at bounding box center [40, 164] width 2 height 39
click at [269, 129] on button at bounding box center [270, 129] width 13 height 11
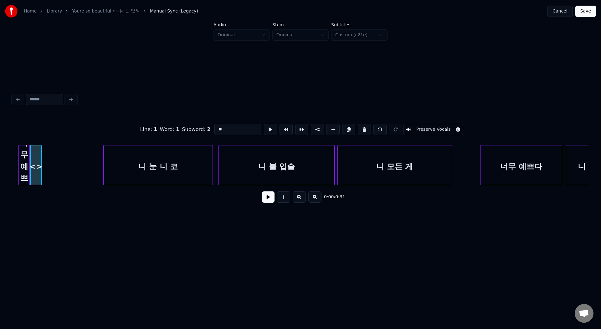
click at [269, 129] on button at bounding box center [270, 129] width 13 height 11
click at [39, 148] on div at bounding box center [39, 164] width 2 height 39
click at [269, 130] on button at bounding box center [270, 129] width 13 height 11
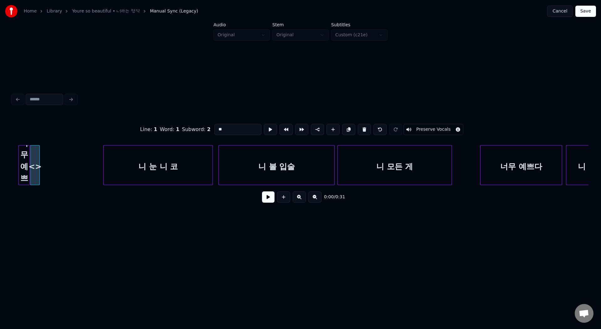
click at [269, 130] on button at bounding box center [270, 129] width 13 height 11
click at [329, 133] on button at bounding box center [332, 129] width 13 height 11
click at [266, 130] on button at bounding box center [270, 129] width 13 height 11
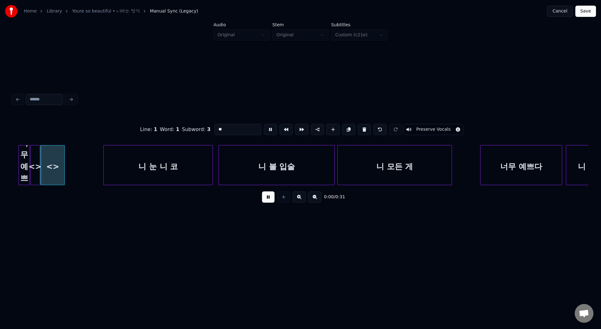
click at [266, 130] on button at bounding box center [270, 129] width 13 height 11
click at [45, 151] on div at bounding box center [44, 164] width 2 height 39
click at [264, 127] on button at bounding box center [270, 129] width 13 height 11
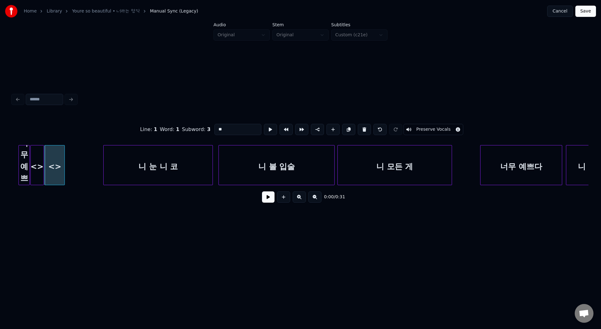
click at [42, 154] on div at bounding box center [43, 164] width 2 height 39
click at [51, 156] on div "<>" at bounding box center [55, 166] width 20 height 43
click at [270, 131] on button at bounding box center [270, 129] width 13 height 11
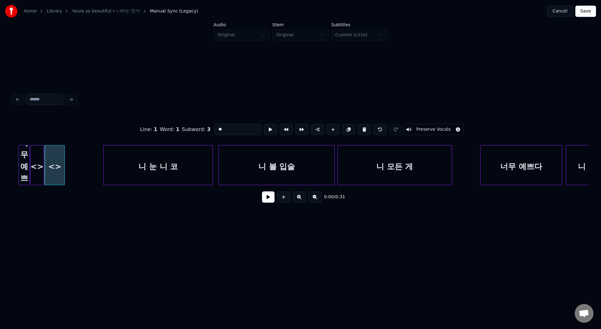
click at [270, 131] on button at bounding box center [270, 129] width 13 height 11
click at [55, 150] on div at bounding box center [56, 164] width 2 height 39
click at [264, 131] on button at bounding box center [270, 129] width 13 height 11
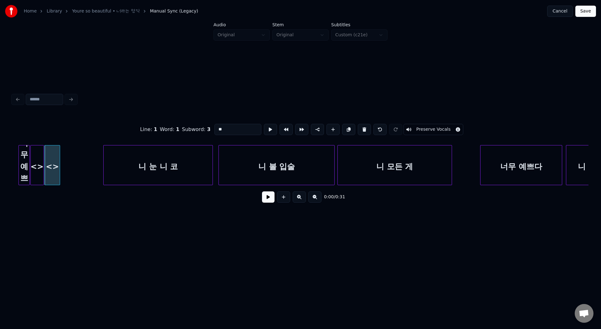
click at [58, 150] on div at bounding box center [59, 164] width 2 height 39
click at [266, 133] on button at bounding box center [270, 129] width 13 height 11
click at [57, 150] on div at bounding box center [58, 164] width 2 height 39
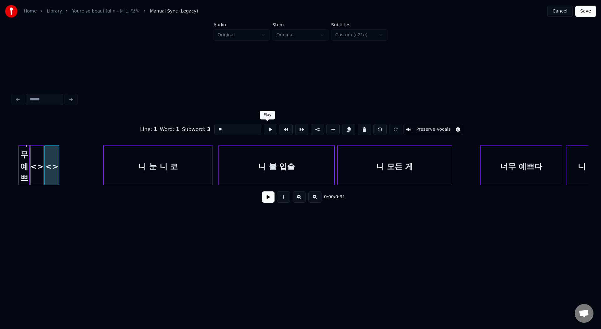
click at [274, 129] on div at bounding box center [270, 130] width 16 height 14
click at [267, 130] on button at bounding box center [270, 129] width 13 height 11
click at [334, 134] on button at bounding box center [332, 129] width 13 height 11
click at [267, 135] on div at bounding box center [270, 130] width 16 height 14
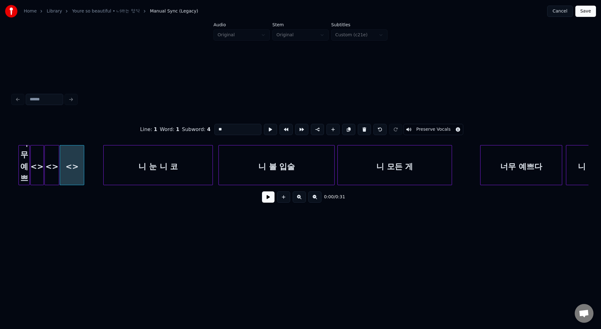
click at [267, 131] on button at bounding box center [270, 129] width 13 height 11
click at [72, 153] on div at bounding box center [73, 164] width 2 height 39
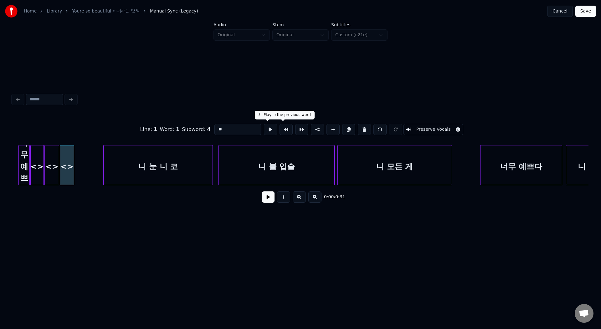
click at [264, 129] on button at bounding box center [270, 129] width 13 height 11
click at [71, 149] on div at bounding box center [71, 164] width 2 height 39
click at [264, 131] on button at bounding box center [270, 129] width 13 height 11
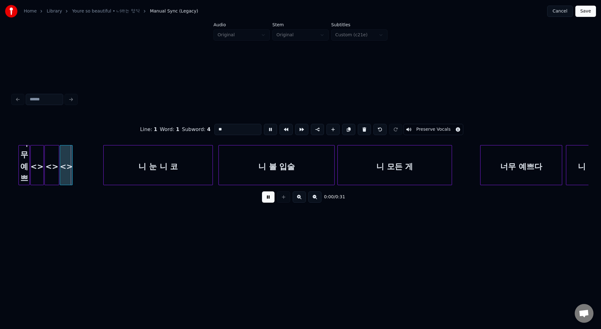
click at [264, 131] on button at bounding box center [270, 129] width 13 height 11
click at [332, 130] on button at bounding box center [332, 129] width 13 height 11
click at [268, 130] on button at bounding box center [270, 129] width 13 height 11
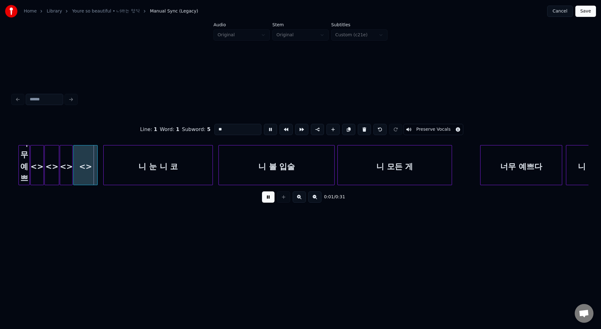
click at [268, 130] on button at bounding box center [270, 129] width 13 height 11
click at [76, 151] on div at bounding box center [76, 164] width 2 height 39
click at [264, 129] on button at bounding box center [270, 129] width 13 height 11
click at [74, 150] on div at bounding box center [74, 164] width 2 height 39
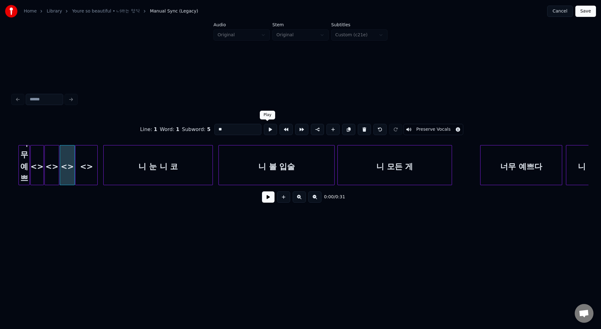
click at [267, 130] on button at bounding box center [270, 129] width 13 height 11
click at [97, 159] on div "<>" at bounding box center [86, 165] width 23 height 40
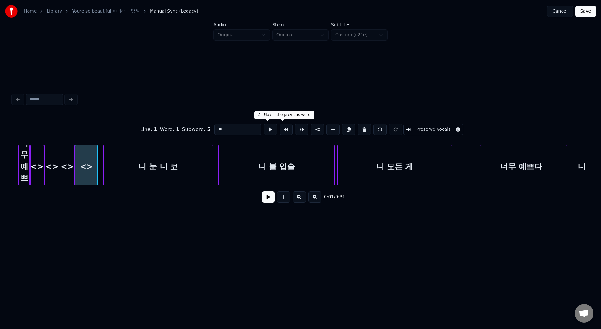
click at [272, 128] on button at bounding box center [270, 129] width 13 height 11
click at [99, 152] on div at bounding box center [99, 164] width 2 height 39
click at [266, 130] on button at bounding box center [270, 129] width 13 height 11
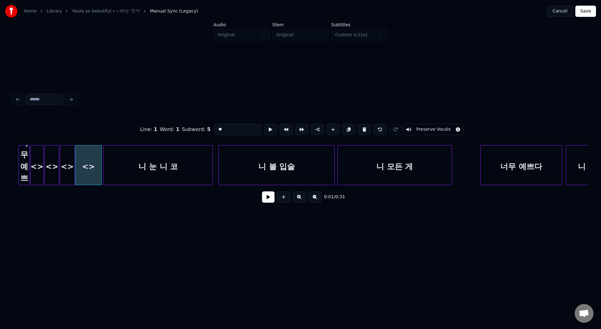
click at [266, 130] on button at bounding box center [270, 129] width 13 height 11
click at [99, 148] on div at bounding box center [100, 164] width 2 height 39
click at [272, 129] on button at bounding box center [270, 129] width 13 height 11
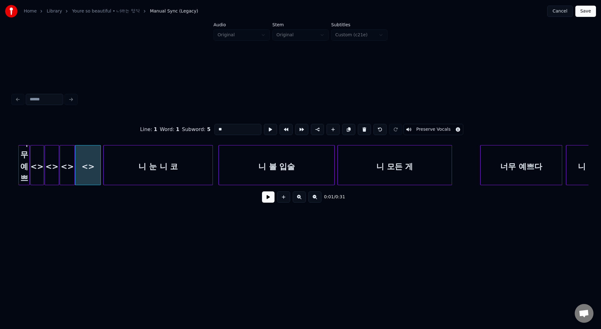
click at [26, 165] on div "너무 예쁘다" at bounding box center [24, 166] width 10 height 43
drag, startPoint x: 219, startPoint y: 130, endPoint x: 261, endPoint y: 131, distance: 41.9
click at [261, 131] on div "Line : 1 Word : 1 Subword : 1 ****** Preserve Vocals" at bounding box center [301, 129] width 576 height 31
click at [37, 165] on div "<>" at bounding box center [37, 166] width 13 height 43
drag, startPoint x: 222, startPoint y: 130, endPoint x: 206, endPoint y: 130, distance: 16.3
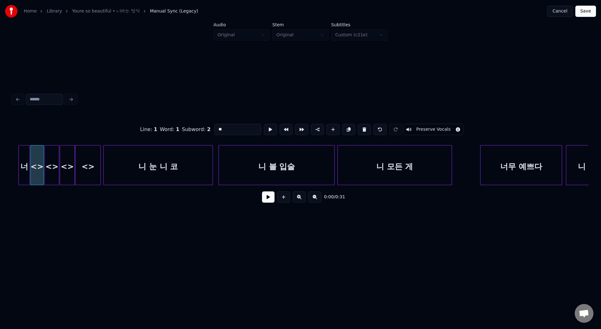
click at [206, 130] on div "Line : 1 Word : 1 Subword : 2 ** Preserve Vocals" at bounding box center [301, 129] width 576 height 31
paste input "***"
drag, startPoint x: 220, startPoint y: 129, endPoint x: 258, endPoint y: 133, distance: 38.7
click at [258, 133] on div "Line : 1 Word : 1 Subword : 2 ***** Preserve Vocals" at bounding box center [301, 129] width 576 height 31
click at [52, 157] on div "<>" at bounding box center [52, 166] width 14 height 43
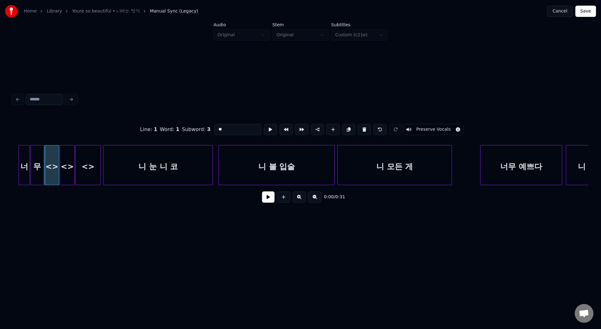
drag, startPoint x: 222, startPoint y: 128, endPoint x: 208, endPoint y: 128, distance: 14.4
click at [208, 128] on div "Line : 1 Word : 1 Subword : 3 ** Preserve Vocals" at bounding box center [301, 129] width 576 height 31
paste input "*"
drag, startPoint x: 219, startPoint y: 129, endPoint x: 267, endPoint y: 130, distance: 48.8
click at [261, 133] on div "Line : 1 Word : 1 Subword : 3 *** Preserve Vocals" at bounding box center [301, 129] width 576 height 31
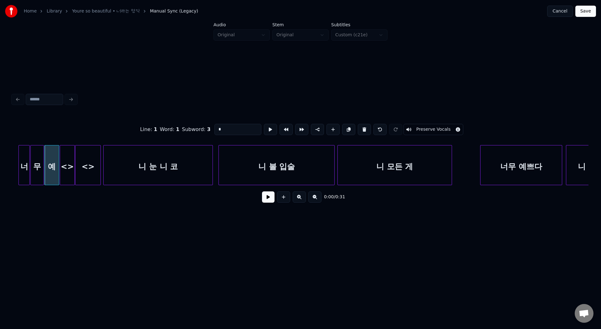
click at [73, 161] on div at bounding box center [74, 164] width 2 height 39
drag, startPoint x: 227, startPoint y: 131, endPoint x: 194, endPoint y: 131, distance: 33.5
click at [194, 131] on div "Line : 1 Word : 1 Subword : 4 ** Preserve Vocals" at bounding box center [301, 129] width 576 height 31
paste input
drag, startPoint x: 219, startPoint y: 130, endPoint x: 275, endPoint y: 127, distance: 56.1
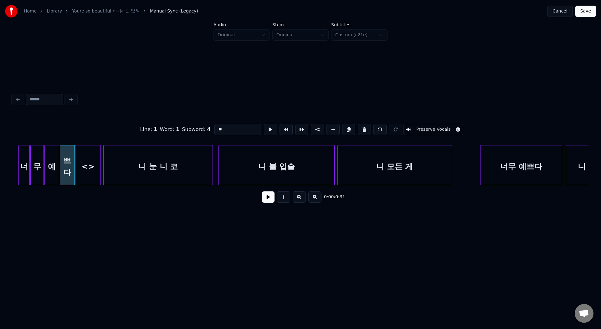
click at [271, 129] on div "Line : 1 Word : 1 Subword : 4 ** Preserve Vocals" at bounding box center [301, 129] width 576 height 31
click at [95, 157] on div "<>" at bounding box center [87, 166] width 25 height 43
drag, startPoint x: 227, startPoint y: 130, endPoint x: 201, endPoint y: 130, distance: 26.6
click at [201, 130] on div "Line : 1 Word : 1 Subword : 5 ** Preserve Vocals" at bounding box center [301, 129] width 576 height 31
paste input
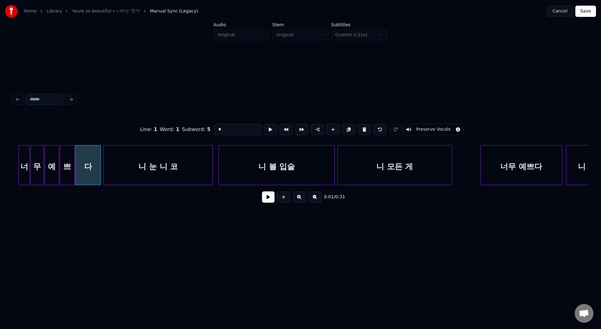
click at [114, 168] on div "니 눈 니 코" at bounding box center [158, 166] width 109 height 43
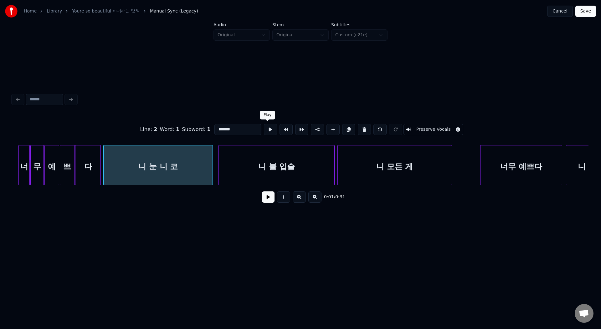
click at [268, 132] on button at bounding box center [270, 129] width 13 height 11
click at [107, 173] on div at bounding box center [106, 164] width 2 height 39
click at [71, 169] on div "쁘" at bounding box center [67, 166] width 14 height 43
type input "*"
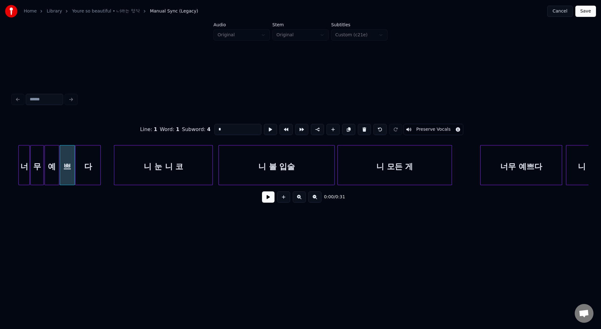
click at [267, 195] on button at bounding box center [268, 196] width 13 height 11
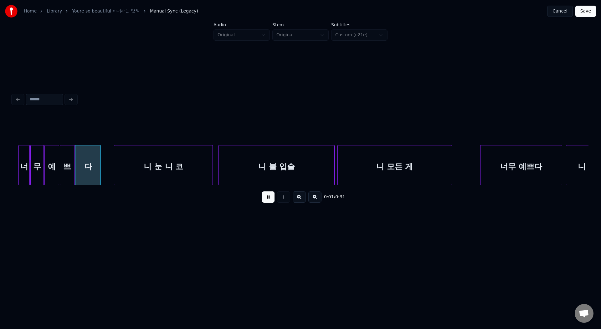
click at [267, 195] on button at bounding box center [268, 196] width 13 height 11
click at [61, 177] on div at bounding box center [61, 164] width 2 height 39
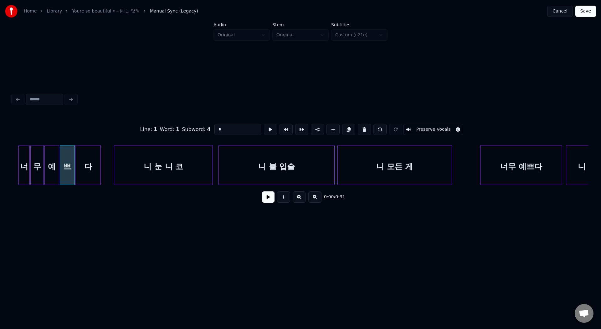
click at [264, 198] on button at bounding box center [268, 196] width 13 height 11
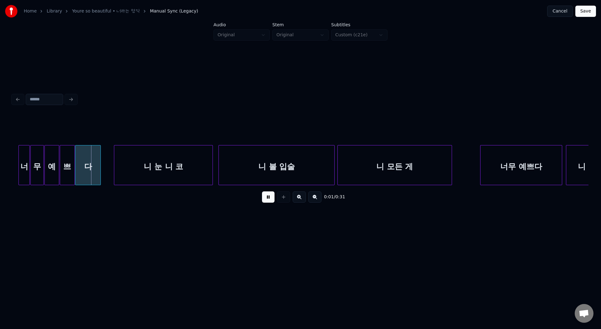
click at [264, 198] on button at bounding box center [268, 196] width 13 height 11
click at [84, 175] on div "다" at bounding box center [87, 166] width 25 height 43
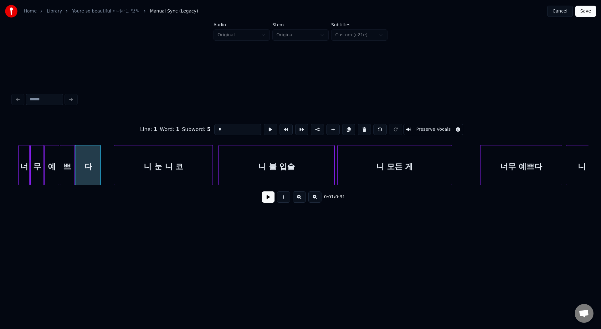
click at [267, 201] on button at bounding box center [268, 196] width 13 height 11
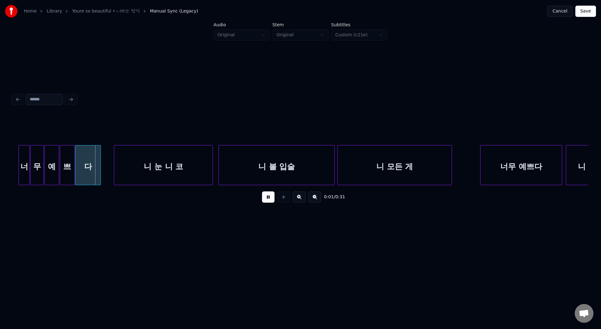
click at [267, 201] on button at bounding box center [268, 196] width 13 height 11
click at [104, 171] on div at bounding box center [104, 164] width 2 height 39
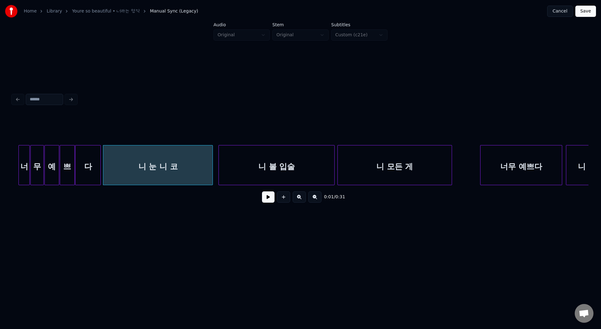
click at [124, 171] on div "니 눈 니 코" at bounding box center [157, 166] width 109 height 43
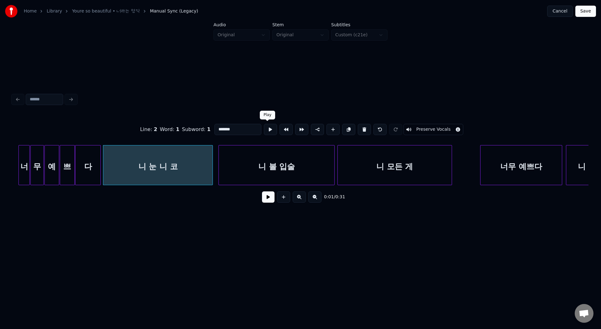
click at [270, 129] on button at bounding box center [270, 129] width 13 height 11
click at [266, 130] on button at bounding box center [270, 129] width 13 height 11
click at [268, 132] on button at bounding box center [270, 129] width 13 height 11
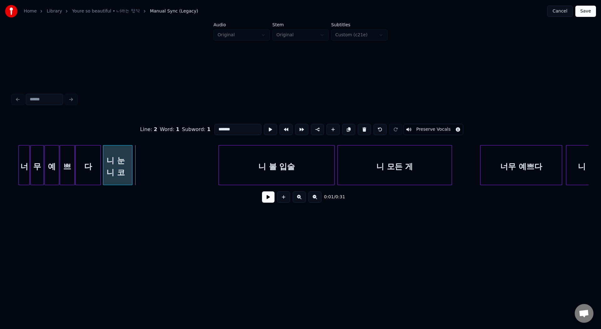
click at [130, 154] on div at bounding box center [131, 164] width 2 height 39
click at [266, 130] on button at bounding box center [270, 129] width 13 height 11
click at [130, 160] on div at bounding box center [131, 164] width 2 height 39
click at [264, 126] on button at bounding box center [270, 129] width 13 height 11
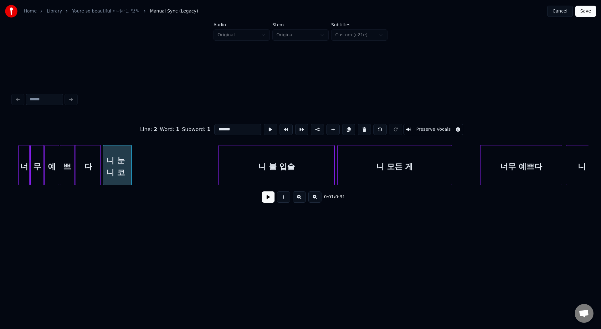
click at [264, 126] on button at bounding box center [270, 129] width 13 height 11
click at [128, 167] on div at bounding box center [129, 164] width 2 height 39
click at [264, 132] on button at bounding box center [270, 129] width 13 height 11
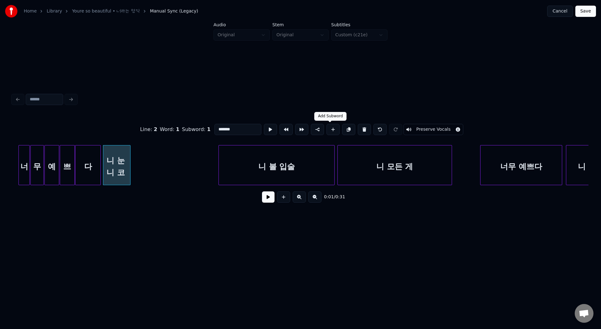
click at [333, 130] on button at bounding box center [332, 129] width 13 height 11
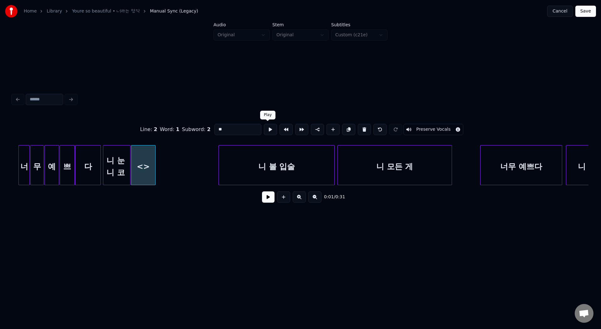
click at [270, 129] on button at bounding box center [270, 129] width 13 height 11
click at [155, 179] on div "<>" at bounding box center [143, 165] width 24 height 40
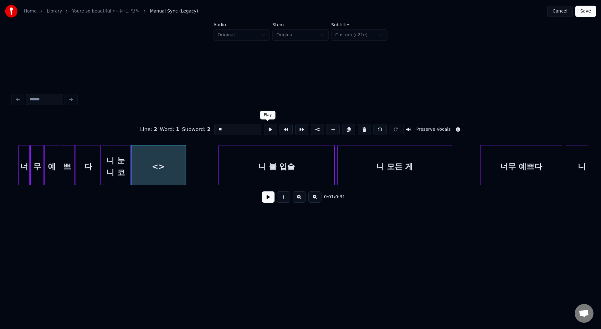
click at [272, 126] on button at bounding box center [270, 129] width 13 height 11
click at [160, 160] on div at bounding box center [160, 164] width 2 height 39
click at [266, 134] on button at bounding box center [270, 129] width 13 height 11
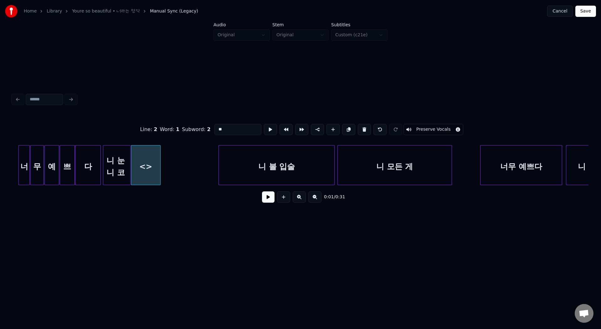
click at [159, 177] on div at bounding box center [159, 164] width 2 height 39
click at [270, 129] on button at bounding box center [270, 129] width 13 height 11
click at [159, 164] on div at bounding box center [159, 164] width 2 height 39
click at [266, 130] on button at bounding box center [270, 129] width 13 height 11
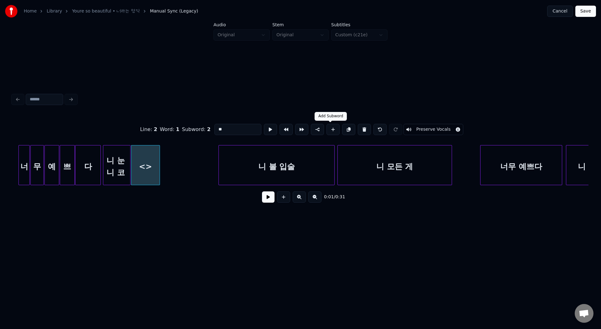
click at [326, 129] on button at bounding box center [332, 129] width 13 height 11
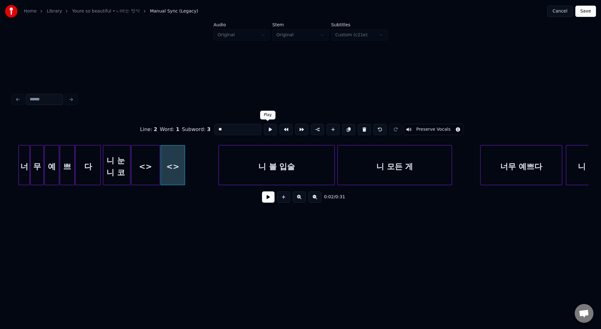
click at [270, 133] on button at bounding box center [270, 129] width 13 height 11
click at [264, 132] on button at bounding box center [270, 129] width 13 height 11
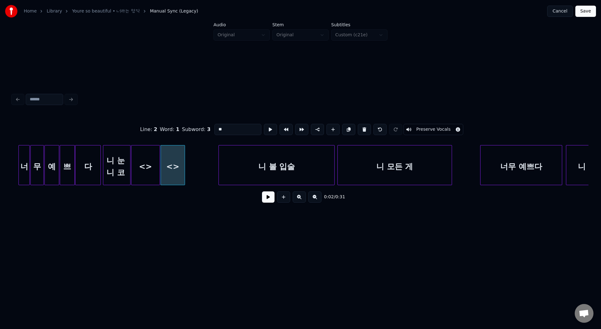
click at [264, 132] on button at bounding box center [270, 129] width 13 height 11
click at [189, 153] on div at bounding box center [188, 164] width 2 height 39
click at [264, 130] on button at bounding box center [270, 129] width 13 height 11
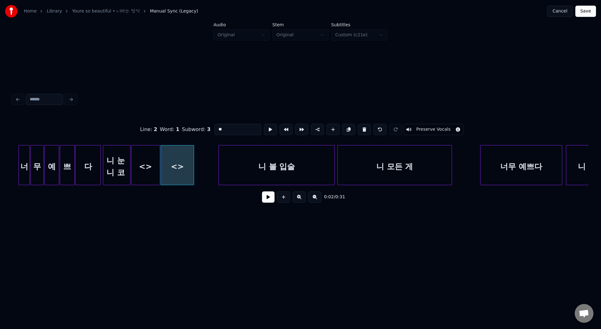
click at [264, 130] on button at bounding box center [270, 129] width 13 height 11
click at [185, 156] on div at bounding box center [186, 164] width 2 height 39
click at [265, 130] on button at bounding box center [270, 129] width 13 height 11
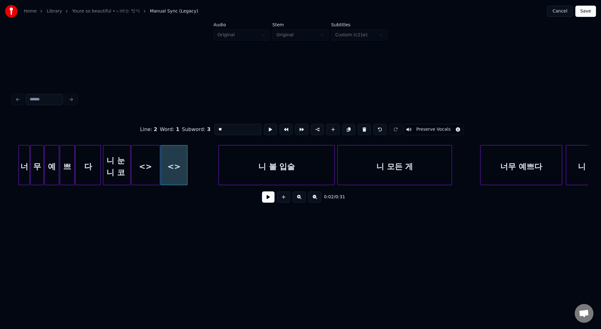
click at [265, 130] on button at bounding box center [270, 129] width 13 height 11
click at [328, 131] on button at bounding box center [332, 129] width 13 height 11
click at [273, 133] on button at bounding box center [270, 129] width 13 height 11
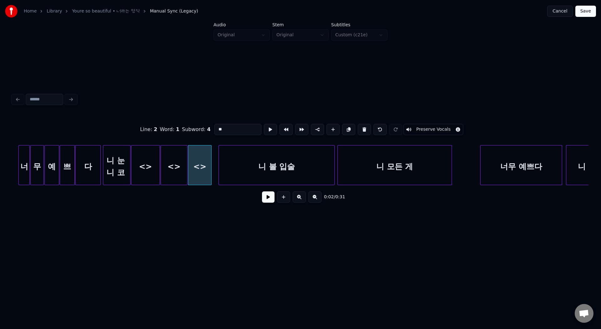
click at [209, 152] on div at bounding box center [210, 164] width 2 height 39
click at [268, 129] on button at bounding box center [270, 129] width 13 height 11
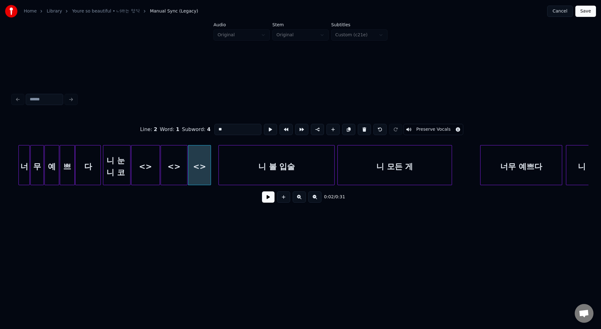
click at [268, 129] on button at bounding box center [270, 129] width 13 height 11
click at [213, 151] on div at bounding box center [212, 164] width 2 height 39
click at [265, 130] on button at bounding box center [270, 129] width 13 height 11
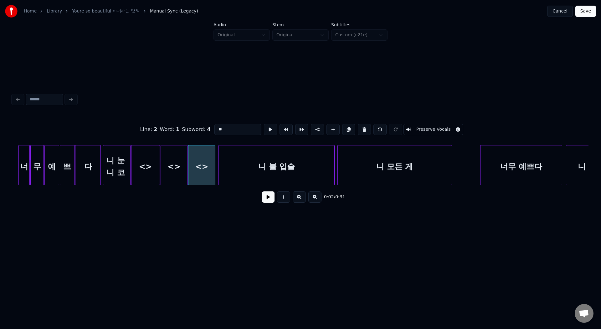
click at [265, 130] on button at bounding box center [270, 129] width 13 height 11
click at [227, 162] on div at bounding box center [228, 164] width 2 height 39
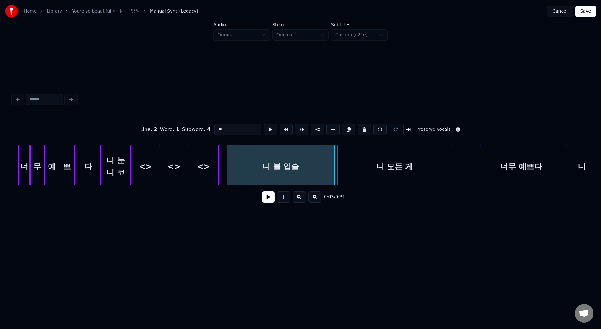
click at [218, 160] on div at bounding box center [217, 164] width 2 height 39
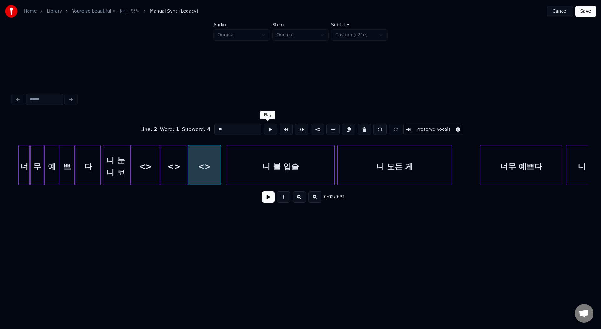
click at [268, 130] on button at bounding box center [270, 129] width 13 height 11
click at [217, 149] on div at bounding box center [217, 164] width 2 height 39
click at [269, 126] on button at bounding box center [270, 129] width 13 height 11
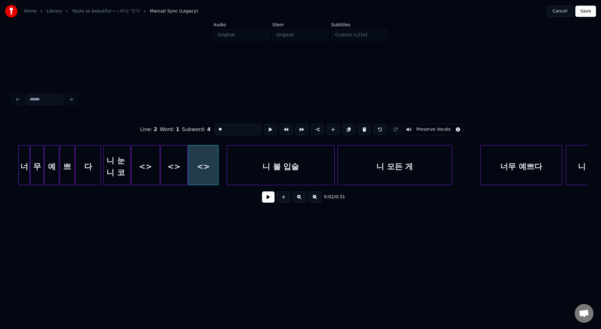
click at [269, 126] on button at bounding box center [270, 129] width 13 height 11
click at [216, 150] on div at bounding box center [216, 164] width 2 height 39
click at [267, 128] on button at bounding box center [270, 129] width 13 height 11
click at [116, 165] on div "니 눈 니 코" at bounding box center [116, 166] width 27 height 43
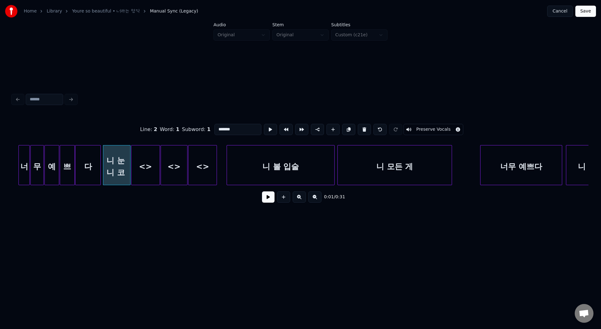
drag, startPoint x: 220, startPoint y: 130, endPoint x: 262, endPoint y: 130, distance: 42.2
click at [261, 130] on div "Line : 2 Word : 1 Subword : 1 ******* Preserve Vocals" at bounding box center [301, 129] width 576 height 31
click at [153, 155] on div "<>" at bounding box center [145, 166] width 28 height 43
drag, startPoint x: 230, startPoint y: 127, endPoint x: 205, endPoint y: 127, distance: 25.0
click at [206, 127] on div "Line : 2 Word : 1 Subword : 2 ** Preserve Vocals" at bounding box center [301, 129] width 576 height 31
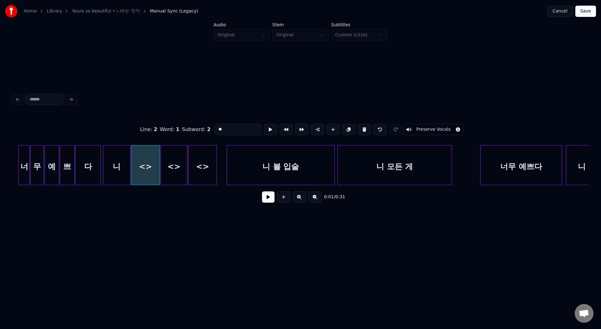
paste input "***"
drag, startPoint x: 221, startPoint y: 129, endPoint x: 261, endPoint y: 131, distance: 39.8
click at [261, 131] on div "Line : 2 Word : 1 Subword : 2 ***** Preserve Vocals" at bounding box center [301, 129] width 576 height 31
click at [168, 156] on div "<>" at bounding box center [174, 166] width 26 height 43
drag, startPoint x: 225, startPoint y: 132, endPoint x: 202, endPoint y: 132, distance: 22.5
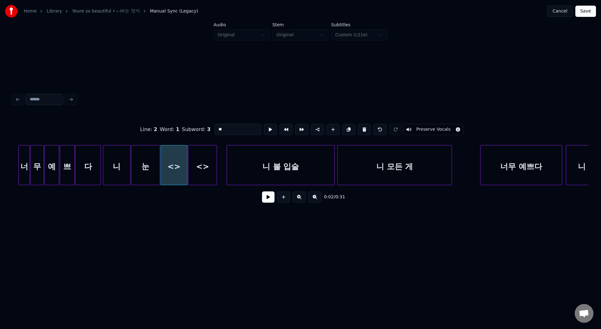
click at [204, 132] on div "Line : 2 Word : 1 Subword : 3 ** Preserve Vocals" at bounding box center [301, 129] width 576 height 31
paste input "*"
drag, startPoint x: 221, startPoint y: 129, endPoint x: 262, endPoint y: 132, distance: 41.4
click at [260, 132] on div "Line : 2 Word : 1 Subword : 3 *** Preserve Vocals" at bounding box center [301, 129] width 576 height 31
click at [206, 160] on div "<>" at bounding box center [202, 166] width 28 height 43
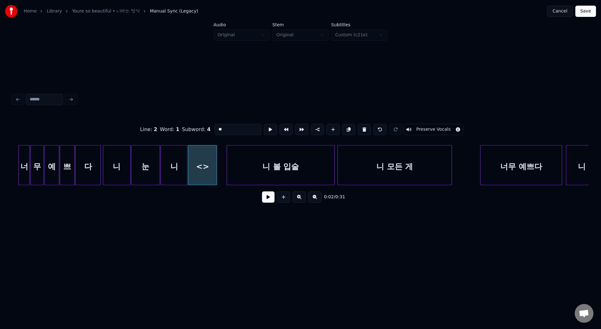
drag, startPoint x: 227, startPoint y: 126, endPoint x: 198, endPoint y: 126, distance: 29.1
click at [200, 126] on div "Line : 2 Word : 1 Subword : 4 ** Preserve Vocals" at bounding box center [301, 129] width 576 height 31
paste input "*"
drag, startPoint x: 230, startPoint y: 130, endPoint x: 186, endPoint y: 128, distance: 43.8
click at [186, 128] on div "Line : 2 Word : 1 Subword : 4 *** Preserve Vocals" at bounding box center [301, 129] width 576 height 31
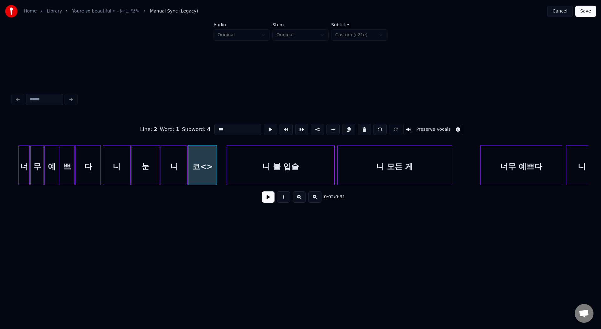
paste input
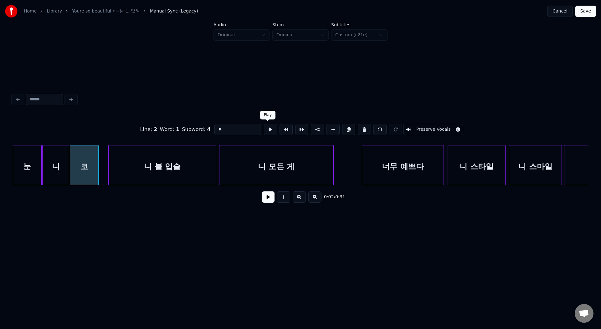
click at [267, 128] on button at bounding box center [270, 129] width 13 height 11
click at [50, 152] on div "니" at bounding box center [56, 166] width 26 height 43
type input "*"
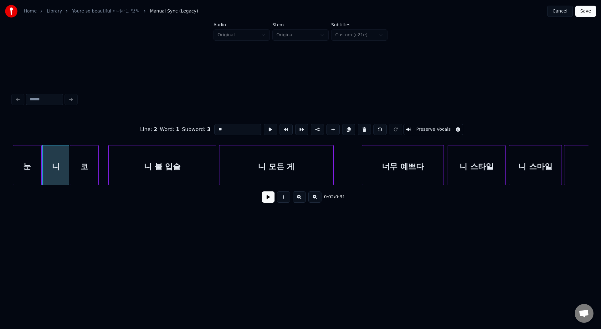
click at [267, 196] on button at bounding box center [268, 196] width 13 height 11
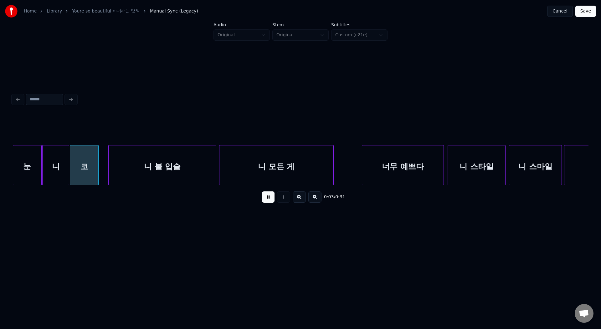
click at [267, 196] on button at bounding box center [268, 196] width 13 height 11
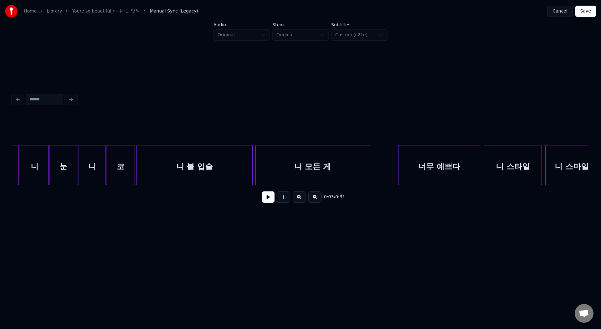
click at [137, 167] on div at bounding box center [138, 164] width 2 height 39
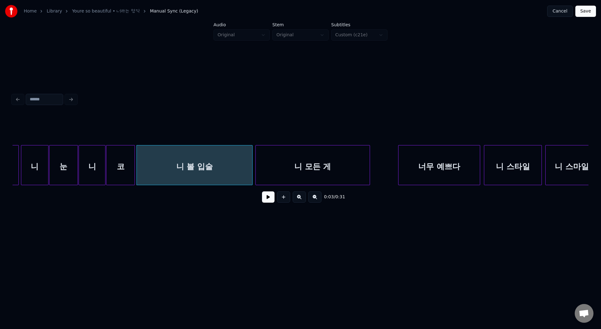
click at [149, 167] on div "니 볼 입술" at bounding box center [194, 166] width 115 height 43
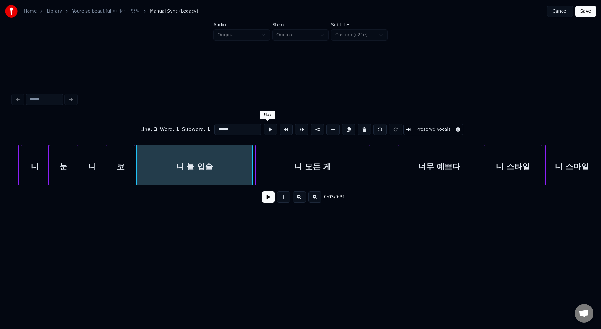
click at [269, 124] on button at bounding box center [270, 129] width 13 height 11
click at [234, 149] on div "니 볼 입술" at bounding box center [194, 166] width 115 height 43
click at [268, 131] on button at bounding box center [270, 129] width 13 height 11
click at [97, 155] on div "니" at bounding box center [92, 166] width 26 height 43
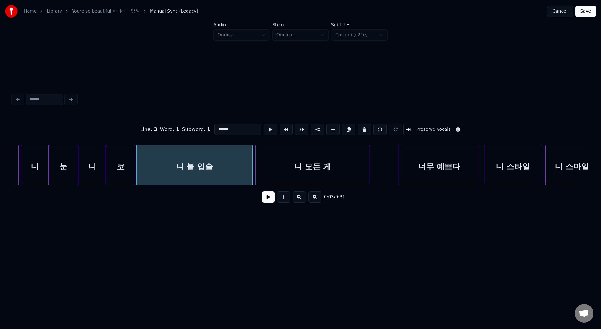
type input "*"
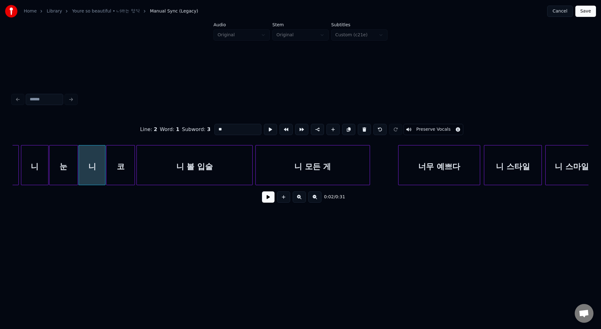
click at [269, 199] on button at bounding box center [268, 196] width 13 height 11
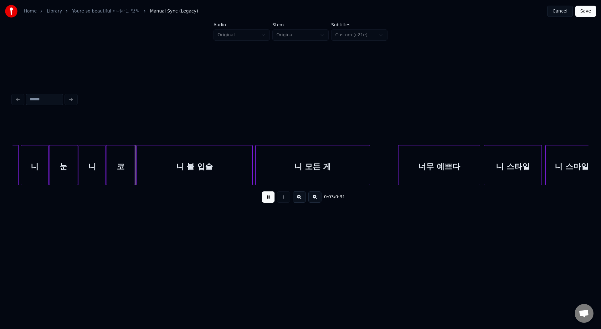
click at [269, 199] on button at bounding box center [268, 196] width 13 height 11
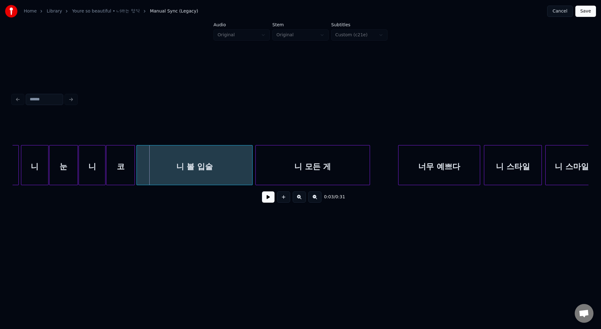
click at [130, 165] on div "코" at bounding box center [120, 166] width 28 height 43
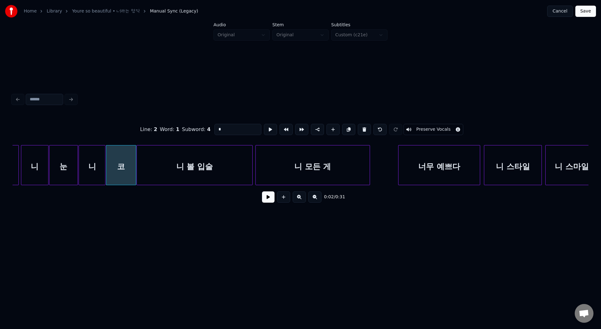
click at [135, 166] on div at bounding box center [135, 164] width 2 height 39
click at [138, 166] on div at bounding box center [138, 164] width 2 height 39
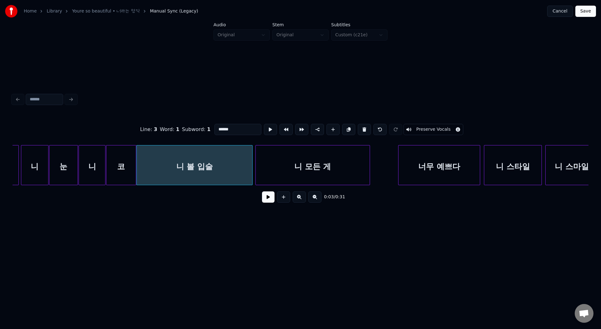
click at [188, 164] on div "니 볼 입술" at bounding box center [194, 166] width 115 height 43
click at [268, 128] on button at bounding box center [270, 129] width 13 height 11
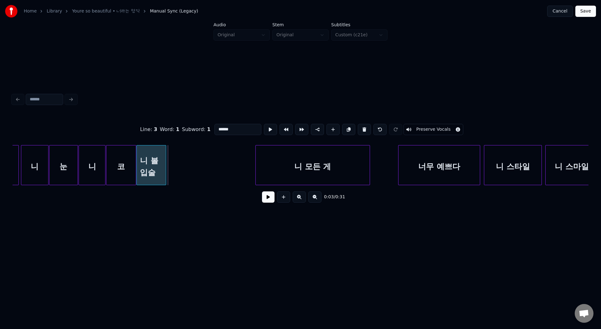
click at [165, 157] on div at bounding box center [165, 164] width 2 height 39
click at [268, 133] on button at bounding box center [270, 129] width 13 height 11
click at [162, 149] on div at bounding box center [163, 164] width 2 height 39
click at [266, 126] on button at bounding box center [270, 129] width 13 height 11
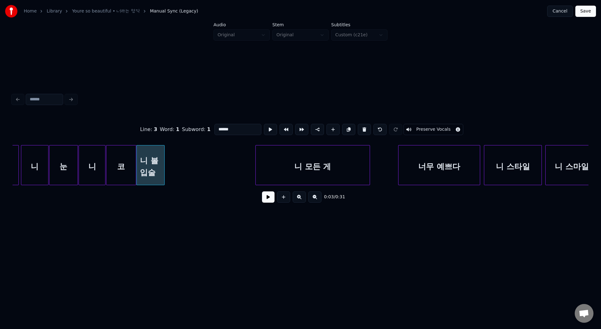
click at [266, 126] on button at bounding box center [270, 129] width 13 height 11
click at [162, 170] on div at bounding box center [163, 164] width 2 height 39
click at [266, 133] on button at bounding box center [270, 129] width 13 height 11
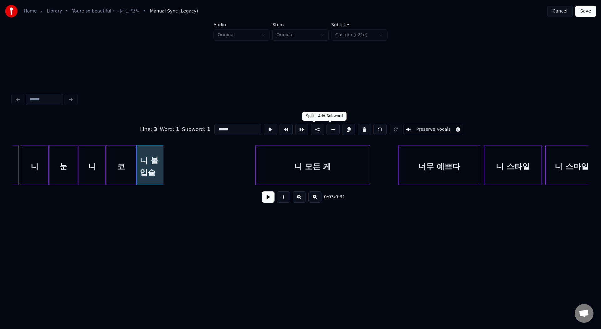
click at [329, 130] on button at bounding box center [332, 129] width 13 height 11
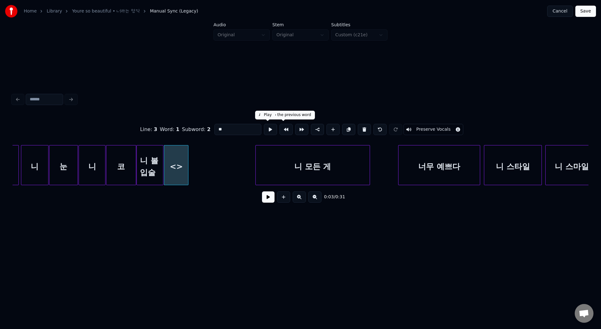
click at [268, 129] on button at bounding box center [270, 129] width 13 height 11
click at [202, 175] on div at bounding box center [202, 164] width 2 height 39
click at [266, 131] on button at bounding box center [270, 129] width 13 height 11
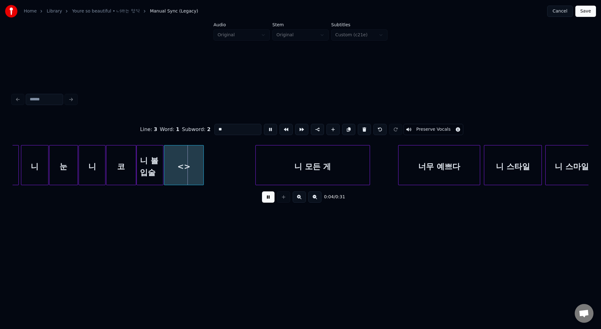
click at [266, 131] on button at bounding box center [270, 129] width 13 height 11
click at [196, 159] on div at bounding box center [196, 164] width 2 height 39
click at [264, 133] on button at bounding box center [270, 129] width 13 height 11
click at [194, 170] on div "<>" at bounding box center [179, 165] width 30 height 40
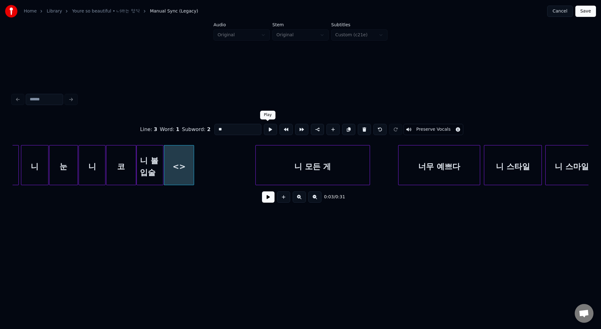
click at [267, 130] on button at bounding box center [270, 129] width 13 height 11
click at [193, 168] on div at bounding box center [193, 164] width 2 height 39
click at [274, 132] on div at bounding box center [270, 130] width 16 height 14
click at [269, 132] on button at bounding box center [270, 129] width 13 height 11
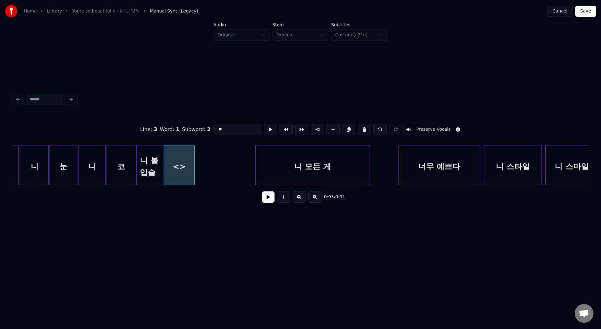
click at [269, 132] on button at bounding box center [270, 129] width 13 height 11
click at [192, 168] on div at bounding box center [192, 164] width 2 height 39
click at [267, 130] on button at bounding box center [270, 129] width 13 height 11
click at [334, 130] on button at bounding box center [332, 129] width 13 height 11
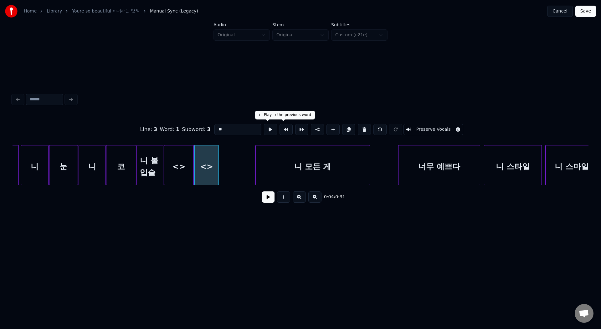
click at [268, 130] on button at bounding box center [270, 129] width 13 height 11
click at [218, 161] on div at bounding box center [217, 164] width 2 height 39
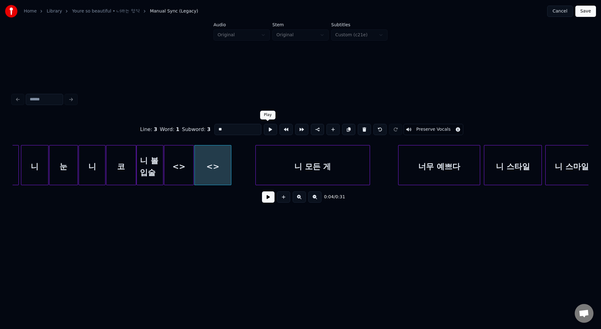
click at [269, 128] on button at bounding box center [270, 129] width 13 height 11
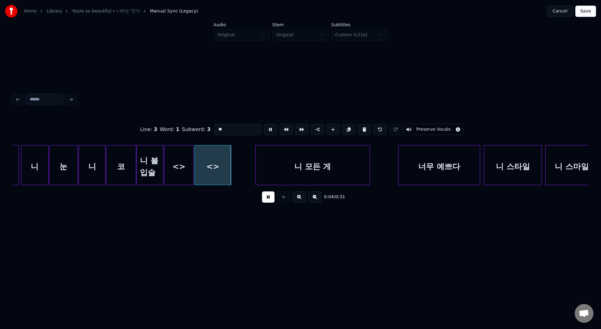
click at [269, 128] on button at bounding box center [270, 129] width 13 height 11
click at [212, 160] on div at bounding box center [212, 164] width 2 height 39
click at [264, 132] on button at bounding box center [270, 129] width 13 height 11
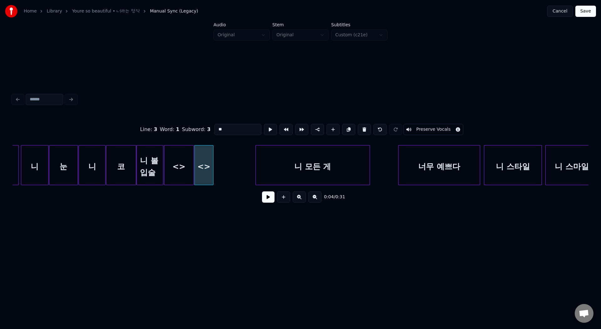
click at [264, 132] on button at bounding box center [270, 129] width 13 height 11
click at [208, 175] on div at bounding box center [207, 164] width 2 height 39
click at [266, 134] on button at bounding box center [270, 129] width 13 height 11
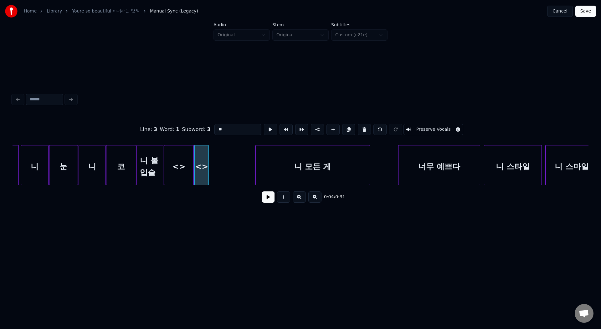
click at [266, 134] on button at bounding box center [270, 129] width 13 height 11
click at [205, 152] on div at bounding box center [206, 164] width 2 height 39
click at [265, 130] on button at bounding box center [270, 129] width 13 height 11
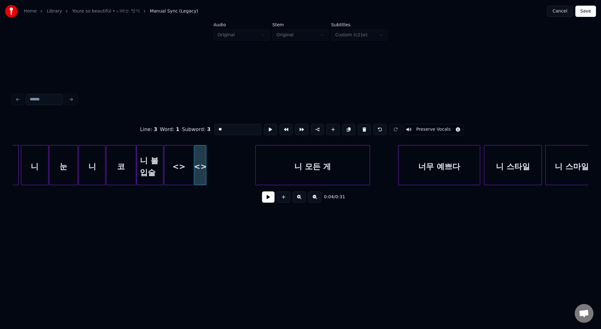
click at [204, 154] on div at bounding box center [205, 164] width 2 height 39
click at [266, 127] on button at bounding box center [270, 129] width 13 height 11
click at [203, 150] on div at bounding box center [204, 164] width 2 height 39
click at [266, 129] on button at bounding box center [270, 129] width 13 height 11
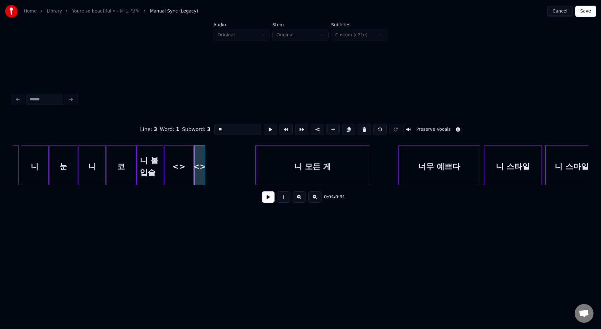
click at [266, 129] on button at bounding box center [270, 129] width 13 height 11
click at [329, 132] on button at bounding box center [332, 129] width 13 height 11
click at [264, 133] on button at bounding box center [270, 129] width 13 height 11
click at [239, 177] on div at bounding box center [238, 164] width 2 height 39
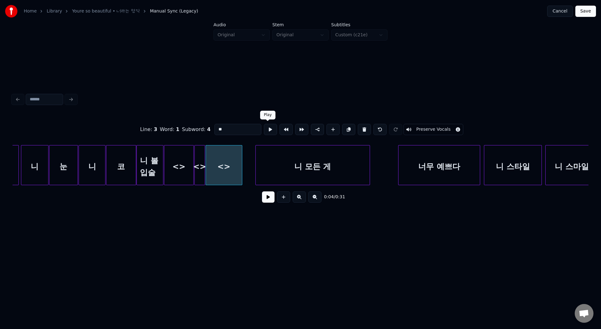
click at [268, 130] on button at bounding box center [270, 129] width 13 height 11
click at [251, 170] on div at bounding box center [250, 164] width 2 height 39
click at [269, 131] on button at bounding box center [270, 129] width 13 height 11
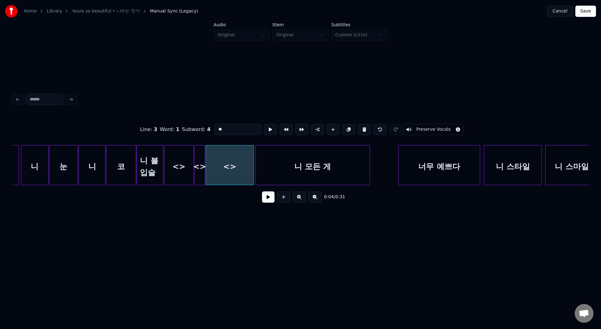
click at [269, 131] on button at bounding box center [270, 129] width 13 height 11
click at [251, 166] on div at bounding box center [251, 164] width 2 height 39
click at [265, 134] on button at bounding box center [270, 129] width 13 height 11
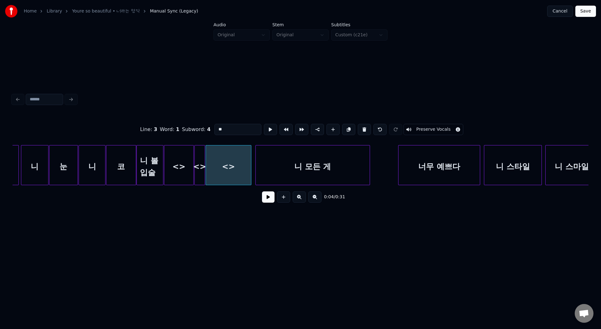
click at [249, 167] on div at bounding box center [250, 164] width 2 height 39
click at [265, 135] on button at bounding box center [270, 129] width 13 height 11
click at [252, 158] on div at bounding box center [253, 164] width 2 height 39
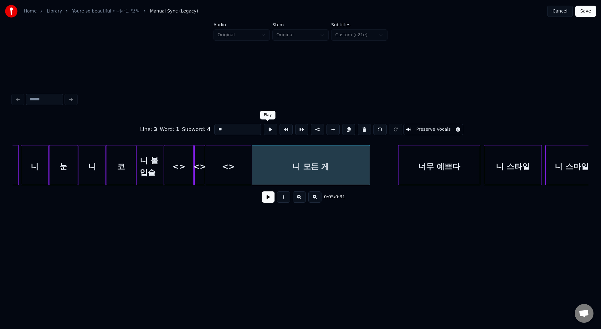
click at [266, 133] on button at bounding box center [270, 129] width 13 height 11
click at [137, 171] on div at bounding box center [138, 164] width 2 height 39
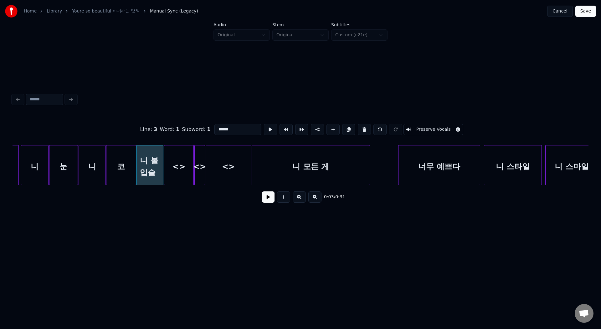
drag, startPoint x: 220, startPoint y: 130, endPoint x: 242, endPoint y: 133, distance: 22.5
click at [242, 133] on input "******" at bounding box center [237, 129] width 47 height 11
click at [185, 171] on div "<>" at bounding box center [178, 166] width 29 height 43
drag, startPoint x: 224, startPoint y: 131, endPoint x: 209, endPoint y: 131, distance: 14.7
click at [211, 131] on div "Line : 3 Word : 1 Subword : 2 ** Preserve Vocals" at bounding box center [301, 129] width 576 height 31
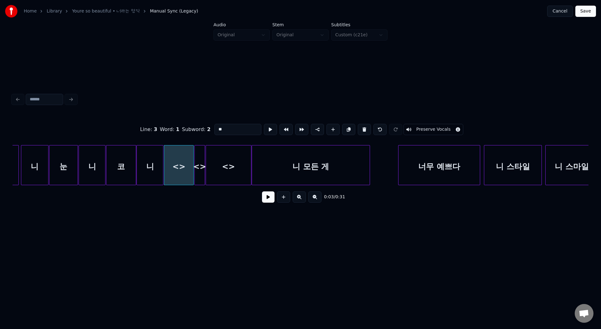
paste input "**"
drag, startPoint x: 221, startPoint y: 130, endPoint x: 257, endPoint y: 130, distance: 36.0
click at [255, 130] on input "****" at bounding box center [237, 129] width 47 height 11
click at [199, 158] on div "<>" at bounding box center [200, 166] width 10 height 43
drag, startPoint x: 224, startPoint y: 131, endPoint x: 198, endPoint y: 131, distance: 26.0
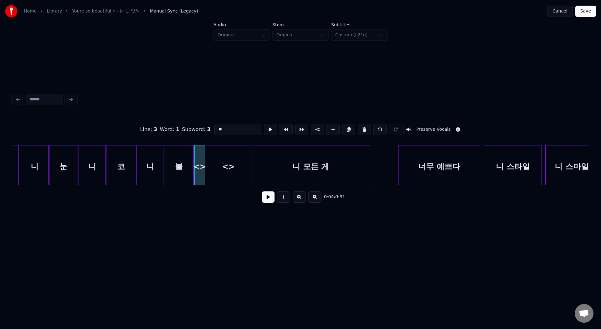
click at [198, 131] on div "Line : 3 Word : 1 Subword : 3 ** Preserve Vocals" at bounding box center [301, 129] width 576 height 31
paste input
drag, startPoint x: 218, startPoint y: 130, endPoint x: 280, endPoint y: 133, distance: 61.7
click at [280, 133] on div "Line : 3 Word : 1 Subword : 3 ** Preserve Vocals" at bounding box center [301, 129] width 576 height 31
click at [223, 168] on div "<>" at bounding box center [228, 166] width 45 height 43
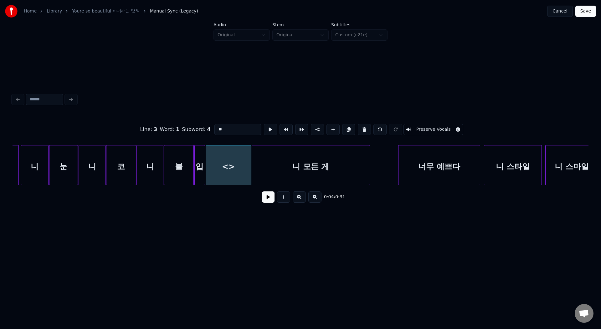
drag, startPoint x: 224, startPoint y: 130, endPoint x: 198, endPoint y: 129, distance: 26.0
click at [198, 129] on div "Line : 3 Word : 1 Subword : 4 ** Preserve Vocals" at bounding box center [301, 129] width 576 height 31
paste input
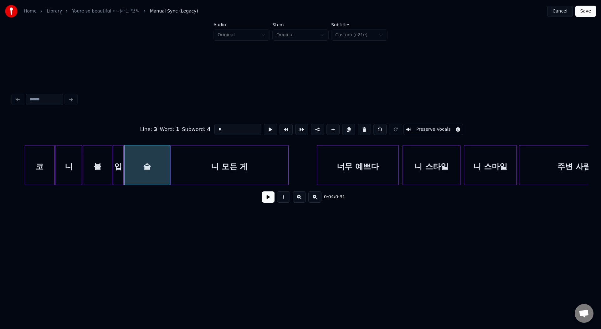
scroll to position [0, 235]
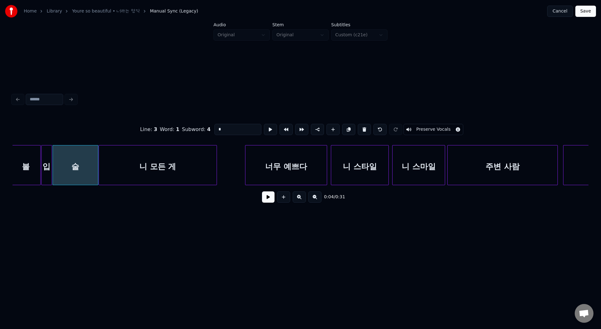
click at [201, 174] on div "니 모든 게" at bounding box center [158, 166] width 118 height 43
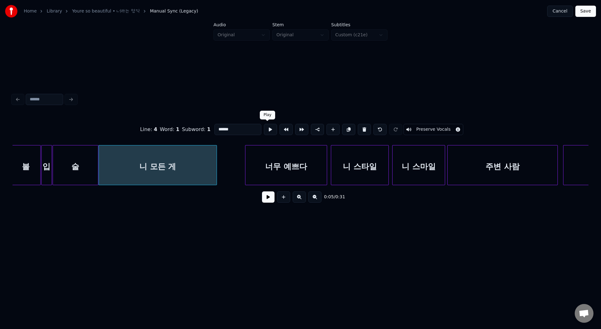
click at [265, 133] on button at bounding box center [270, 129] width 13 height 11
click at [188, 159] on div "니 모든 게" at bounding box center [158, 166] width 118 height 43
click at [269, 129] on button at bounding box center [270, 129] width 13 height 11
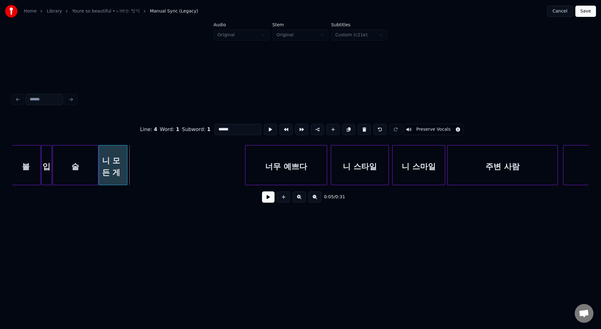
click at [125, 161] on div at bounding box center [126, 164] width 2 height 39
click at [267, 132] on button at bounding box center [270, 129] width 13 height 11
click at [124, 165] on div at bounding box center [125, 164] width 2 height 39
click at [272, 132] on button at bounding box center [270, 129] width 13 height 11
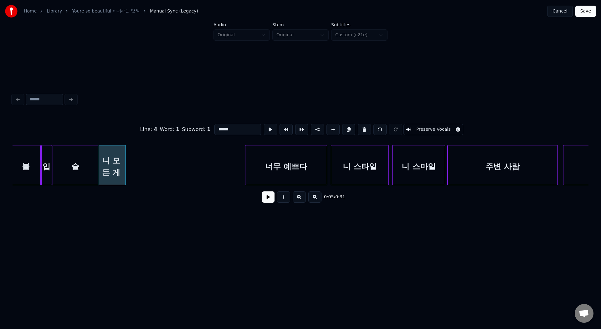
click at [272, 132] on button at bounding box center [270, 129] width 13 height 11
click at [332, 133] on button at bounding box center [332, 129] width 13 height 11
type input "**"
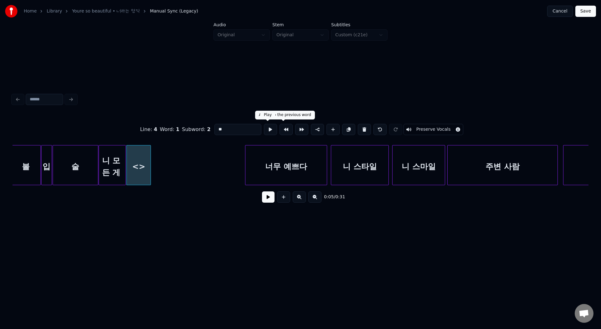
click at [271, 130] on button at bounding box center [270, 129] width 13 height 11
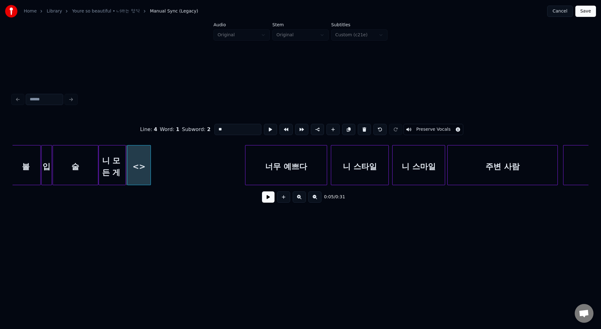
click at [128, 160] on div at bounding box center [128, 164] width 2 height 39
click at [266, 134] on button at bounding box center [270, 129] width 13 height 11
click at [126, 160] on div at bounding box center [125, 164] width 2 height 39
click at [138, 160] on div "<>" at bounding box center [139, 166] width 23 height 43
click at [264, 128] on button at bounding box center [270, 129] width 13 height 11
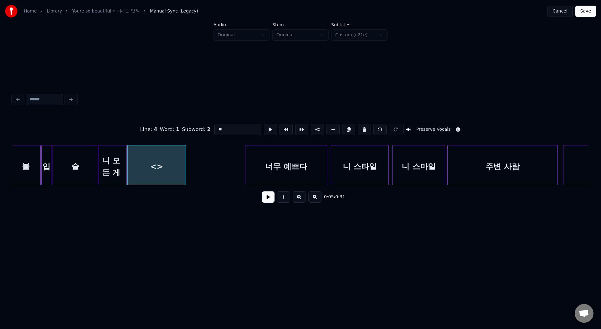
click at [185, 161] on div at bounding box center [185, 164] width 2 height 39
click at [266, 130] on button at bounding box center [270, 129] width 13 height 11
click at [155, 164] on div at bounding box center [156, 164] width 2 height 39
click at [266, 131] on button at bounding box center [270, 129] width 13 height 11
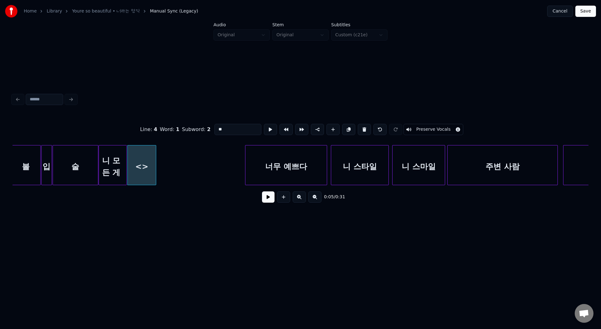
click at [266, 131] on button at bounding box center [270, 129] width 13 height 11
click at [154, 165] on div at bounding box center [155, 164] width 2 height 39
click at [267, 131] on button at bounding box center [270, 129] width 13 height 11
click at [331, 131] on button at bounding box center [332, 129] width 13 height 11
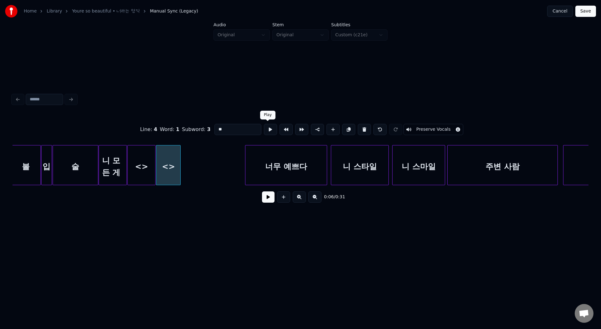
click at [264, 129] on button at bounding box center [270, 129] width 13 height 11
click at [196, 167] on div at bounding box center [195, 164] width 2 height 39
click at [270, 130] on button at bounding box center [270, 129] width 13 height 11
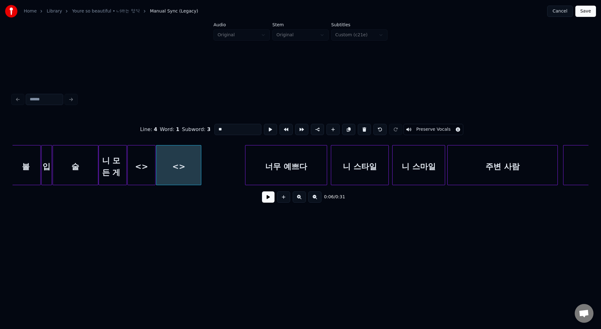
click at [270, 130] on button at bounding box center [270, 129] width 13 height 11
click at [186, 165] on div at bounding box center [186, 164] width 2 height 39
click at [266, 131] on button at bounding box center [270, 129] width 13 height 11
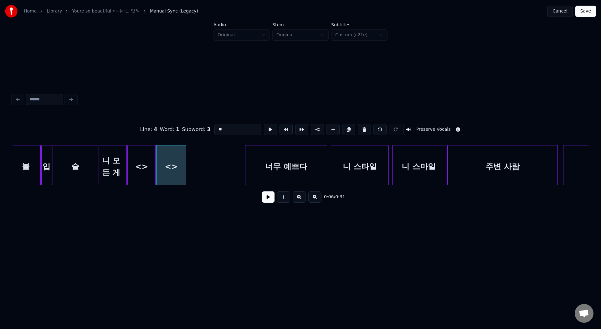
click at [184, 172] on div at bounding box center [185, 164] width 2 height 39
click at [267, 130] on button at bounding box center [270, 129] width 13 height 11
click at [184, 166] on div at bounding box center [184, 164] width 2 height 39
click at [269, 130] on button at bounding box center [270, 129] width 13 height 11
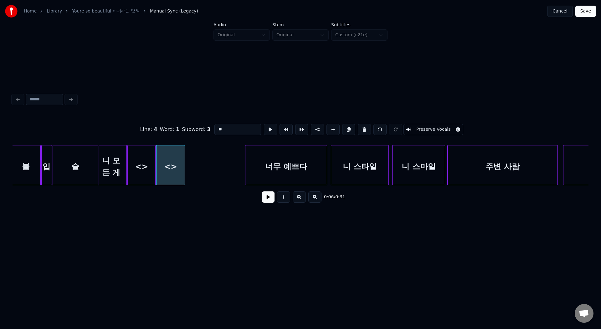
click at [269, 130] on button at bounding box center [270, 129] width 13 height 11
click at [184, 166] on div at bounding box center [183, 164] width 2 height 39
click at [269, 129] on button at bounding box center [270, 129] width 13 height 11
click at [183, 168] on div at bounding box center [183, 164] width 2 height 39
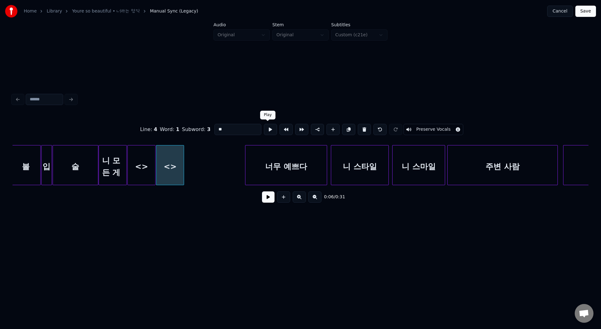
click at [267, 132] on button at bounding box center [270, 129] width 13 height 11
click at [329, 133] on button at bounding box center [332, 129] width 13 height 11
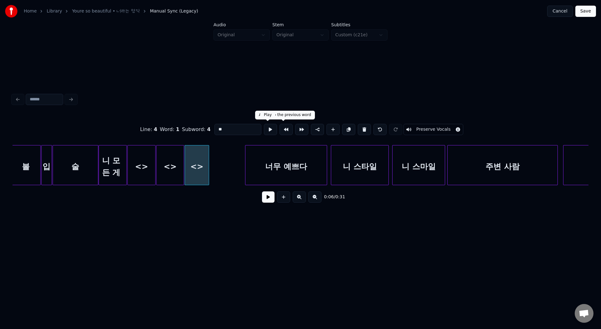
click at [268, 131] on button at bounding box center [270, 129] width 13 height 11
click at [269, 196] on button at bounding box center [268, 196] width 13 height 11
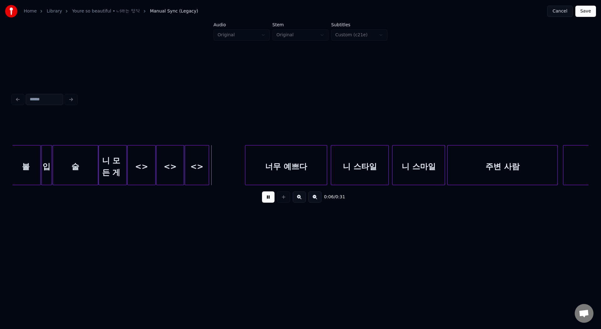
click at [269, 196] on button at bounding box center [268, 196] width 13 height 11
click at [272, 198] on button at bounding box center [268, 196] width 13 height 11
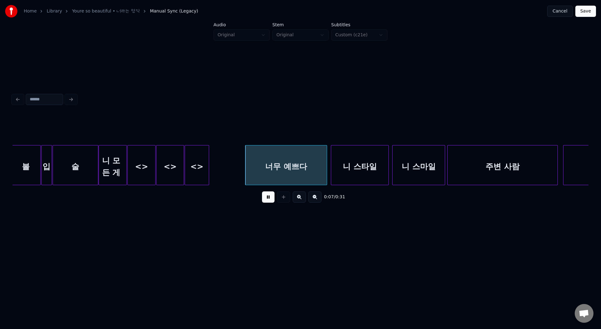
click at [272, 198] on button at bounding box center [268, 196] width 13 height 11
click at [202, 175] on div "<>" at bounding box center [197, 166] width 24 height 43
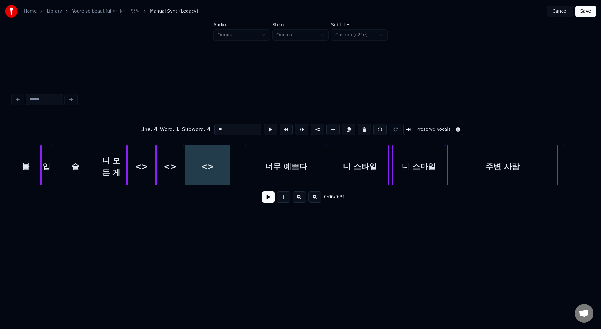
click at [229, 179] on div at bounding box center [229, 164] width 2 height 39
click at [224, 177] on div "<>" at bounding box center [207, 166] width 45 height 43
click at [269, 130] on button at bounding box center [270, 129] width 13 height 11
click at [112, 174] on div "니 모든 게" at bounding box center [113, 166] width 28 height 43
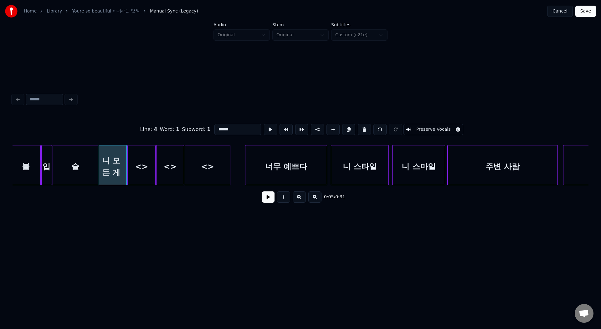
drag, startPoint x: 221, startPoint y: 130, endPoint x: 260, endPoint y: 134, distance: 38.7
click at [258, 134] on input "******" at bounding box center [237, 129] width 47 height 11
click at [140, 160] on div "<>" at bounding box center [142, 166] width 28 height 43
drag, startPoint x: 224, startPoint y: 129, endPoint x: 193, endPoint y: 129, distance: 30.7
click at [193, 129] on div "Line : 4 Word : 1 Subword : 2 ** Preserve Vocals" at bounding box center [301, 129] width 576 height 31
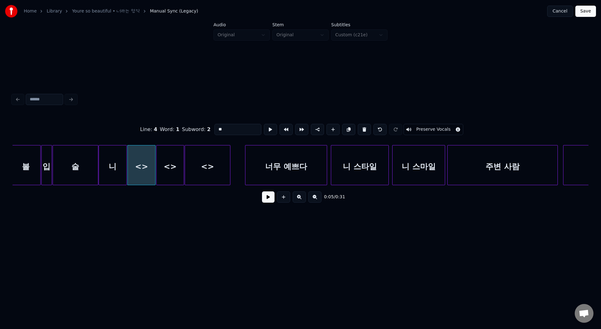
paste input "**"
drag, startPoint x: 220, startPoint y: 131, endPoint x: 248, endPoint y: 133, distance: 27.6
click at [248, 133] on input "****" at bounding box center [237, 129] width 47 height 11
click at [164, 150] on div "<>" at bounding box center [169, 166] width 27 height 43
drag, startPoint x: 222, startPoint y: 128, endPoint x: 204, endPoint y: 128, distance: 18.1
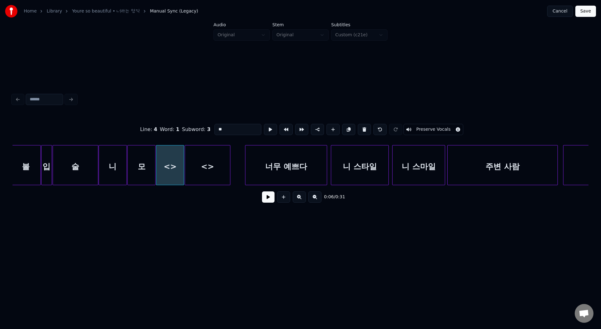
click at [204, 128] on div "Line : 4 Word : 1 Subword : 3 ** Preserve Vocals" at bounding box center [301, 129] width 576 height 31
paste input "*"
drag, startPoint x: 221, startPoint y: 129, endPoint x: 281, endPoint y: 129, distance: 59.7
click at [269, 130] on div "Line : 4 Word : 1 Subword : 3 *** Preserve Vocals" at bounding box center [301, 129] width 576 height 31
click at [210, 178] on div "<>" at bounding box center [207, 166] width 45 height 43
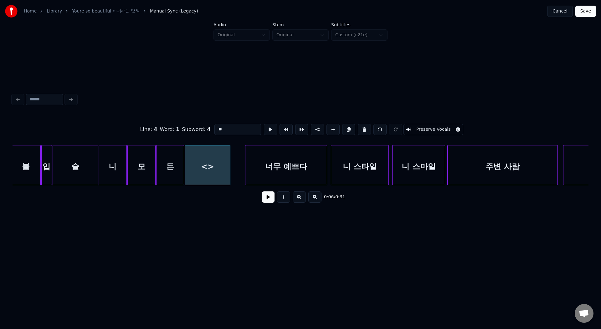
drag, startPoint x: 224, startPoint y: 130, endPoint x: 205, endPoint y: 130, distance: 19.1
click at [207, 130] on div "Line : 4 Word : 1 Subword : 4 ** Preserve Vocals" at bounding box center [301, 129] width 576 height 31
paste input
type input "*"
click at [215, 166] on div "게" at bounding box center [207, 166] width 45 height 43
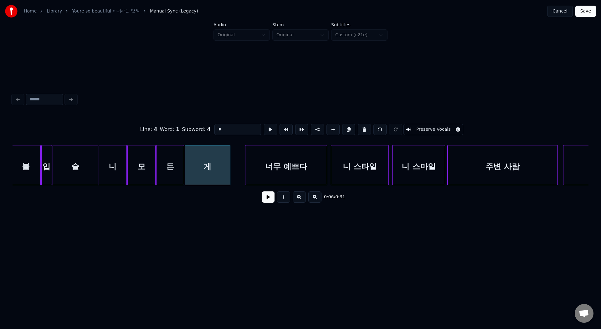
click at [269, 199] on button at bounding box center [268, 196] width 13 height 11
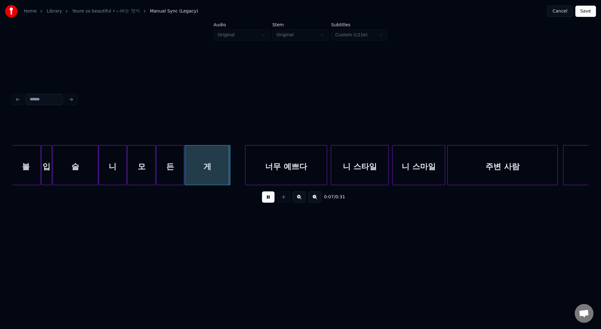
click at [269, 199] on button at bounding box center [268, 196] width 13 height 11
click at [199, 176] on div "게" at bounding box center [207, 166] width 45 height 43
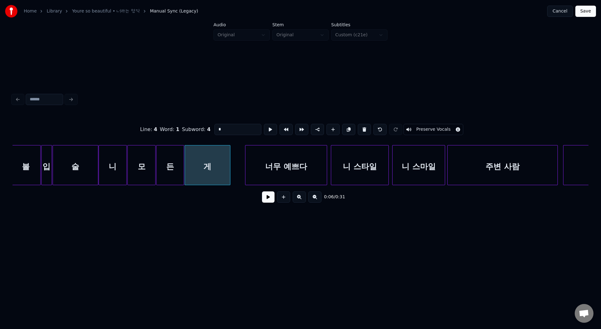
click at [267, 201] on button at bounding box center [268, 196] width 13 height 11
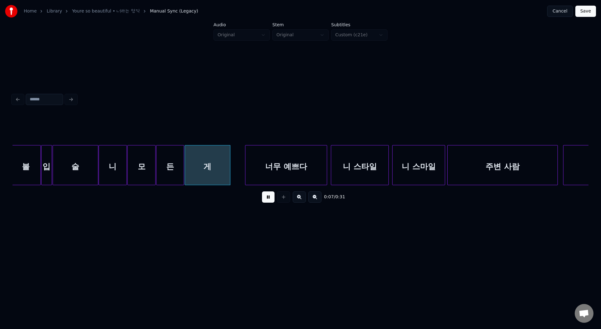
click at [267, 201] on button at bounding box center [268, 196] width 13 height 11
click at [244, 166] on div at bounding box center [244, 164] width 2 height 39
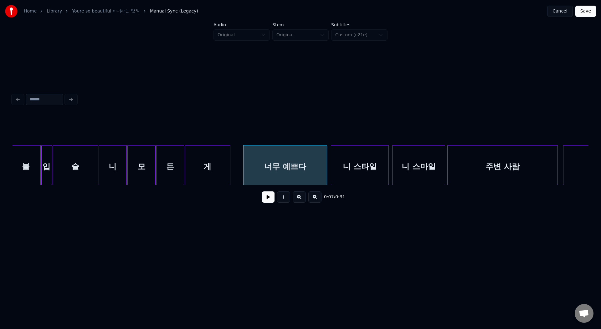
click at [253, 166] on div "너무 예쁘다" at bounding box center [284, 166] width 83 height 43
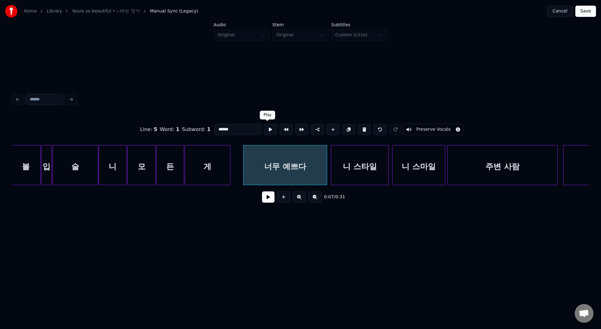
click at [264, 132] on button at bounding box center [270, 129] width 13 height 11
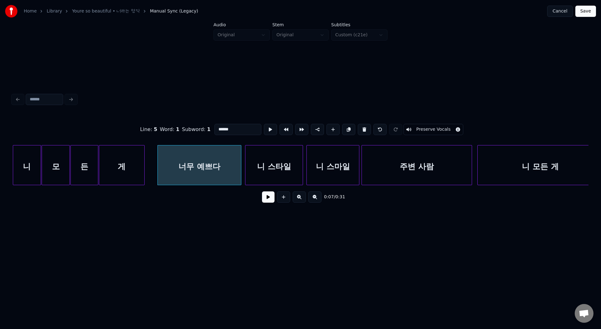
scroll to position [0, 355]
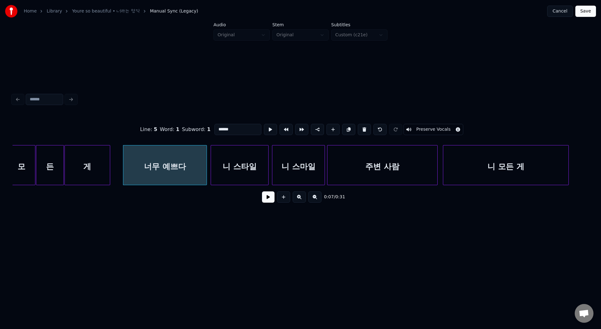
click at [161, 160] on div "너무 예쁘다" at bounding box center [164, 166] width 83 height 43
click at [264, 130] on button at bounding box center [270, 129] width 13 height 11
click at [184, 163] on div "너무 예쁘다" at bounding box center [164, 166] width 83 height 43
click at [268, 127] on button at bounding box center [270, 129] width 13 height 11
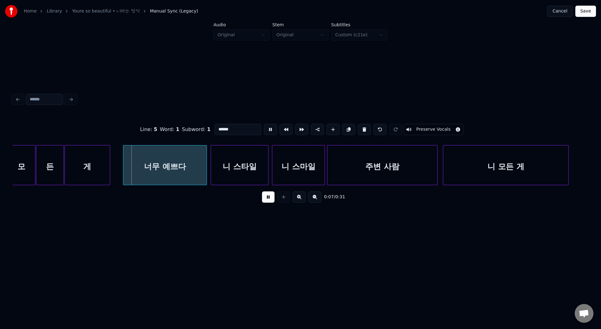
click at [268, 127] on button at bounding box center [270, 129] width 13 height 11
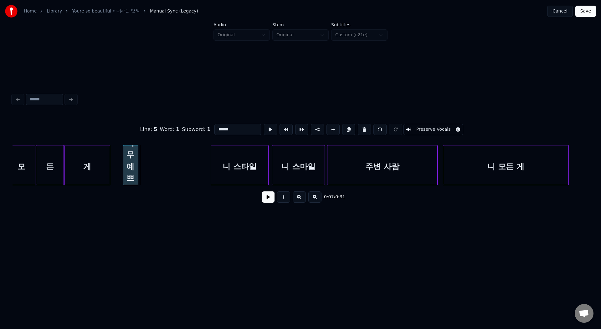
click at [137, 167] on div at bounding box center [137, 164] width 2 height 39
click at [266, 133] on button at bounding box center [270, 129] width 13 height 11
click at [136, 164] on div "너무 예쁘다" at bounding box center [129, 165] width 16 height 40
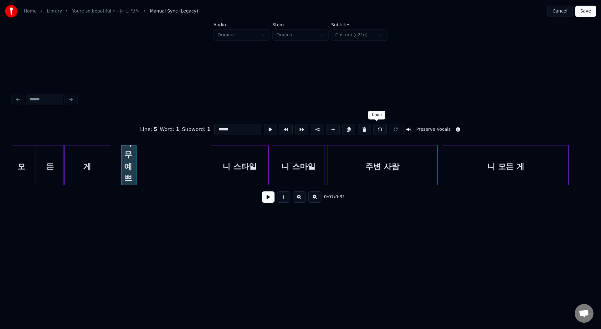
click at [378, 130] on button at bounding box center [379, 129] width 13 height 11
click at [266, 130] on button at bounding box center [270, 129] width 13 height 11
click at [135, 161] on div at bounding box center [136, 164] width 2 height 39
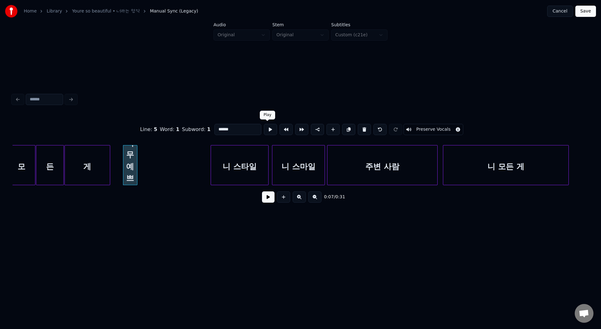
click at [264, 127] on button at bounding box center [270, 129] width 13 height 11
click at [135, 163] on div at bounding box center [135, 164] width 2 height 39
click at [267, 133] on button at bounding box center [270, 129] width 13 height 11
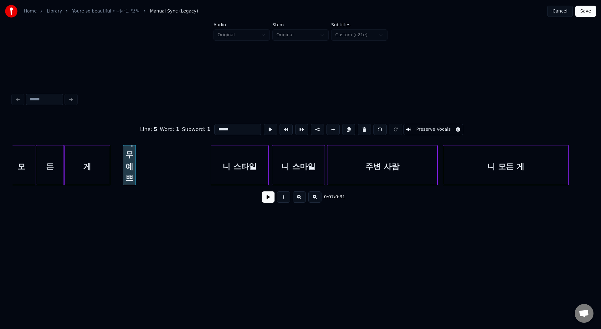
click at [267, 133] on button at bounding box center [270, 129] width 13 height 11
click at [328, 130] on button at bounding box center [332, 129] width 13 height 11
click at [268, 130] on button at bounding box center [270, 129] width 13 height 11
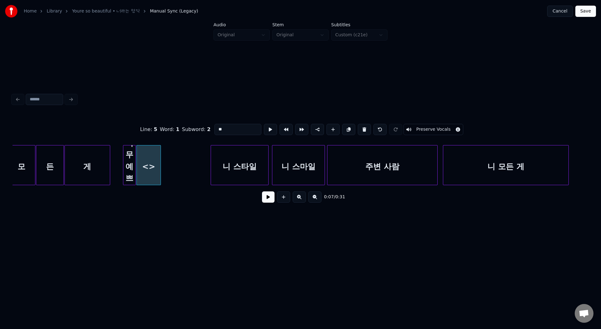
click at [268, 130] on button at bounding box center [270, 129] width 13 height 11
click at [153, 154] on div at bounding box center [154, 164] width 2 height 39
click at [268, 131] on button at bounding box center [270, 129] width 13 height 11
click at [152, 149] on div at bounding box center [152, 164] width 2 height 39
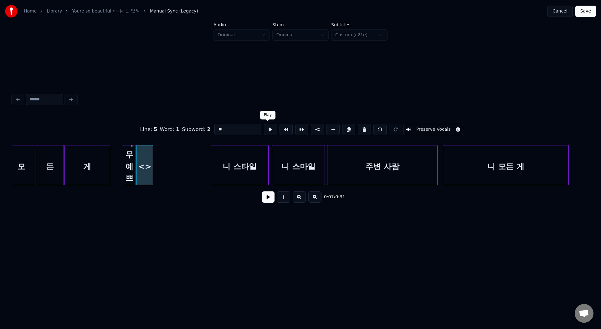
click at [267, 132] on button at bounding box center [270, 129] width 13 height 11
click at [150, 164] on div at bounding box center [151, 164] width 2 height 39
click at [265, 133] on button at bounding box center [270, 129] width 13 height 11
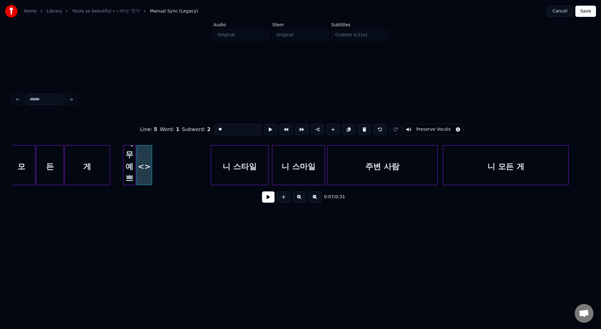
click at [150, 170] on div at bounding box center [151, 164] width 2 height 39
click at [267, 130] on button at bounding box center [270, 129] width 13 height 11
click at [149, 160] on div at bounding box center [150, 164] width 2 height 39
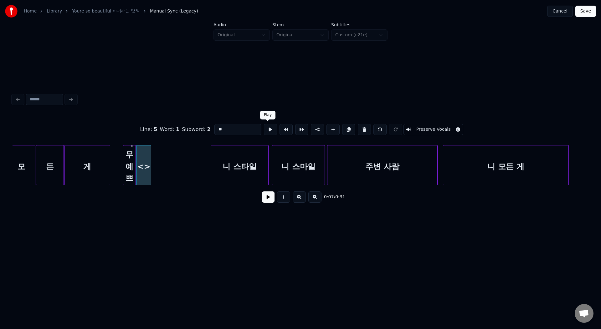
click at [269, 134] on button at bounding box center [270, 129] width 13 height 11
click at [336, 134] on button at bounding box center [332, 129] width 13 height 11
click
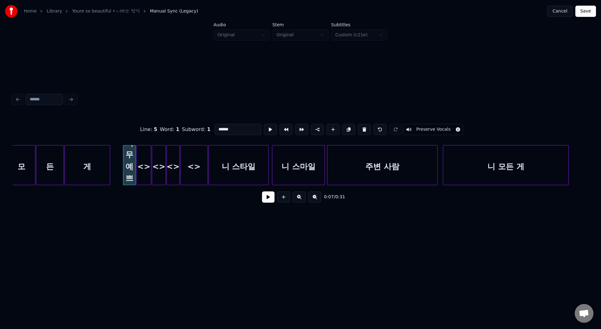
drag, startPoint x: 219, startPoint y: 129, endPoint x: 261, endPoint y: 130, distance: 42.6
drag, startPoint x: 222, startPoint y: 132, endPoint x: 209, endPoint y: 132, distance: 13.1
paste input "***"
drag, startPoint x: 222, startPoint y: 129, endPoint x: 247, endPoint y: 131, distance: 25.7
drag, startPoint x: 226, startPoint y: 129, endPoint x: 207, endPoint y: 129, distance: 19.4
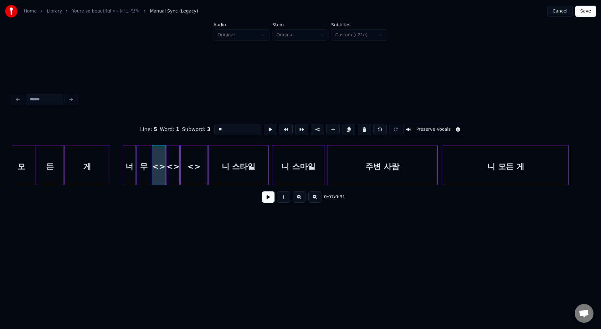
paste input "*"
drag, startPoint x: 221, startPoint y: 128, endPoint x: 255, endPoint y: 132, distance: 35.0
drag, startPoint x: 222, startPoint y: 134, endPoint x: 196, endPoint y: 126, distance: 27.7
paste input
drag, startPoint x: 219, startPoint y: 130, endPoint x: 270, endPoint y: 134, distance: 51.1
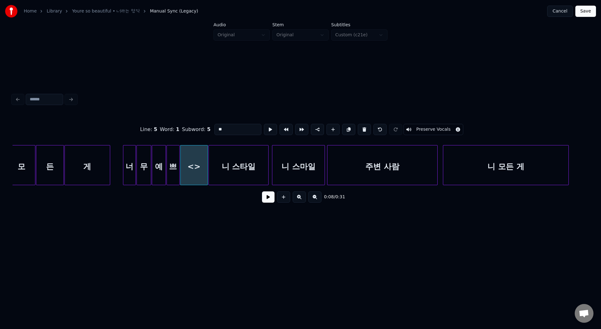
drag, startPoint x: 228, startPoint y: 126, endPoint x: 204, endPoint y: 126, distance: 23.5
drag, startPoint x: 226, startPoint y: 127, endPoint x: 201, endPoint y: 126, distance: 26.0
paste input
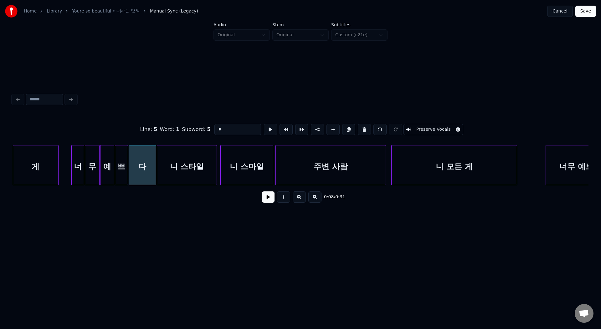
scroll to position [0, 406]
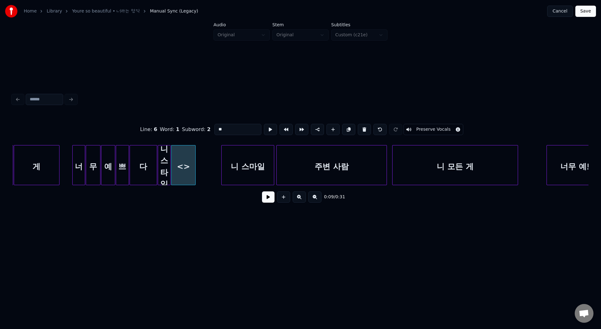
type input "*"
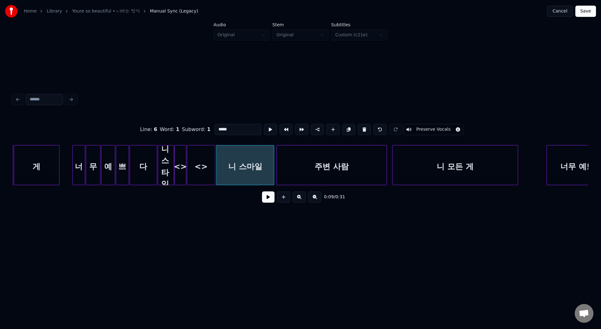
drag, startPoint x: 220, startPoint y: 130, endPoint x: 255, endPoint y: 132, distance: 35.4
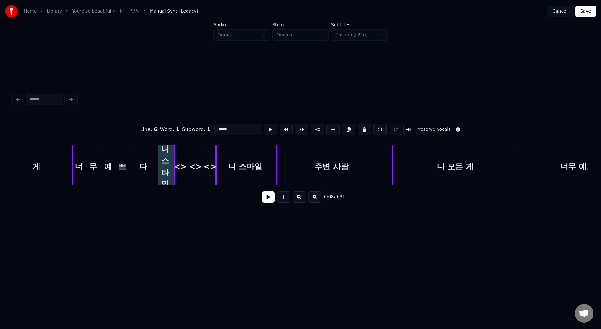
drag, startPoint x: 220, startPoint y: 130, endPoint x: 247, endPoint y: 130, distance: 26.9
drag, startPoint x: 227, startPoint y: 130, endPoint x: 196, endPoint y: 130, distance: 31.0
paste input "*"
drag, startPoint x: 218, startPoint y: 130, endPoint x: 252, endPoint y: 130, distance: 34.1
drag, startPoint x: 225, startPoint y: 130, endPoint x: 203, endPoint y: 129, distance: 21.6
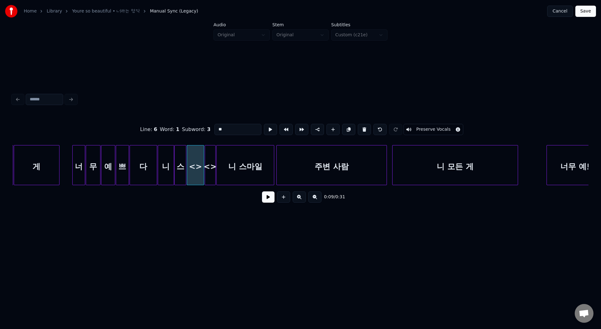
paste input
drag, startPoint x: 220, startPoint y: 129, endPoint x: 250, endPoint y: 129, distance: 30.3
drag, startPoint x: 225, startPoint y: 129, endPoint x: 203, endPoint y: 129, distance: 22.5
paste input
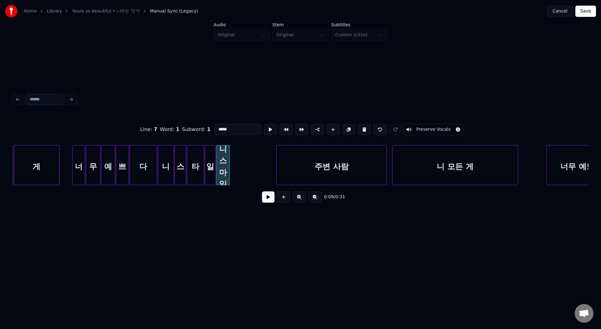
type input "*"
type input "*****"
drag, startPoint x: 220, startPoint y: 128, endPoint x: 254, endPoint y: 131, distance: 33.9
drag, startPoint x: 221, startPoint y: 129, endPoint x: 200, endPoint y: 128, distance: 21.9
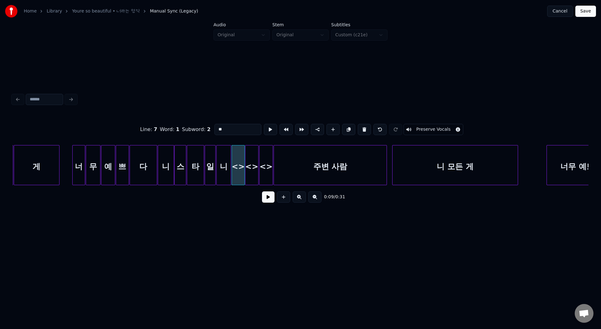
paste input "*"
drag, startPoint x: 220, startPoint y: 128, endPoint x: 272, endPoint y: 129, distance: 52.9
drag, startPoint x: 224, startPoint y: 133, endPoint x: 209, endPoint y: 131, distance: 15.4
paste input "**"
drag, startPoint x: 232, startPoint y: 128, endPoint x: 200, endPoint y: 127, distance: 32.2
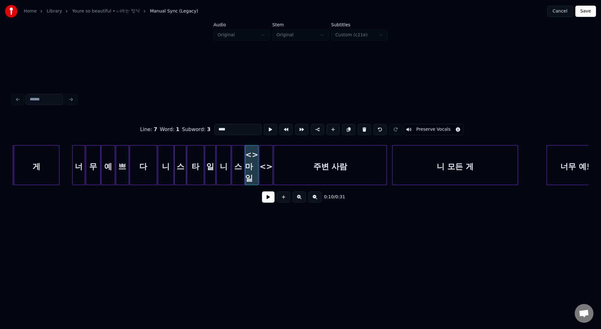
paste input
drag, startPoint x: 219, startPoint y: 129, endPoint x: 275, endPoint y: 127, distance: 56.6
drag, startPoint x: 230, startPoint y: 130, endPoint x: 203, endPoint y: 127, distance: 27.7
paste input
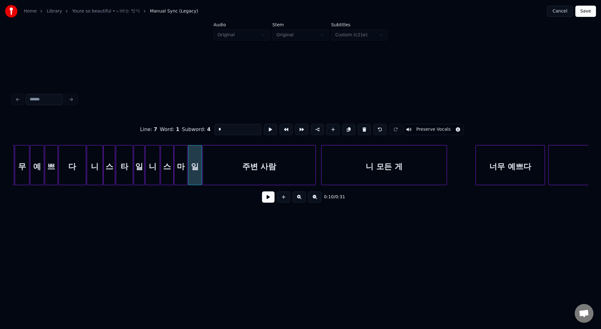
scroll to position [0, 488]
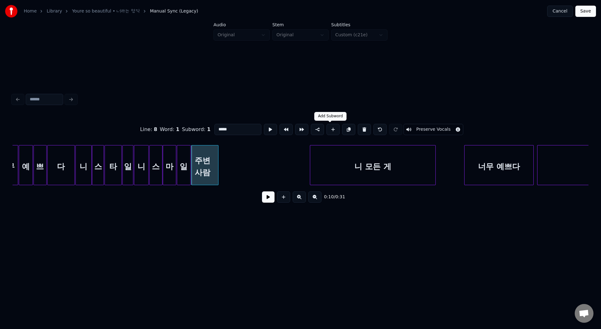
type input "**"
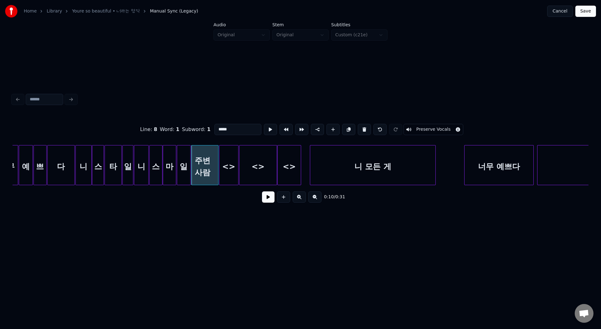
drag, startPoint x: 218, startPoint y: 129, endPoint x: 259, endPoint y: 133, distance: 40.8
drag, startPoint x: 225, startPoint y: 130, endPoint x: 192, endPoint y: 126, distance: 33.6
paste input "**"
drag, startPoint x: 221, startPoint y: 131, endPoint x: 287, endPoint y: 129, distance: 66.0
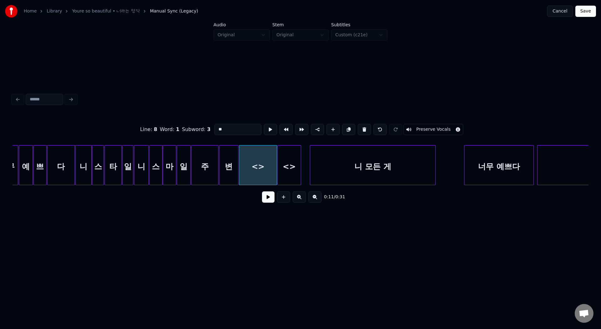
drag, startPoint x: 223, startPoint y: 131, endPoint x: 196, endPoint y: 127, distance: 27.6
paste input
drag, startPoint x: 219, startPoint y: 129, endPoint x: 246, endPoint y: 131, distance: 27.3
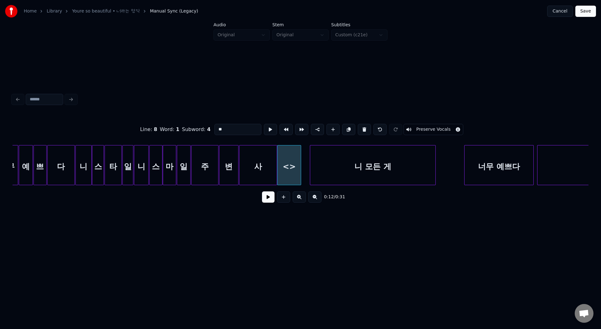
drag, startPoint x: 227, startPoint y: 130, endPoint x: 201, endPoint y: 125, distance: 26.5
paste input
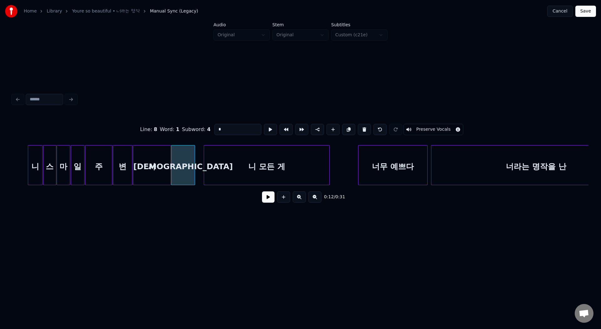
scroll to position [0, 639]
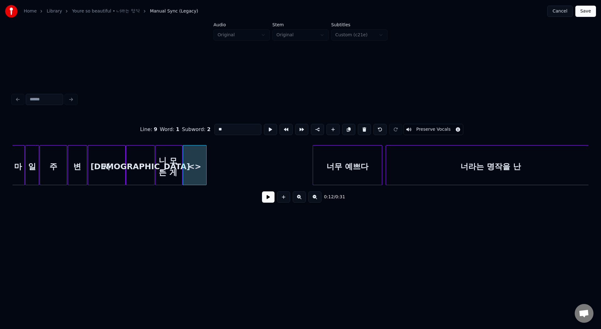
type input "*"
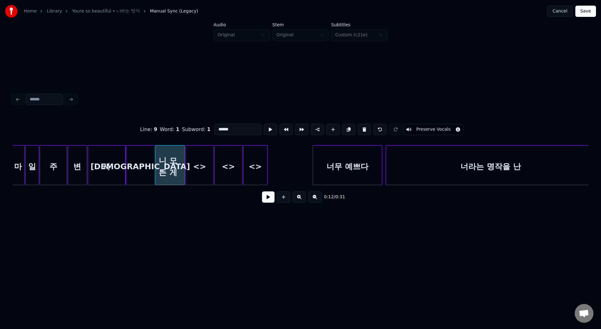
drag, startPoint x: 221, startPoint y: 131, endPoint x: 264, endPoint y: 131, distance: 43.2
drag, startPoint x: 223, startPoint y: 133, endPoint x: 200, endPoint y: 130, distance: 22.9
paste input "**"
drag, startPoint x: 221, startPoint y: 128, endPoint x: 257, endPoint y: 129, distance: 35.7
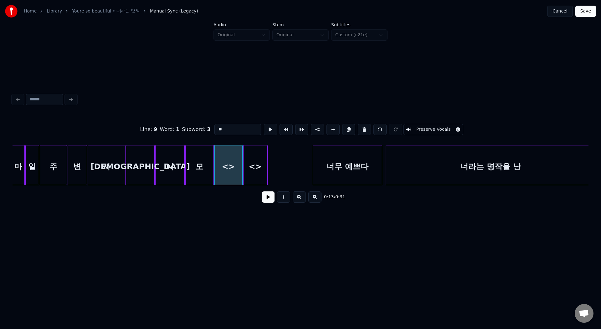
drag, startPoint x: 225, startPoint y: 128, endPoint x: 208, endPoint y: 128, distance: 16.6
paste input "*"
drag, startPoint x: 220, startPoint y: 129, endPoint x: 270, endPoint y: 129, distance: 49.7
drag, startPoint x: 227, startPoint y: 127, endPoint x: 207, endPoint y: 127, distance: 20.3
paste input "*"
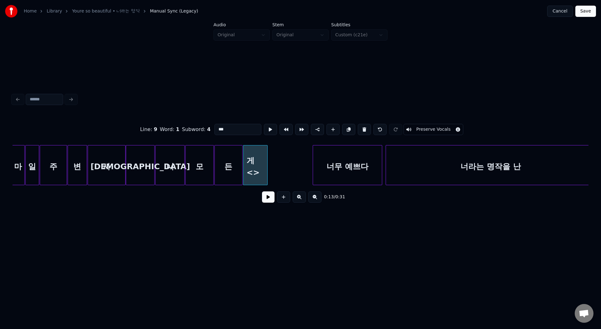
drag, startPoint x: 228, startPoint y: 132, endPoint x: 200, endPoint y: 132, distance: 28.8
paste input
type input "*"
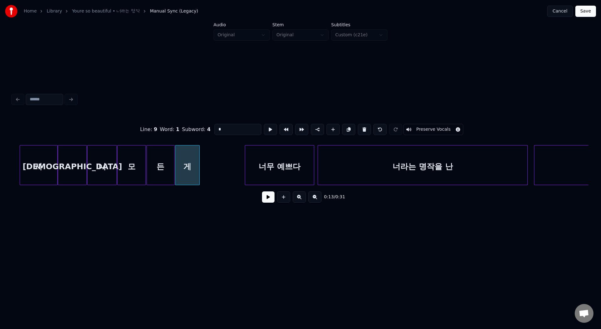
scroll to position [0, 759]
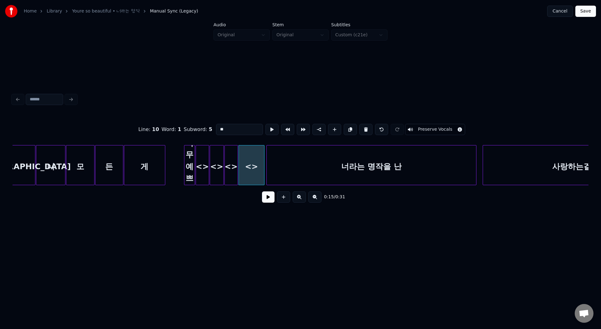
type input "******"
drag, startPoint x: 221, startPoint y: 129, endPoint x: 271, endPoint y: 132, distance: 49.2
drag, startPoint x: 225, startPoint y: 131, endPoint x: 201, endPoint y: 131, distance: 23.8
paste input "***"
drag, startPoint x: 222, startPoint y: 128, endPoint x: 257, endPoint y: 130, distance: 34.8
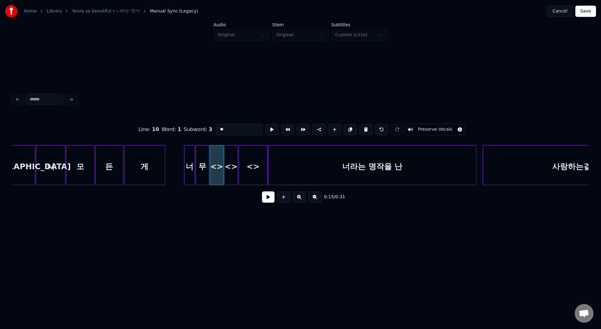
drag, startPoint x: 225, startPoint y: 129, endPoint x: 207, endPoint y: 129, distance: 18.5
paste input "*"
drag, startPoint x: 221, startPoint y: 129, endPoint x: 253, endPoint y: 129, distance: 31.3
drag, startPoint x: 225, startPoint y: 129, endPoint x: 202, endPoint y: 129, distance: 23.1
paste input
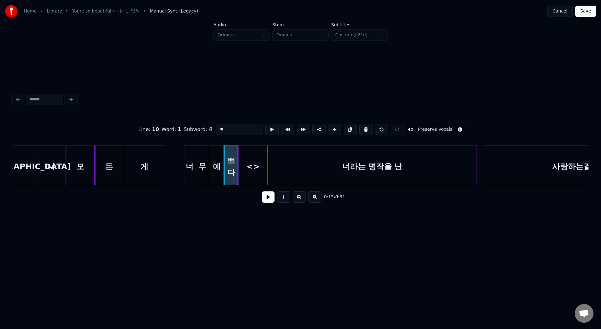
drag, startPoint x: 221, startPoint y: 129, endPoint x: 273, endPoint y: 129, distance: 52.6
drag, startPoint x: 228, startPoint y: 128, endPoint x: 197, endPoint y: 129, distance: 31.3
paste input
type input "*"
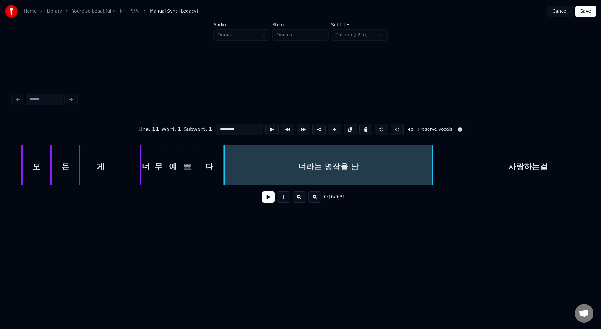
scroll to position [0, 787]
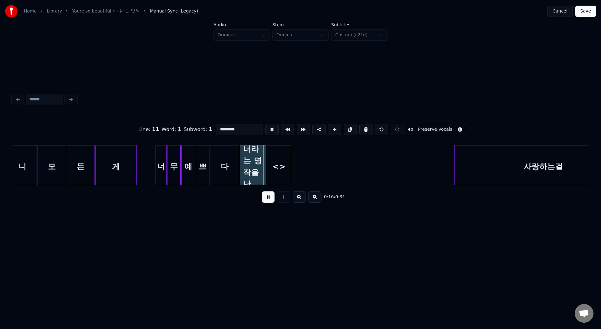
type input "**"
type input "*********"
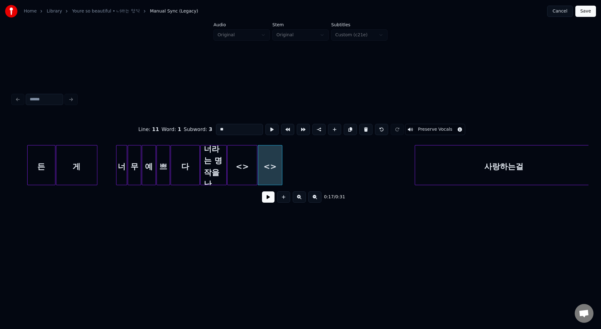
scroll to position [0, 871]
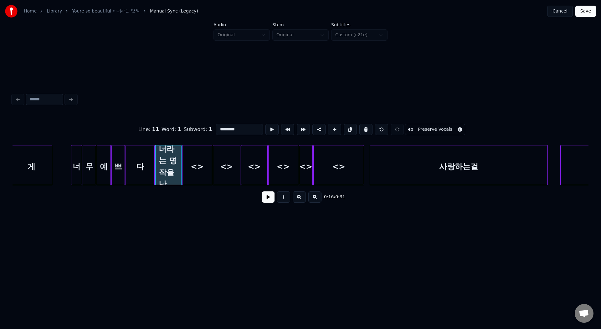
drag, startPoint x: 220, startPoint y: 130, endPoint x: 254, endPoint y: 131, distance: 34.4
drag, startPoint x: 226, startPoint y: 130, endPoint x: 216, endPoint y: 130, distance: 10.3
paste input "******"
drag, startPoint x: 220, startPoint y: 129, endPoint x: 254, endPoint y: 133, distance: 33.8
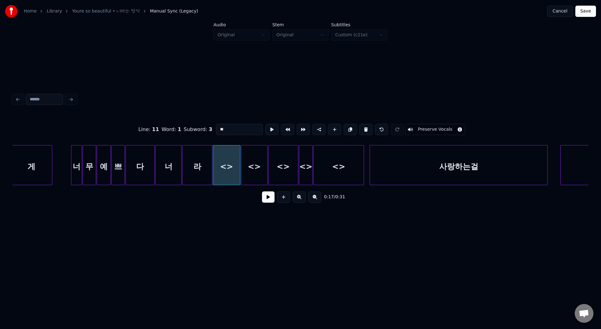
drag, startPoint x: 226, startPoint y: 128, endPoint x: 214, endPoint y: 128, distance: 12.2
paste input "*****"
drag, startPoint x: 222, startPoint y: 128, endPoint x: 254, endPoint y: 128, distance: 31.9
drag, startPoint x: 222, startPoint y: 130, endPoint x: 211, endPoint y: 130, distance: 10.3
paste input "***"
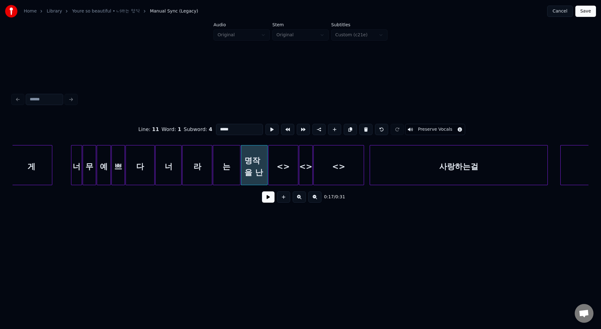
drag, startPoint x: 221, startPoint y: 129, endPoint x: 270, endPoint y: 131, distance: 48.6
drag, startPoint x: 230, startPoint y: 131, endPoint x: 211, endPoint y: 131, distance: 18.5
paste input "**"
drag, startPoint x: 221, startPoint y: 128, endPoint x: 254, endPoint y: 130, distance: 33.8
drag, startPoint x: 230, startPoint y: 129, endPoint x: 203, endPoint y: 129, distance: 26.6
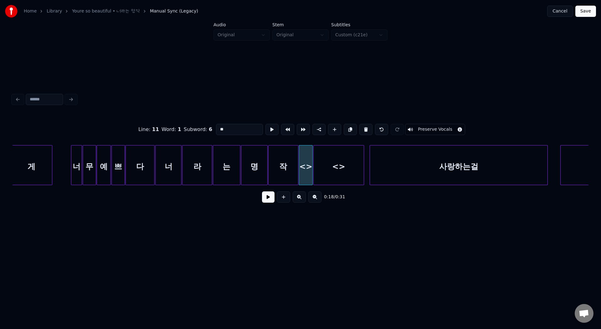
paste input "*"
drag, startPoint x: 222, startPoint y: 129, endPoint x: 253, endPoint y: 130, distance: 31.0
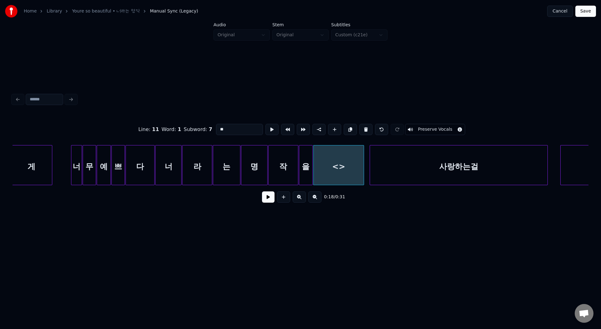
drag, startPoint x: 229, startPoint y: 130, endPoint x: 201, endPoint y: 127, distance: 28.1
paste input
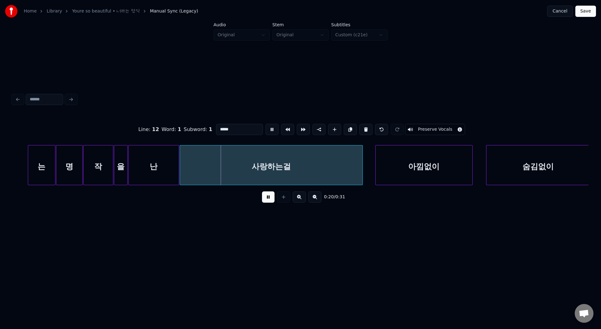
scroll to position [0, 1014]
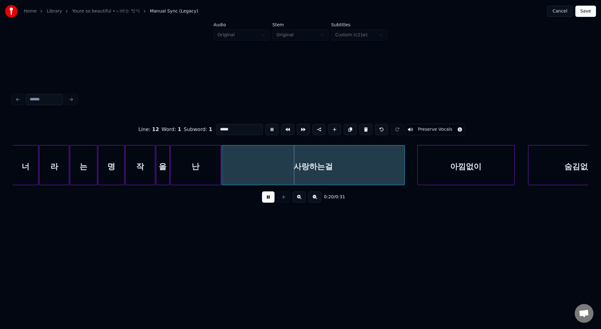
type input "*"
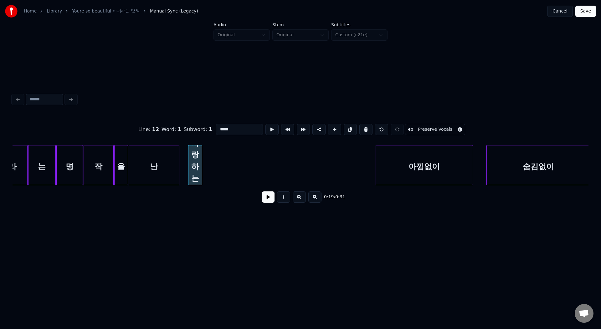
scroll to position [0, 1048]
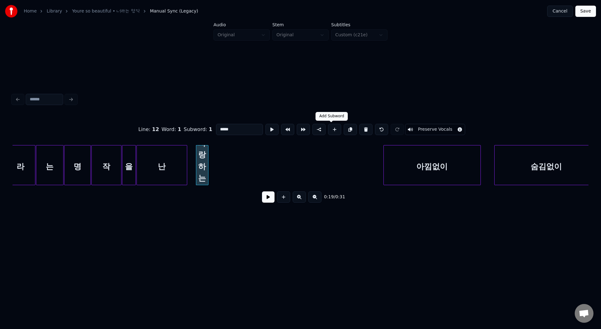
type input "**"
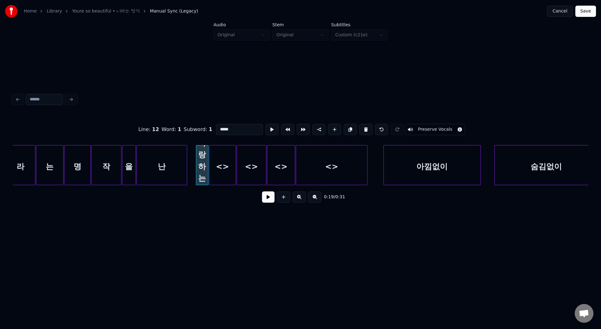
drag, startPoint x: 220, startPoint y: 130, endPoint x: 276, endPoint y: 130, distance: 55.4
drag, startPoint x: 227, startPoint y: 128, endPoint x: 211, endPoint y: 127, distance: 16.6
paste input "**"
drag, startPoint x: 221, startPoint y: 129, endPoint x: 271, endPoint y: 135, distance: 50.4
drag, startPoint x: 228, startPoint y: 128, endPoint x: 217, endPoint y: 128, distance: 10.9
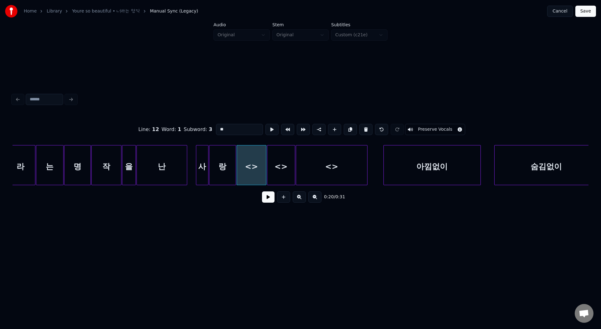
paste input "*"
drag, startPoint x: 221, startPoint y: 130, endPoint x: 244, endPoint y: 132, distance: 22.6
drag, startPoint x: 228, startPoint y: 128, endPoint x: 213, endPoint y: 128, distance: 15.0
paste input
drag, startPoint x: 221, startPoint y: 129, endPoint x: 286, endPoint y: 127, distance: 65.4
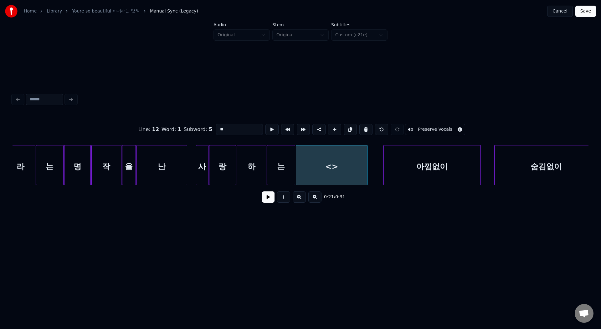
drag, startPoint x: 230, startPoint y: 128, endPoint x: 198, endPoint y: 127, distance: 31.9
paste input
type input "*"
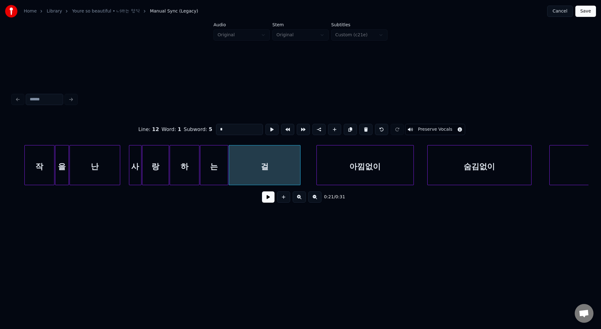
scroll to position [0, 1165]
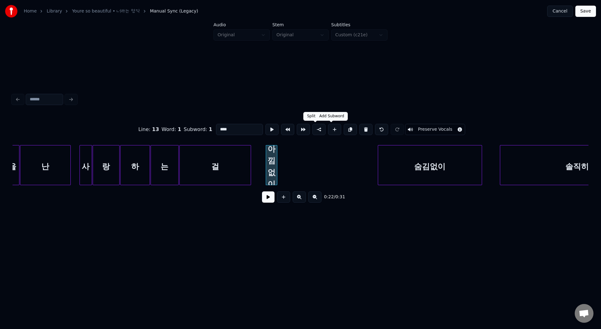
type input "**"
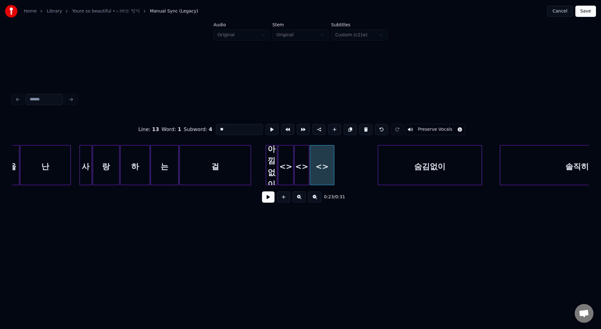
type input "****"
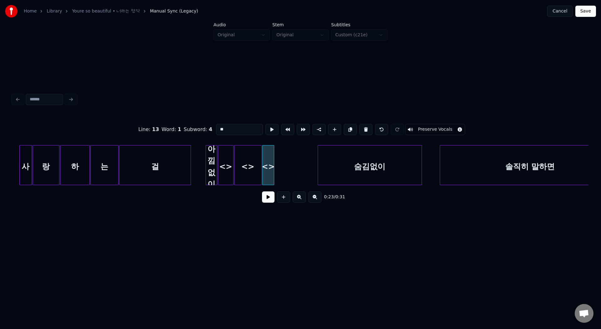
scroll to position [0, 1232]
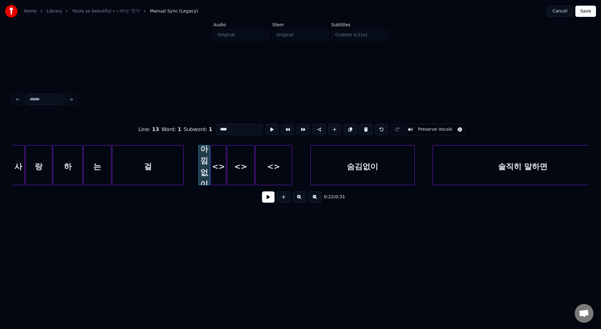
drag, startPoint x: 221, startPoint y: 128, endPoint x: 271, endPoint y: 128, distance: 50.0
drag, startPoint x: 228, startPoint y: 130, endPoint x: 196, endPoint y: 129, distance: 31.9
paste input "*"
drag, startPoint x: 219, startPoint y: 128, endPoint x: 246, endPoint y: 130, distance: 26.7
drag, startPoint x: 223, startPoint y: 129, endPoint x: 219, endPoint y: 129, distance: 4.7
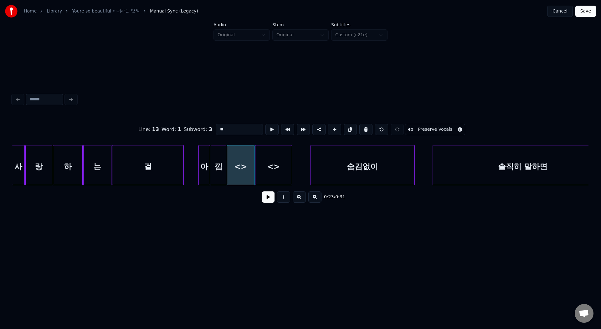
paste input "*"
drag, startPoint x: 230, startPoint y: 130, endPoint x: 209, endPoint y: 130, distance: 21.3
paste input
drag, startPoint x: 220, startPoint y: 130, endPoint x: 261, endPoint y: 127, distance: 41.4
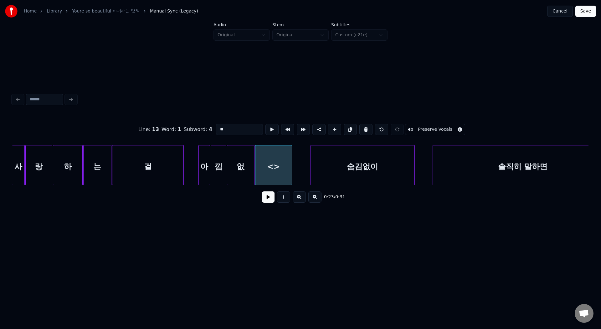
drag, startPoint x: 225, startPoint y: 128, endPoint x: 201, endPoint y: 127, distance: 24.7
paste input
type input "*"
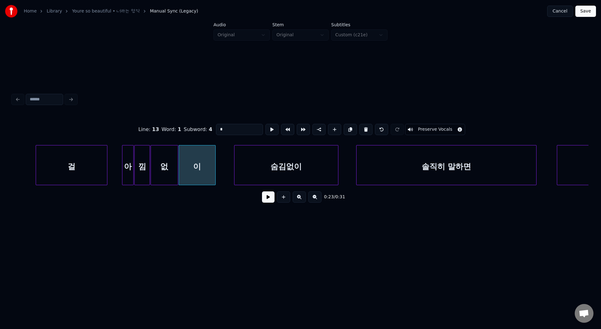
scroll to position [0, 1337]
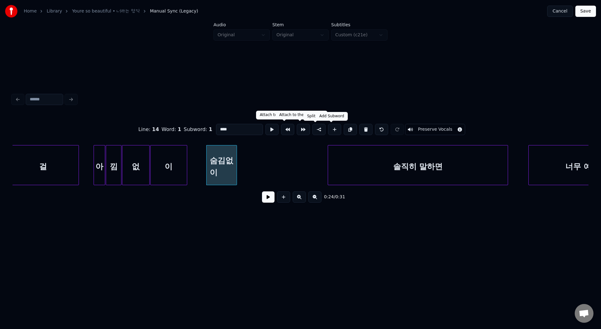
type input "**"
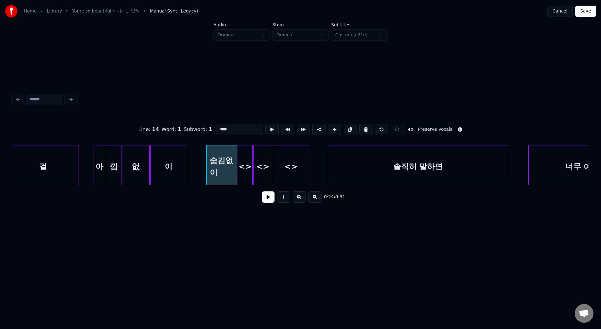
drag, startPoint x: 221, startPoint y: 127, endPoint x: 247, endPoint y: 131, distance: 26.8
drag, startPoint x: 225, startPoint y: 129, endPoint x: 197, endPoint y: 128, distance: 27.5
paste input "*"
drag, startPoint x: 220, startPoint y: 129, endPoint x: 293, endPoint y: 137, distance: 73.9
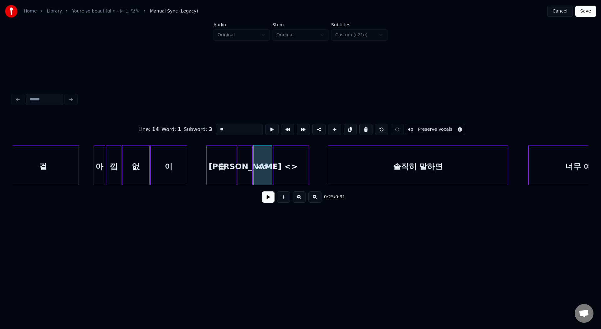
drag, startPoint x: 226, startPoint y: 130, endPoint x: 203, endPoint y: 129, distance: 23.2
paste input
drag, startPoint x: 221, startPoint y: 129, endPoint x: 330, endPoint y: 129, distance: 109.2
drag, startPoint x: 230, startPoint y: 129, endPoint x: 188, endPoint y: 127, distance: 42.0
paste input
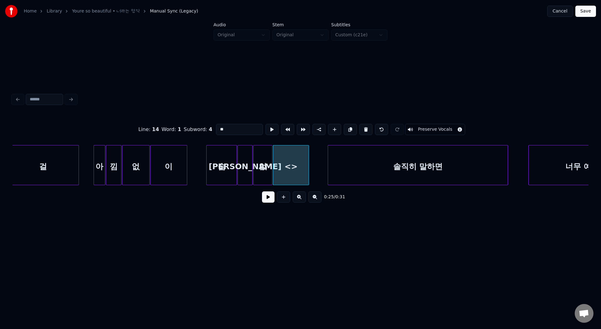
type input "*"
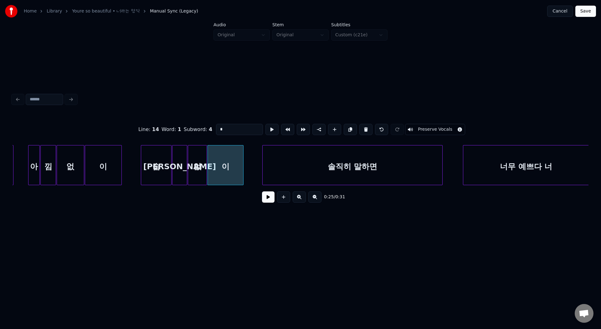
scroll to position [0, 1403]
type input "*"
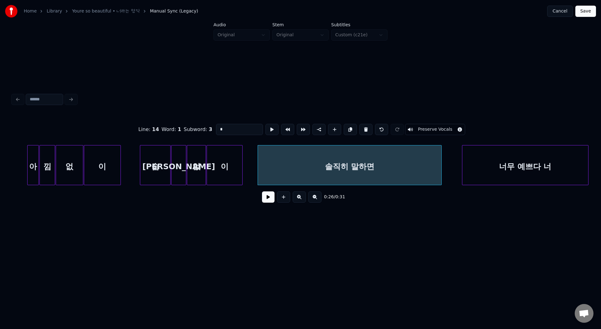
type input "*"
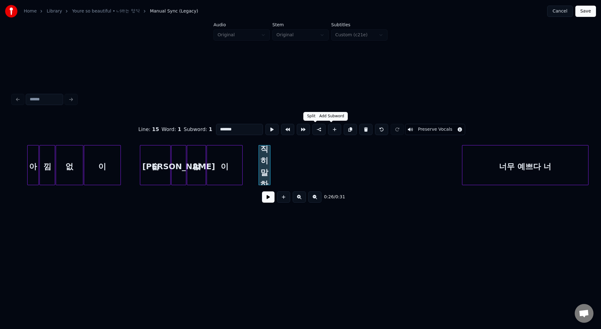
type input "**"
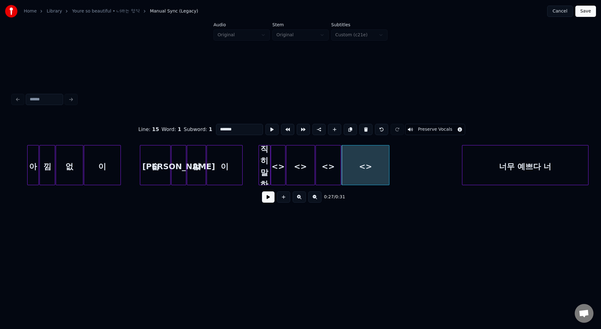
type input "**"
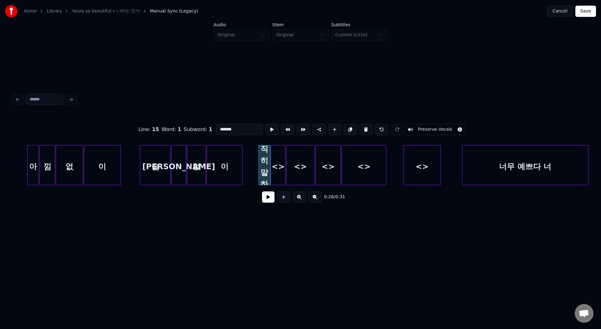
drag, startPoint x: 221, startPoint y: 130, endPoint x: 262, endPoint y: 130, distance: 40.4
drag, startPoint x: 227, startPoint y: 130, endPoint x: 208, endPoint y: 130, distance: 19.1
paste input "****"
drag, startPoint x: 220, startPoint y: 129, endPoint x: 261, endPoint y: 129, distance: 41.0
drag, startPoint x: 226, startPoint y: 130, endPoint x: 204, endPoint y: 130, distance: 22.5
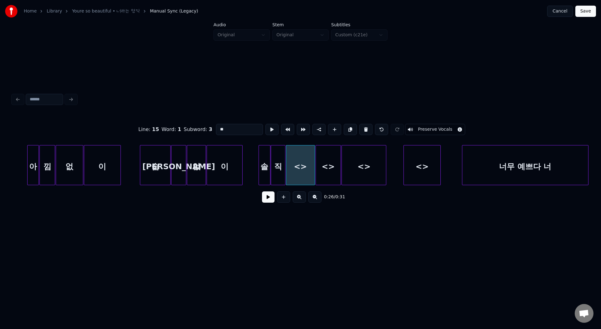
paste input "***"
drag, startPoint x: 223, startPoint y: 129, endPoint x: 251, endPoint y: 132, distance: 28.6
drag, startPoint x: 231, startPoint y: 130, endPoint x: 196, endPoint y: 129, distance: 34.7
paste input "*"
drag, startPoint x: 221, startPoint y: 127, endPoint x: 250, endPoint y: 130, distance: 29.5
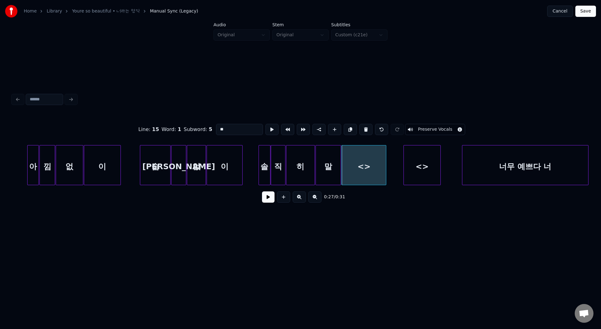
drag, startPoint x: 229, startPoint y: 131, endPoint x: 199, endPoint y: 131, distance: 30.0
paste input
drag, startPoint x: 219, startPoint y: 128, endPoint x: 255, endPoint y: 132, distance: 36.5
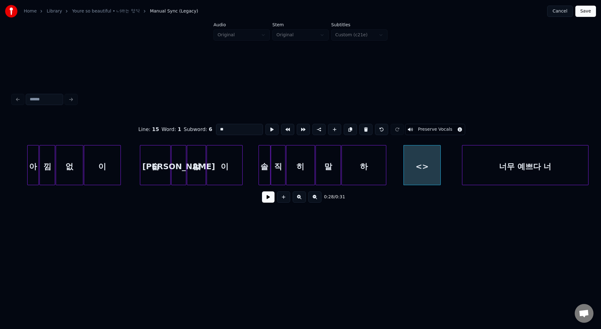
drag, startPoint x: 230, startPoint y: 130, endPoint x: 197, endPoint y: 130, distance: 32.2
paste input
type input "*"
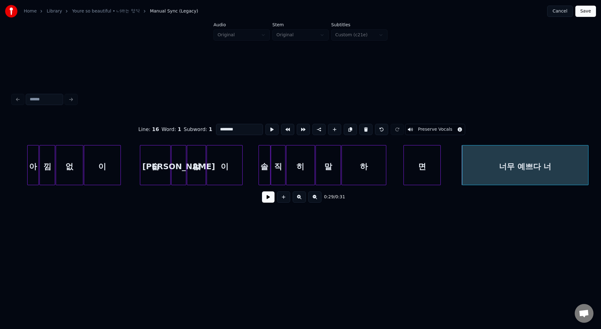
type input "*"
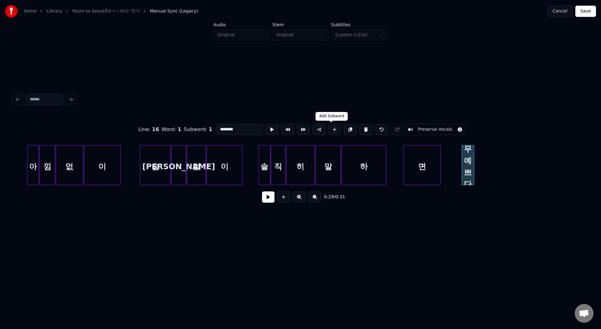
type input "**"
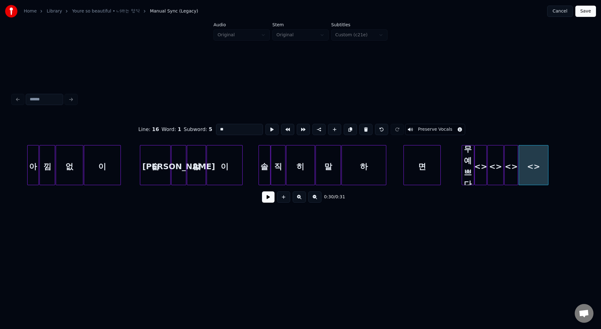
click at [539, 150] on div "<>" at bounding box center [533, 166] width 29 height 43
click at [271, 128] on button at bounding box center [271, 129] width 13 height 11
click at [546, 152] on div at bounding box center [546, 164] width 2 height 39
click at [538, 152] on div "<>" at bounding box center [533, 166] width 28 height 43
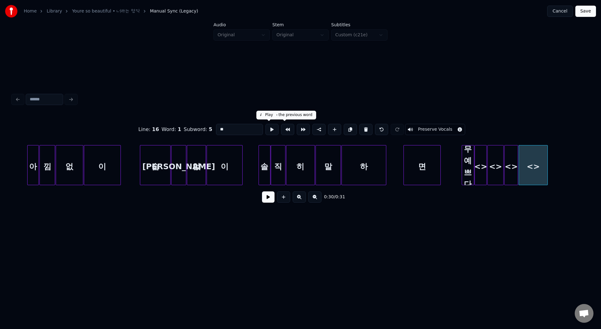
click at [273, 130] on button at bounding box center [271, 129] width 13 height 11
click at [544, 163] on div at bounding box center [545, 164] width 2 height 39
click at [268, 127] on button at bounding box center [271, 129] width 13 height 11
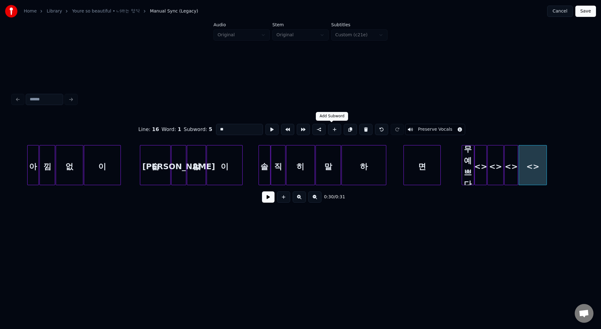
click at [334, 130] on button at bounding box center [334, 129] width 13 height 11
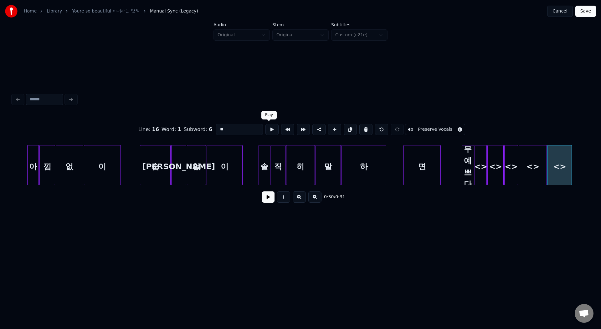
click at [271, 130] on button at bounding box center [271, 129] width 13 height 11
click at [586, 176] on div at bounding box center [586, 164] width 2 height 39
click at [271, 127] on button at bounding box center [271, 129] width 13 height 11
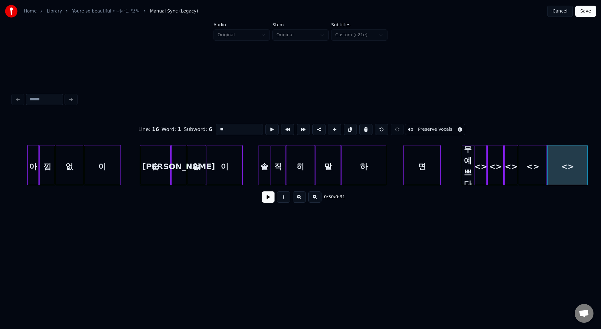
click at [469, 158] on div "너무 예쁘다 너" at bounding box center [468, 166] width 12 height 43
drag, startPoint x: 221, startPoint y: 129, endPoint x: 264, endPoint y: 132, distance: 42.7
click at [262, 132] on div "Line : 16 Word : 1 Subword : 1 ******** Preserve Vocals" at bounding box center [301, 129] width 576 height 31
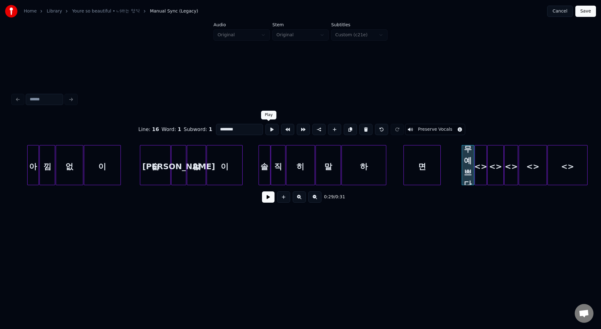
click at [250, 129] on input "********" at bounding box center [239, 129] width 47 height 11
drag, startPoint x: 219, startPoint y: 130, endPoint x: 263, endPoint y: 130, distance: 43.5
click at [255, 130] on input "********" at bounding box center [239, 129] width 47 height 11
click at [480, 160] on div "<>" at bounding box center [481, 166] width 12 height 43
drag, startPoint x: 226, startPoint y: 130, endPoint x: 205, endPoint y: 130, distance: 20.6
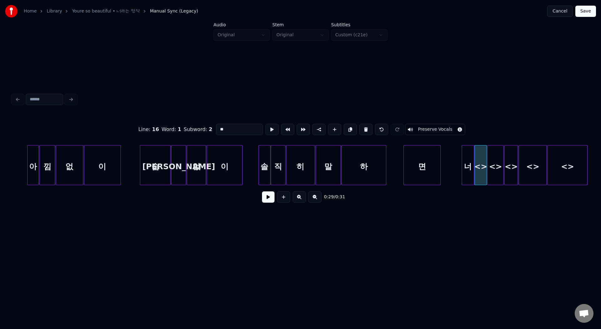
click at [205, 130] on div "Line : 16 Word : 1 Subword : 2 ** Preserve Vocals" at bounding box center [301, 129] width 576 height 31
paste input "*****"
drag, startPoint x: 221, startPoint y: 128, endPoint x: 261, endPoint y: 129, distance: 39.4
click at [250, 129] on input "*******" at bounding box center [239, 129] width 47 height 11
click at [495, 166] on div "<>" at bounding box center [495, 166] width 16 height 43
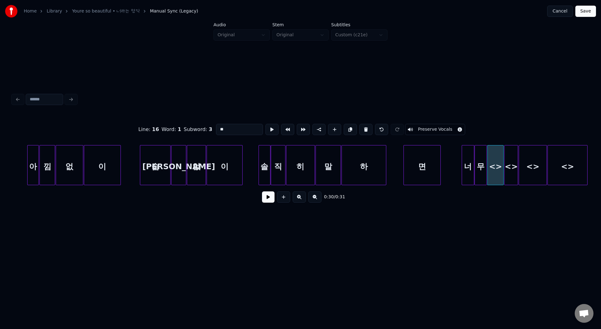
drag, startPoint x: 226, startPoint y: 130, endPoint x: 207, endPoint y: 130, distance: 19.7
click at [207, 130] on div "Line : 16 Word : 1 Subword : 3 ** Preserve Vocals" at bounding box center [301, 129] width 576 height 31
paste input "***"
drag, startPoint x: 221, startPoint y: 128, endPoint x: 306, endPoint y: 128, distance: 84.8
click at [302, 128] on div "Line : 16 Word : 1 Subword : 3 ***** Preserve Vocals" at bounding box center [301, 129] width 576 height 31
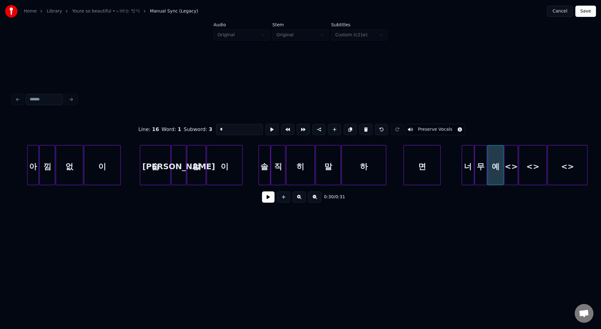
click at [507, 155] on div "<>" at bounding box center [510, 166] width 13 height 43
drag, startPoint x: 231, startPoint y: 129, endPoint x: 196, endPoint y: 129, distance: 35.0
click at [196, 129] on div "Line : 16 Word : 1 Subword : 4 ** Preserve Vocals" at bounding box center [301, 129] width 576 height 31
paste input "**"
drag, startPoint x: 222, startPoint y: 129, endPoint x: 264, endPoint y: 131, distance: 42.6
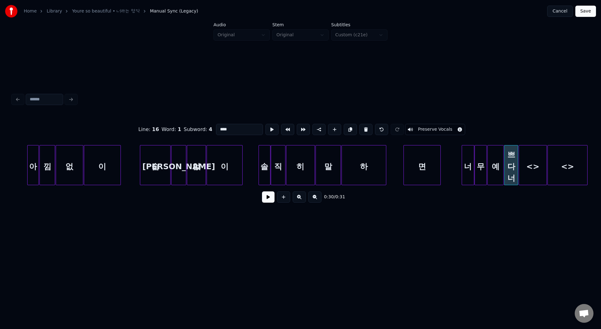
click at [262, 131] on div "Line : 16 Word : 1 Subword : 4 **** Preserve Vocals" at bounding box center [301, 129] width 576 height 31
click at [533, 162] on div "<>" at bounding box center [533, 166] width 28 height 43
drag, startPoint x: 226, startPoint y: 129, endPoint x: 201, endPoint y: 128, distance: 24.7
click at [201, 128] on div "Line : 16 Word : 1 Subword : 5 ** Preserve Vocals" at bounding box center [301, 129] width 576 height 31
paste input "*"
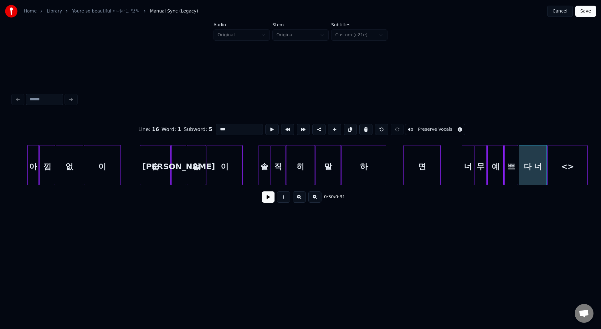
drag, startPoint x: 223, startPoint y: 130, endPoint x: 266, endPoint y: 130, distance: 42.5
click at [261, 130] on div "Line : 16 Word : 1 Subword : 5 *** Preserve Vocals" at bounding box center [301, 129] width 576 height 31
click at [309, 122] on body "Home Library Youre so beautiful • 너라는 명작 Manual Sync (Legacy) Cancel Sa…" at bounding box center [300, 124] width 601 height 248
click at [571, 160] on div "<>" at bounding box center [566, 166] width 39 height 43
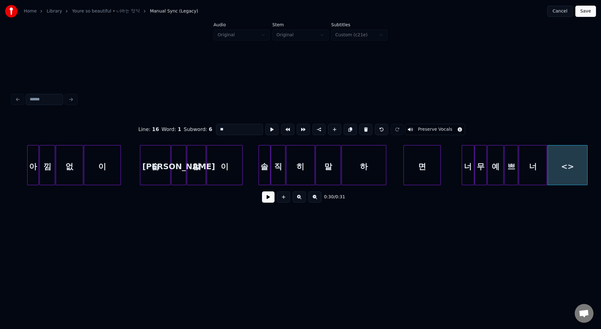
click at [529, 166] on div "너" at bounding box center [533, 166] width 28 height 43
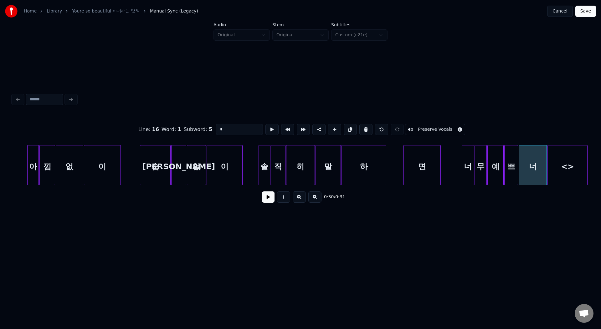
drag, startPoint x: 225, startPoint y: 130, endPoint x: 204, endPoint y: 129, distance: 20.7
click at [206, 130] on div "Line : 16 Word : 1 Subword : 5 * Preserve Vocals" at bounding box center [301, 129] width 576 height 31
paste input
click at [561, 168] on div "<>" at bounding box center [566, 166] width 39 height 43
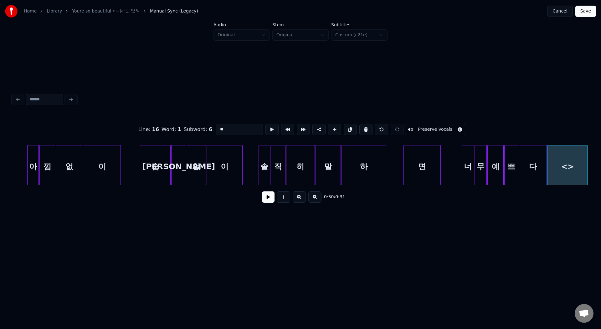
drag, startPoint x: 224, startPoint y: 126, endPoint x: 212, endPoint y: 128, distance: 12.0
click at [216, 128] on input "**" at bounding box center [239, 129] width 47 height 11
drag, startPoint x: 231, startPoint y: 129, endPoint x: 195, endPoint y: 129, distance: 35.7
click at [195, 129] on div "Line : 16 Word : 1 Subword : 6 ** Preserve Vocals" at bounding box center [301, 129] width 576 height 31
paste input
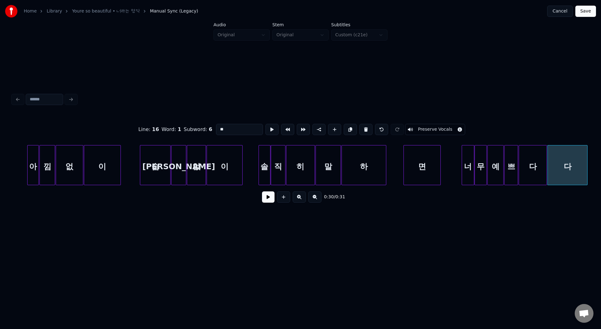
click at [552, 160] on div "다" at bounding box center [566, 166] width 39 height 43
click at [539, 161] on div "다" at bounding box center [533, 166] width 28 height 43
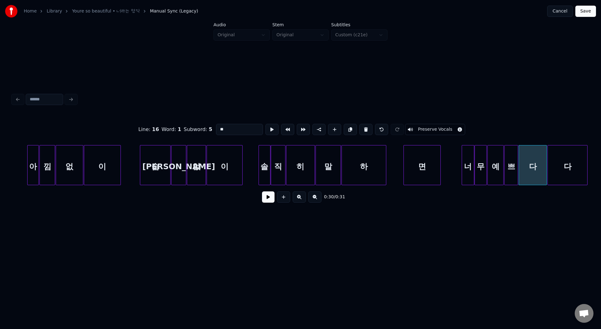
click at [563, 163] on div "다" at bounding box center [566, 166] width 39 height 43
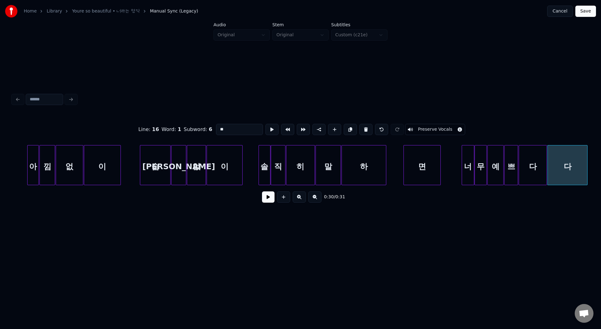
drag, startPoint x: 223, startPoint y: 130, endPoint x: 175, endPoint y: 112, distance: 51.4
click at [175, 112] on div "Line : 16 Word : 1 Subword : 6 * Preserve Vocals 0:30 / 0:31" at bounding box center [300, 150] width 581 height 124
click at [589, 167] on div "Line : 16 Word : 1 Subword : 6 * Preserve Vocals 0:30 / 0:31" at bounding box center [300, 150] width 581 height 124
type input "*"
click at [586, 10] on button "Save" at bounding box center [585, 11] width 21 height 11
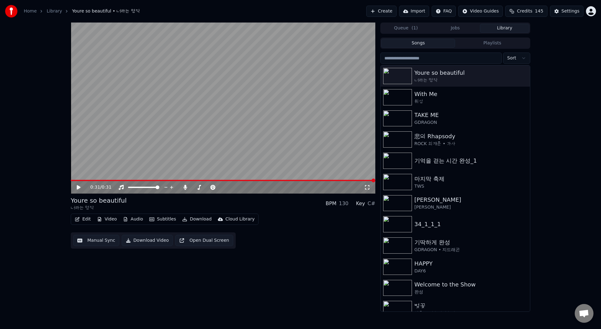
click at [200, 218] on button "Download" at bounding box center [197, 219] width 34 height 9
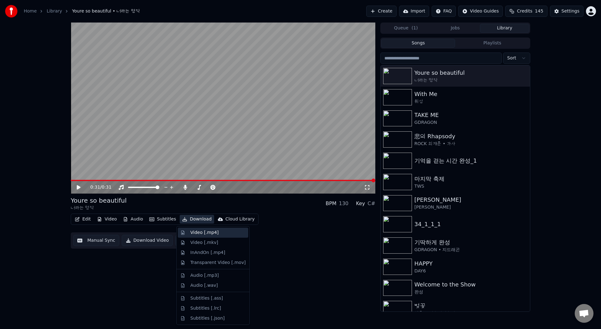
click at [213, 233] on div "Video [.mp4]" at bounding box center [204, 233] width 28 height 6
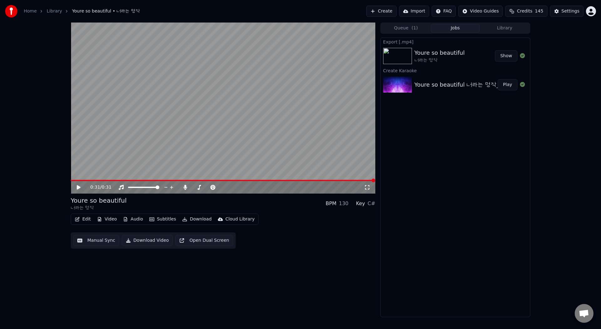
click at [509, 54] on button "Show" at bounding box center [506, 55] width 23 height 11
